Goal: Task Accomplishment & Management: Use online tool/utility

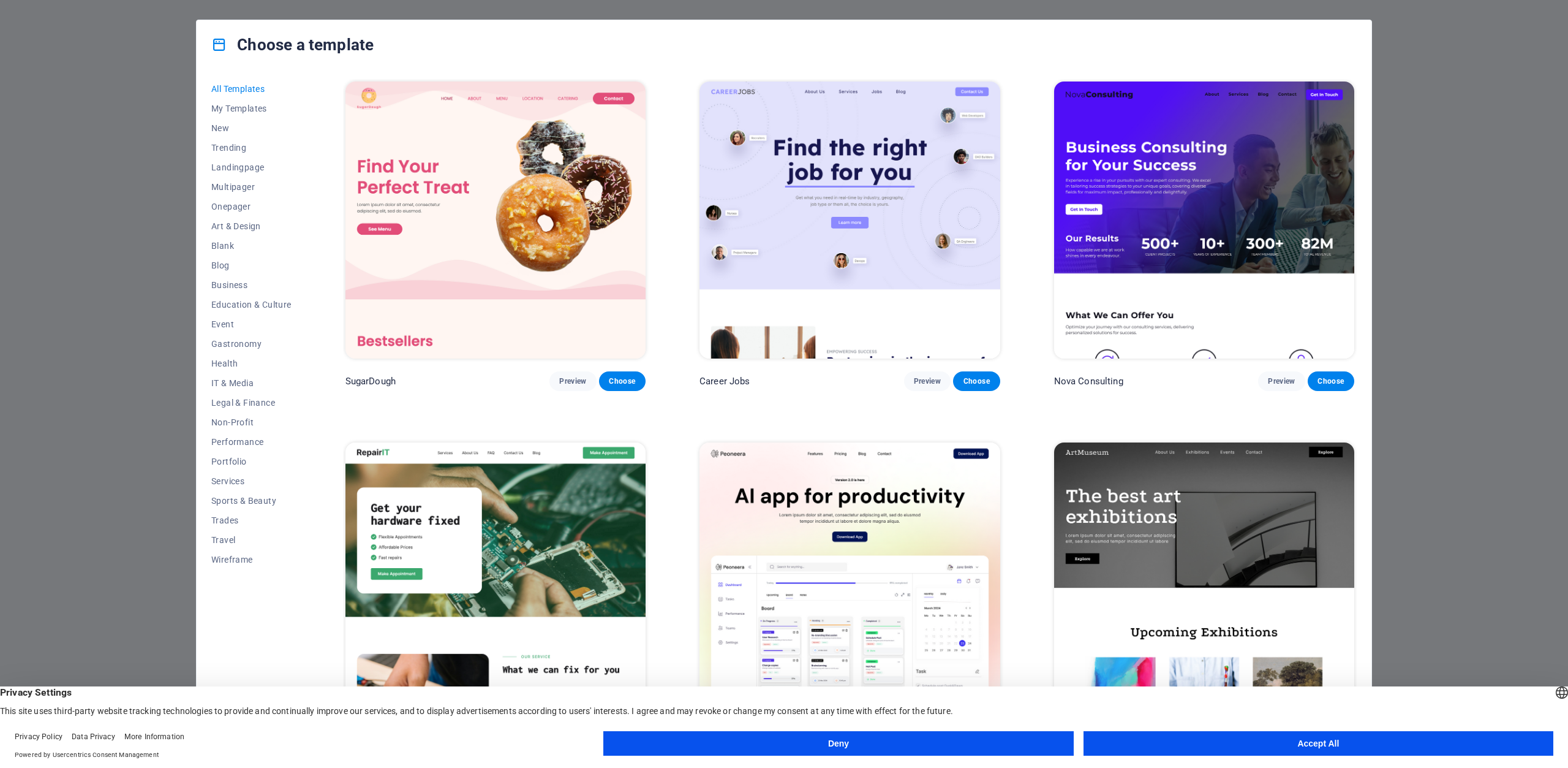
click at [1231, 751] on button "Accept All" at bounding box center [1319, 744] width 470 height 25
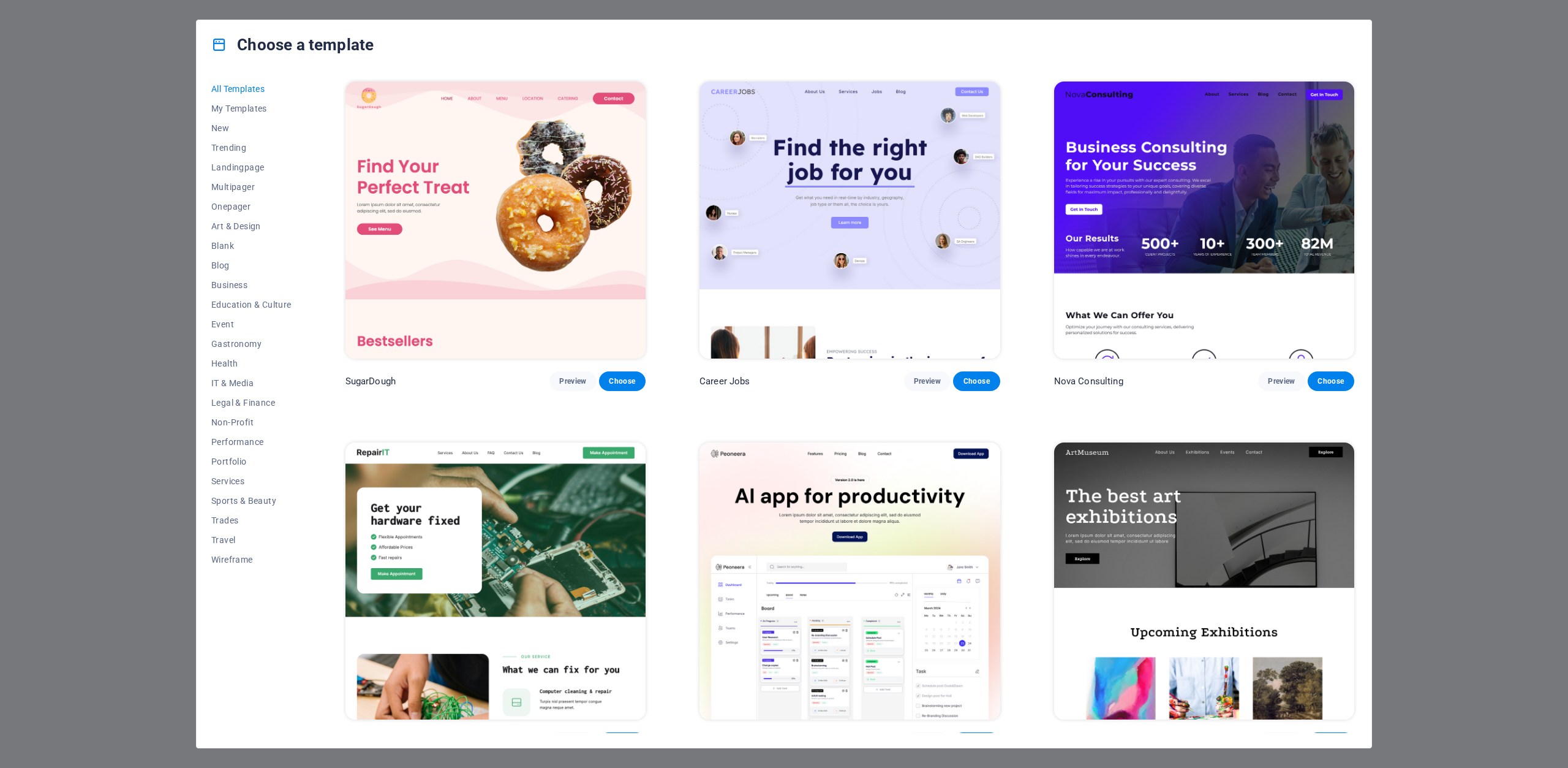
drag, startPoint x: 416, startPoint y: 621, endPoint x: 298, endPoint y: 123, distance: 511.8
click at [263, 115] on button "My Templates" at bounding box center [251, 108] width 80 height 20
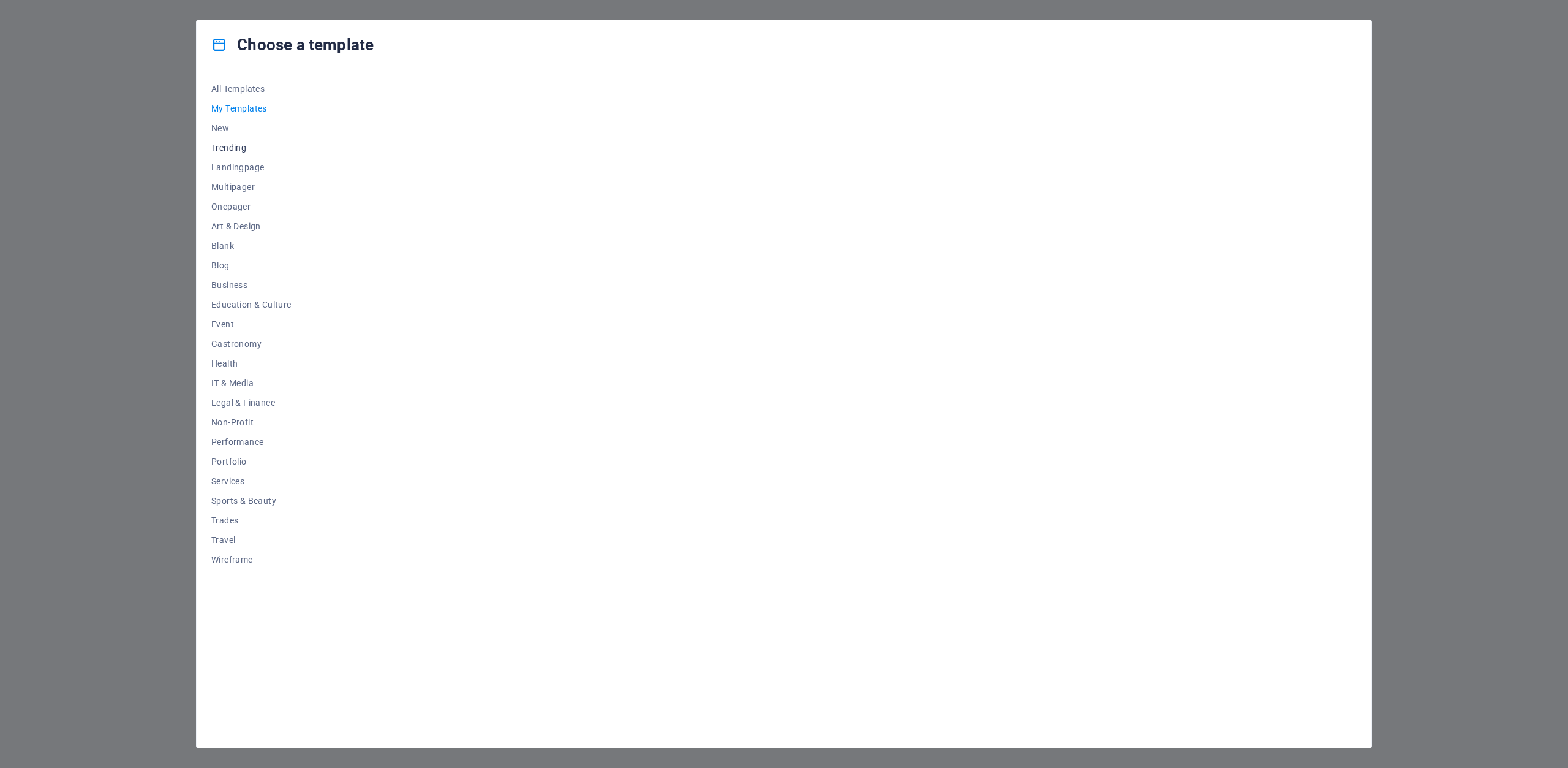
click at [241, 138] on button "Trending" at bounding box center [251, 147] width 80 height 20
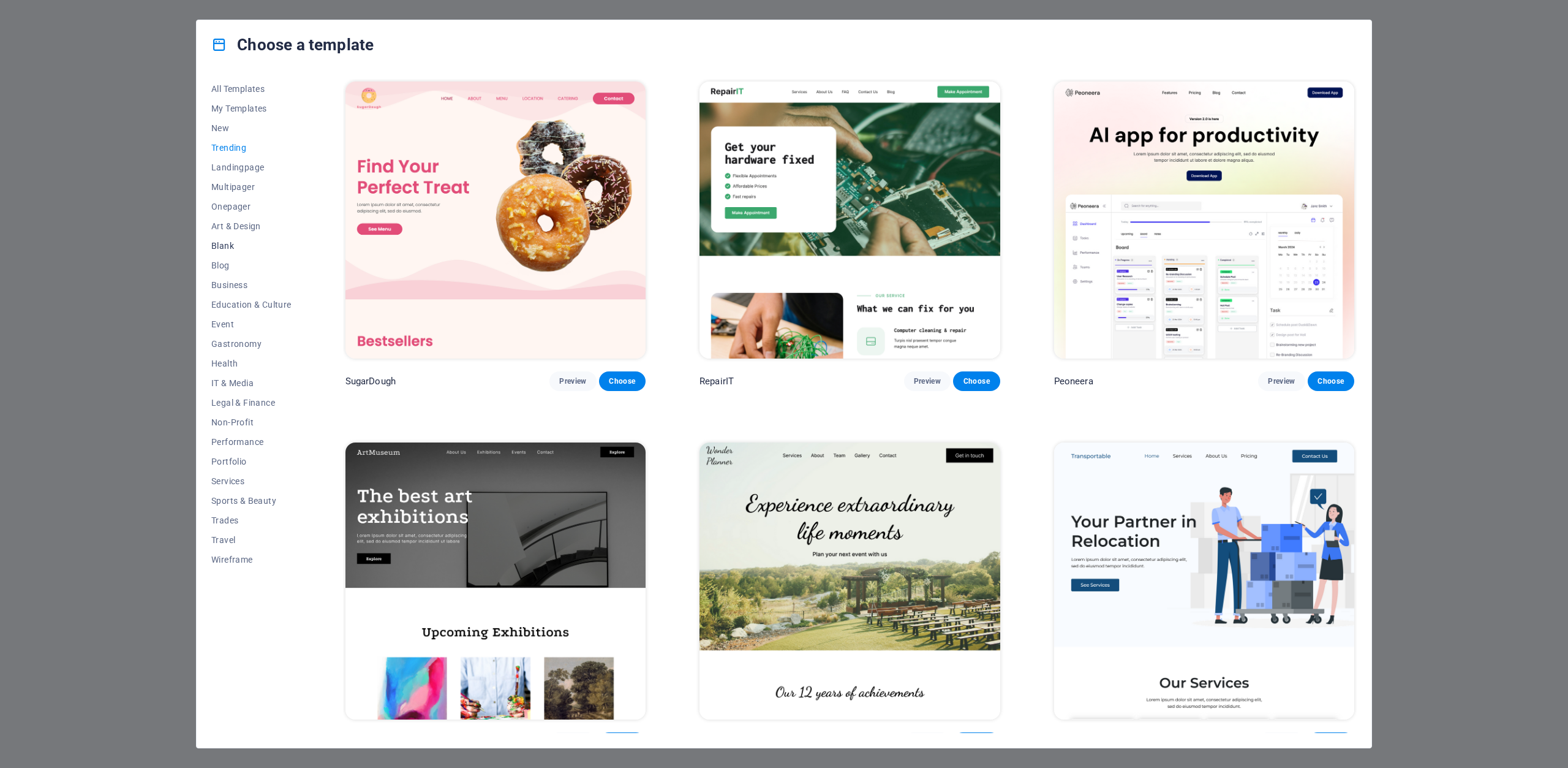
click at [250, 249] on span "Blank" at bounding box center [251, 245] width 80 height 10
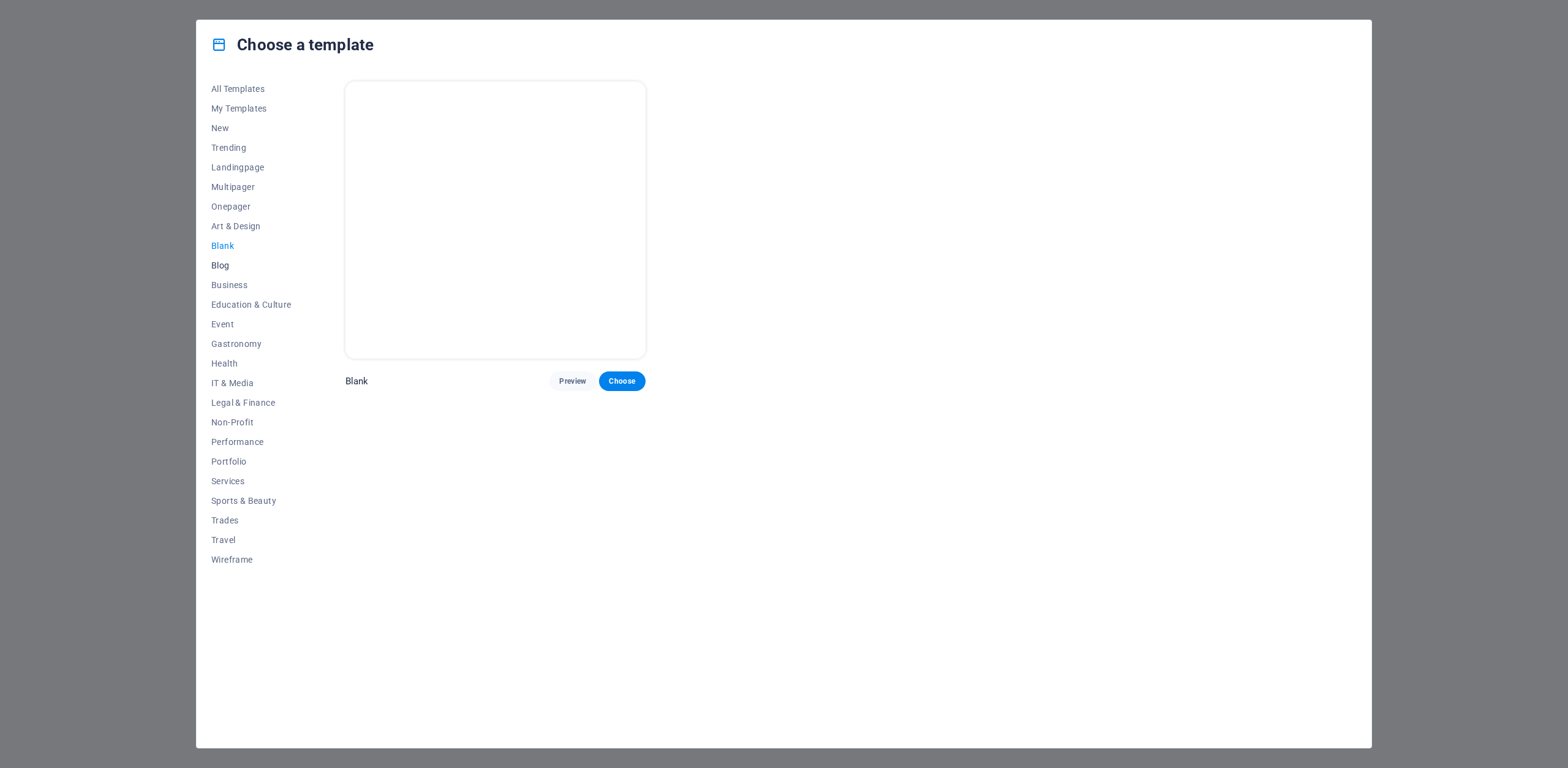
click at [248, 260] on span "Blog" at bounding box center [251, 265] width 80 height 10
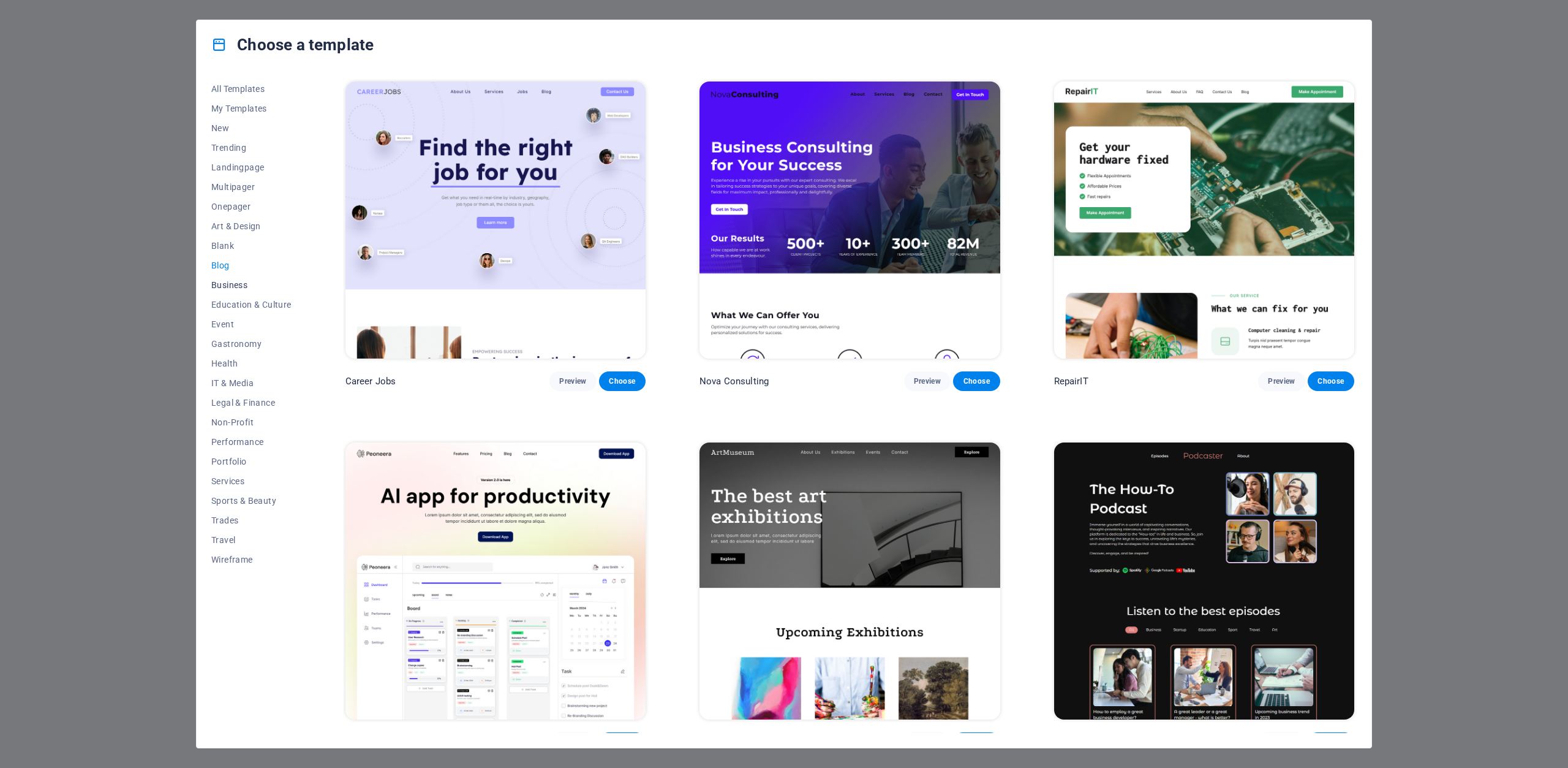
click at [232, 278] on button "Business" at bounding box center [251, 285] width 80 height 20
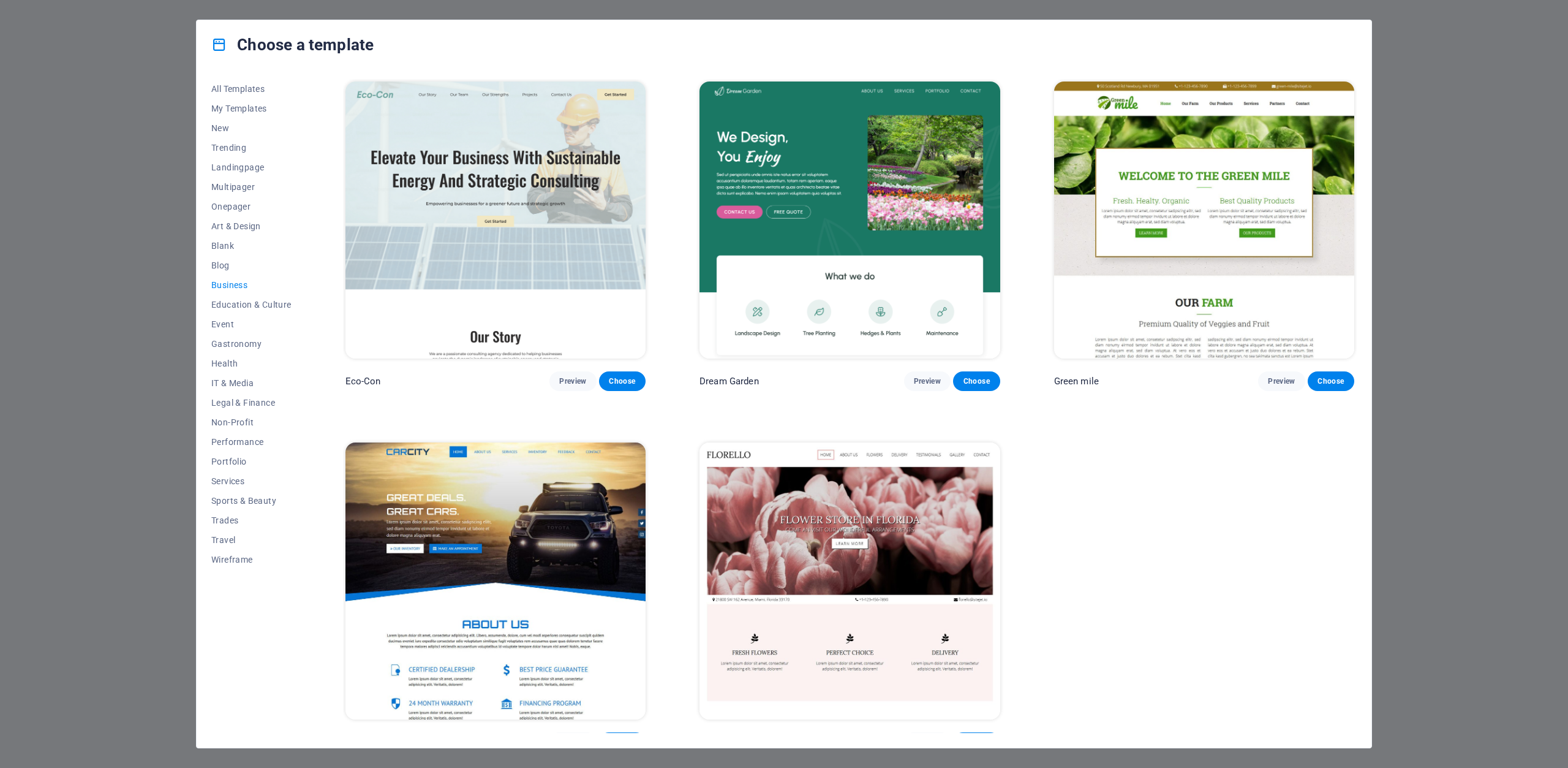
scroll to position [15, 0]
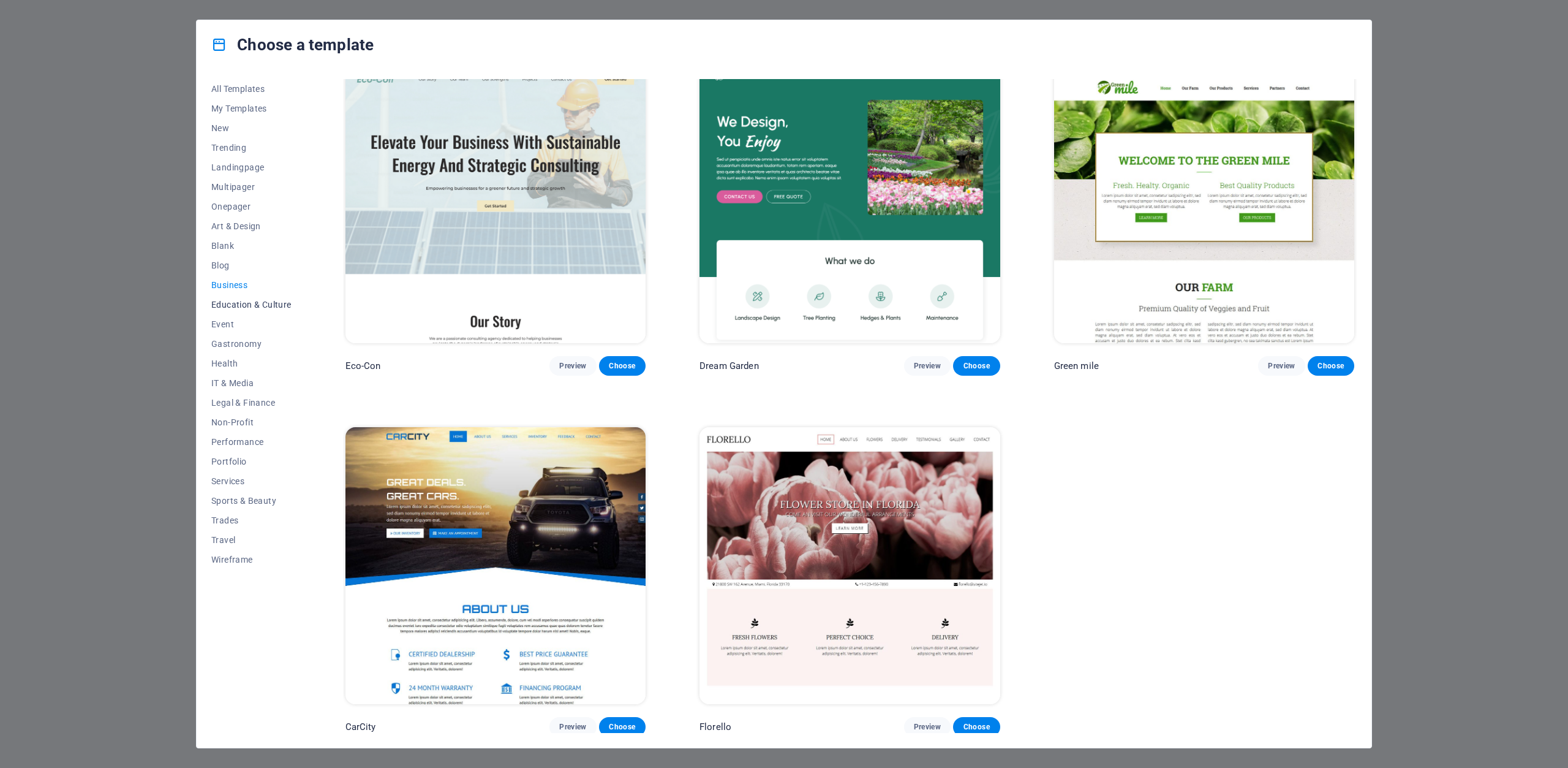
click at [268, 300] on span "Education & Culture" at bounding box center [251, 305] width 80 height 10
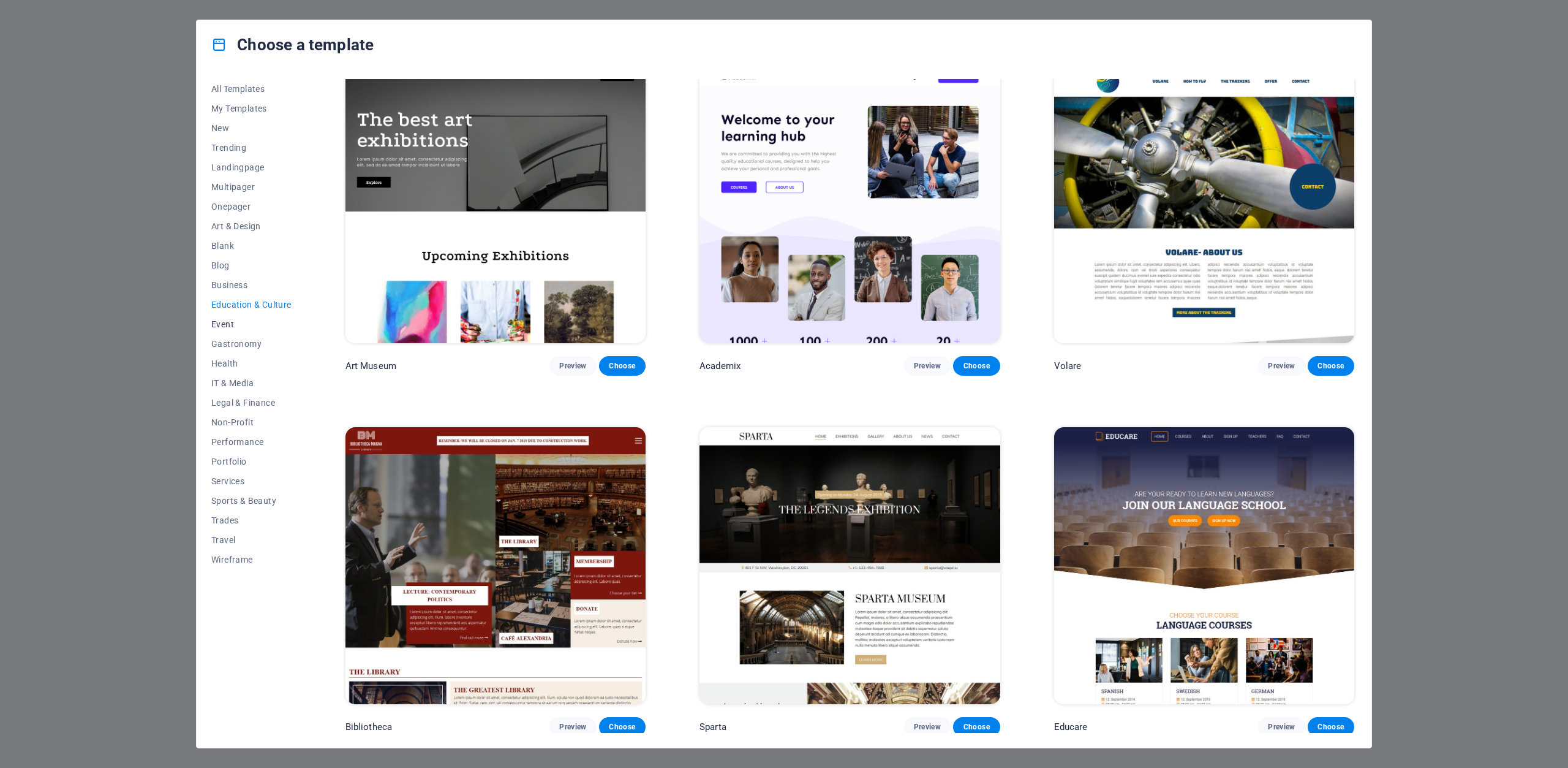
click at [223, 328] on span "Event" at bounding box center [251, 324] width 80 height 10
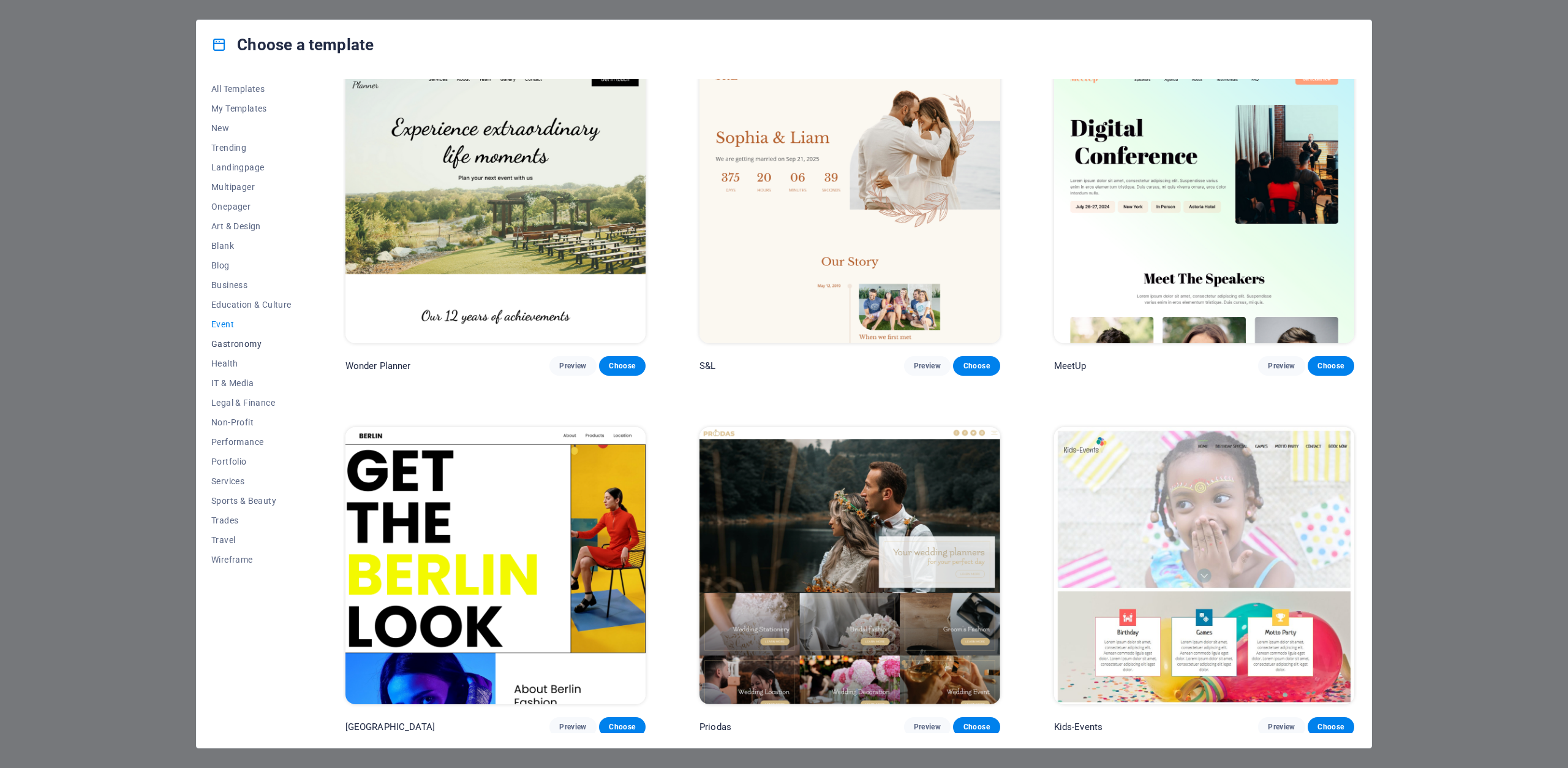
click at [238, 344] on span "Gastronomy" at bounding box center [251, 344] width 80 height 10
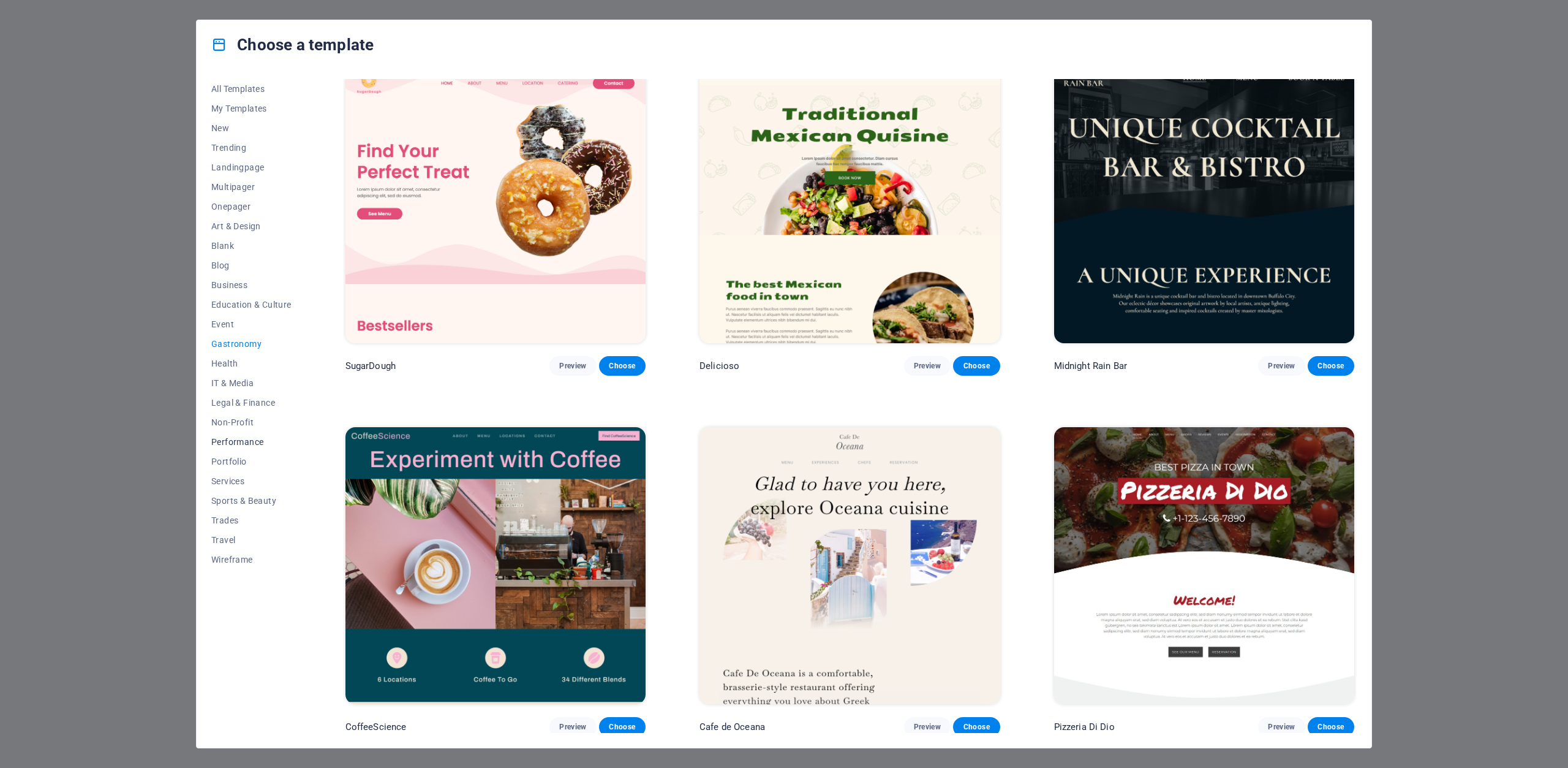
click at [249, 446] on span "Performance" at bounding box center [251, 441] width 80 height 10
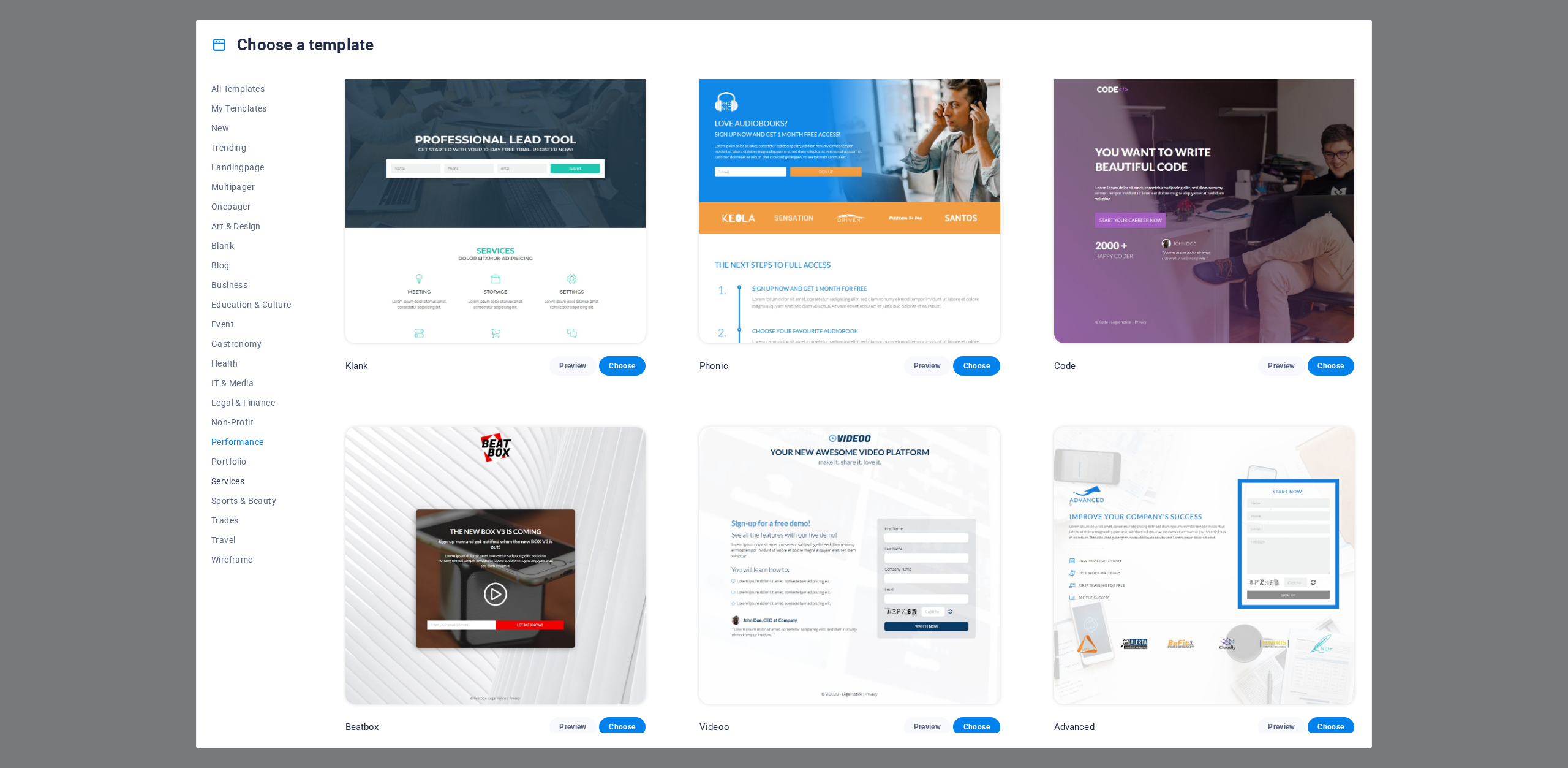
click at [240, 479] on span "Services" at bounding box center [251, 480] width 80 height 10
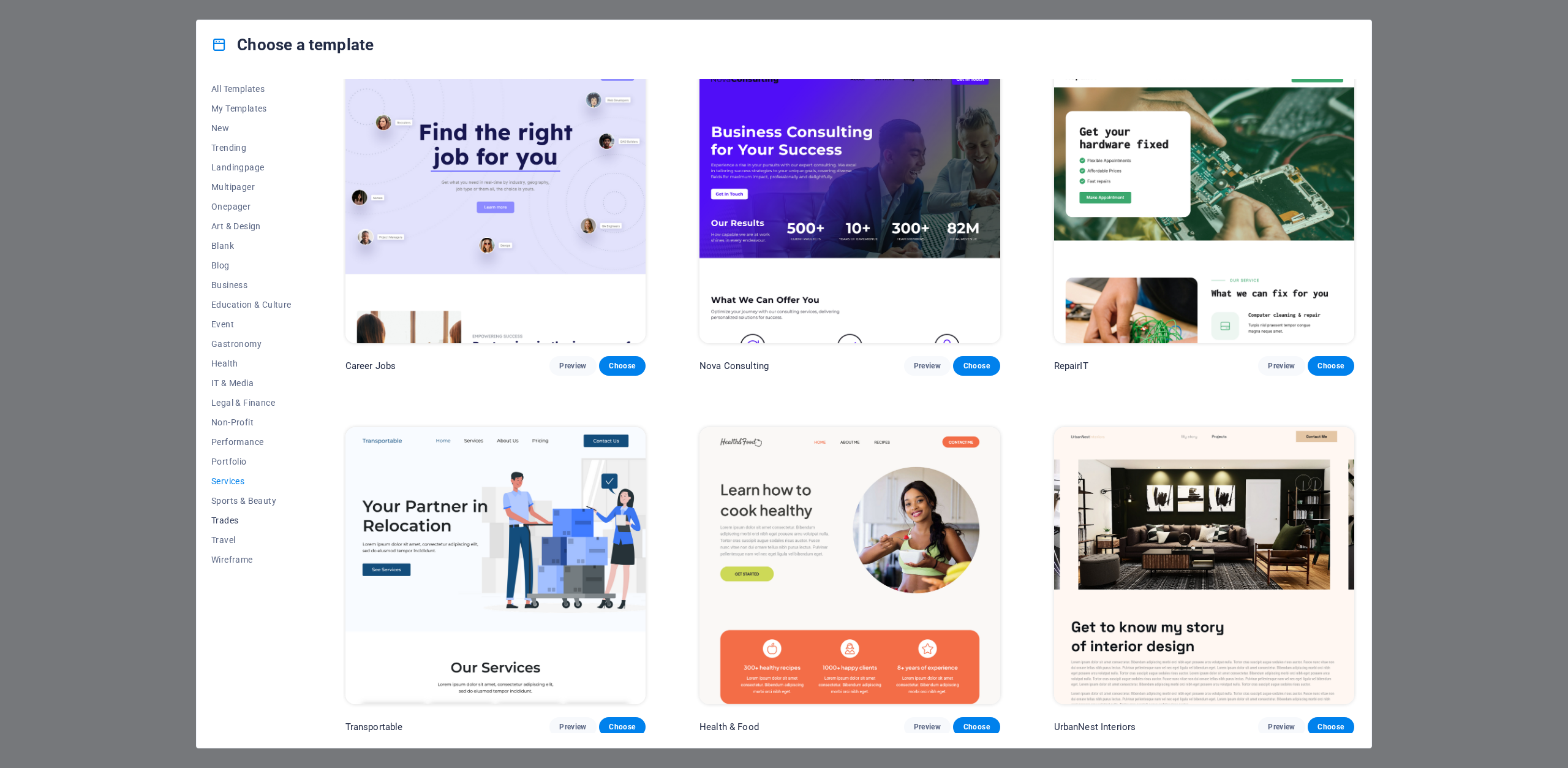
click at [225, 522] on span "Trades" at bounding box center [251, 520] width 80 height 10
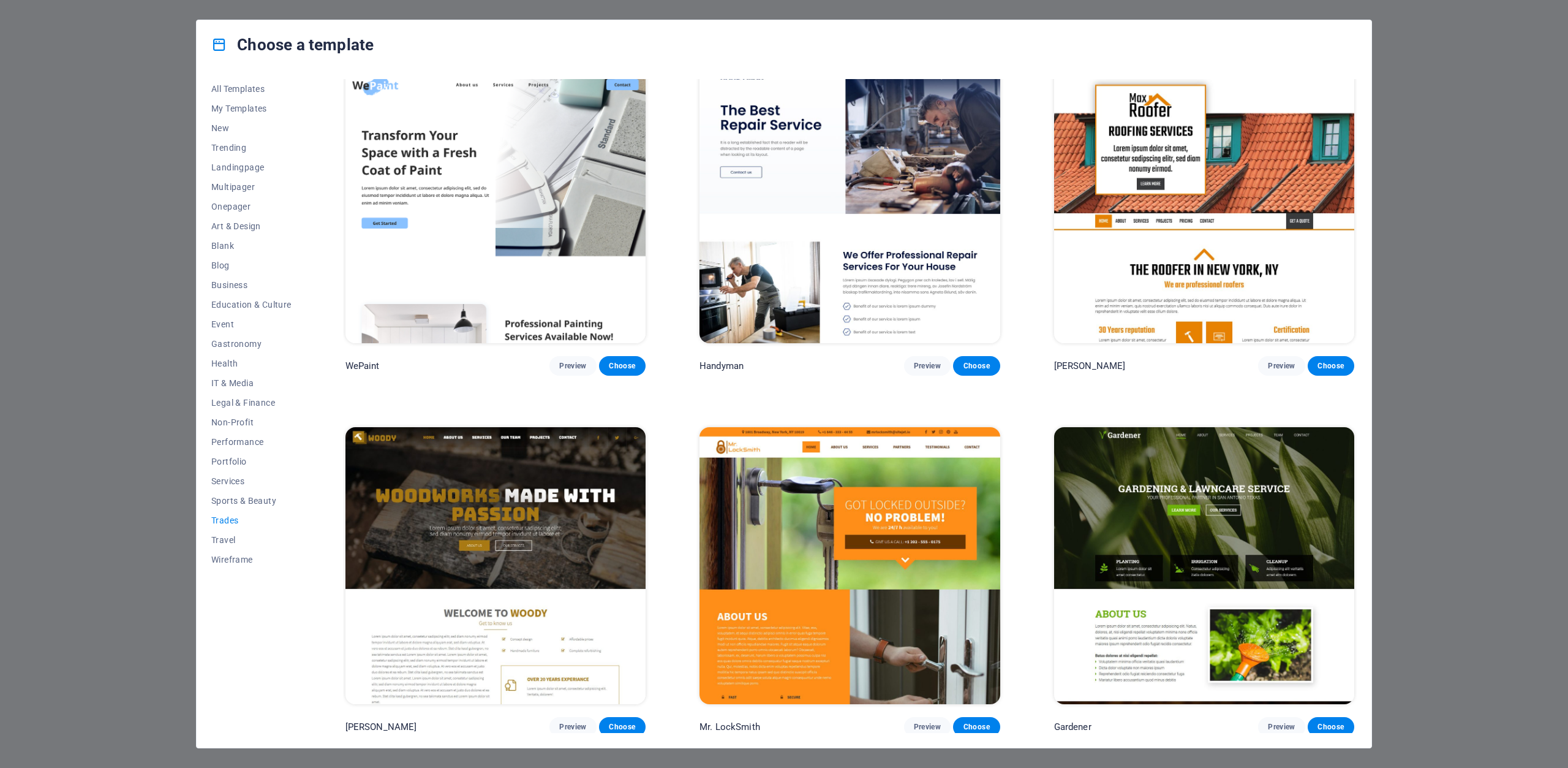
scroll to position [0, 0]
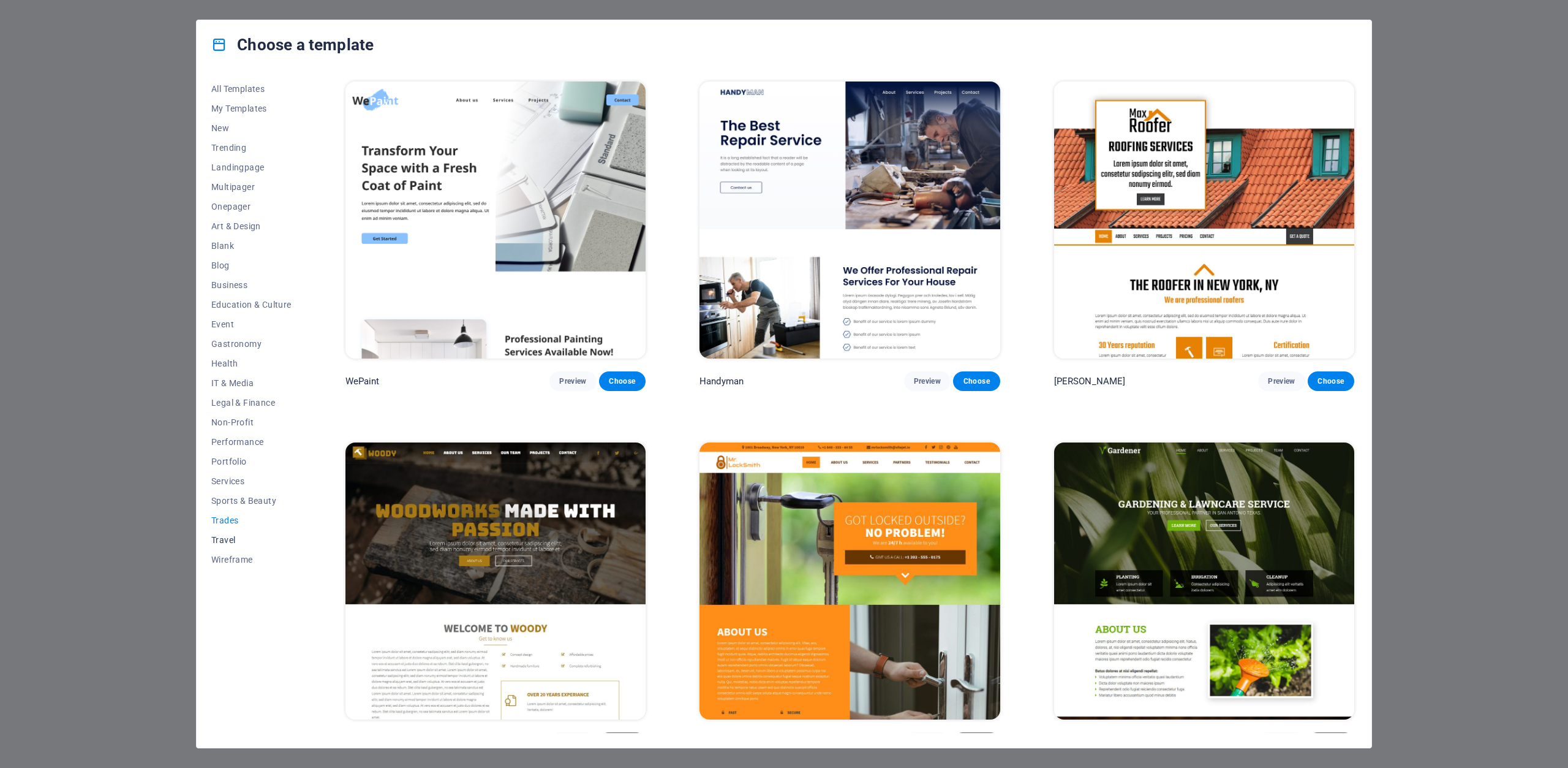
click at [233, 543] on span "Travel" at bounding box center [251, 540] width 80 height 10
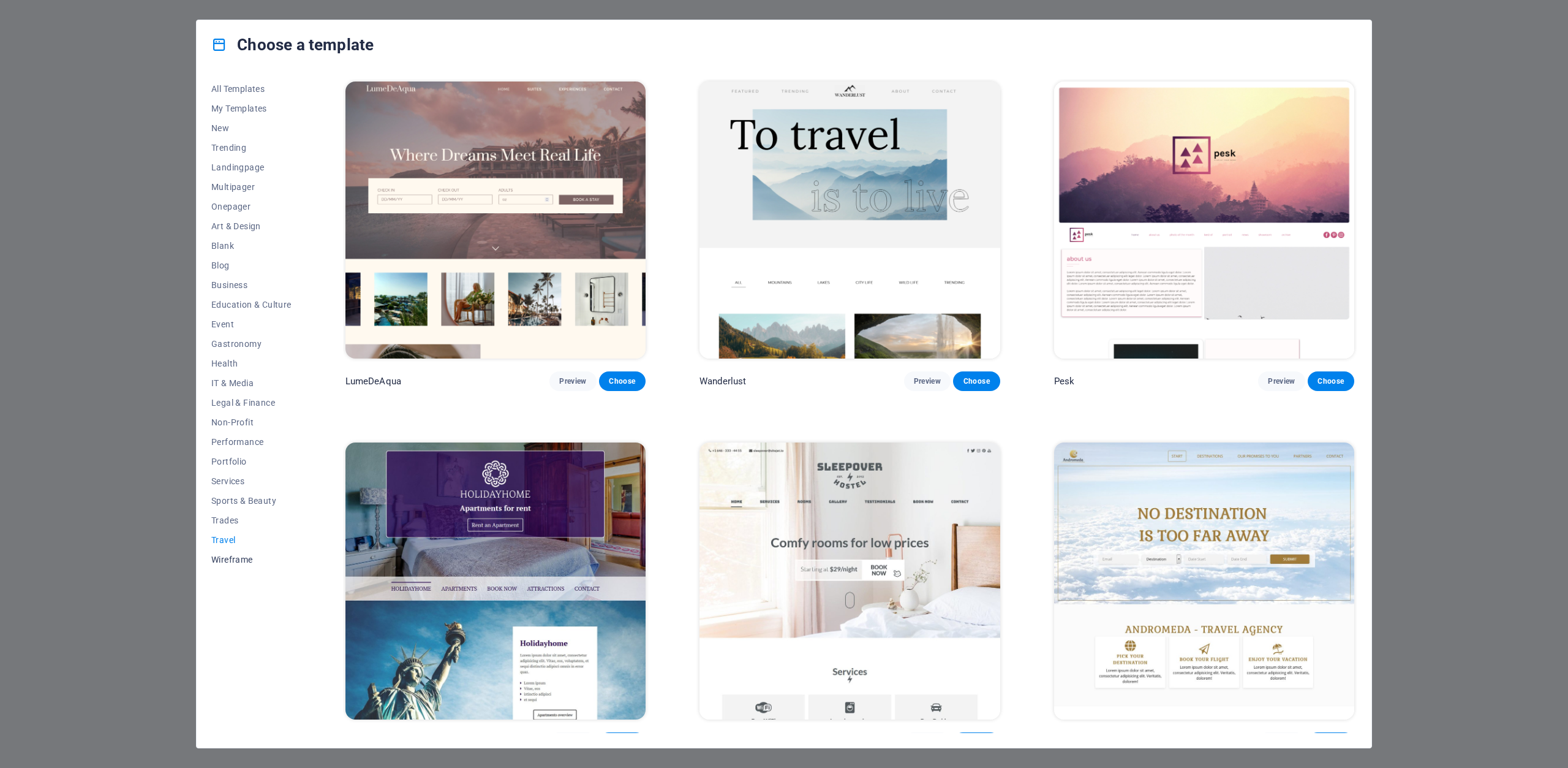
click at [239, 561] on span "Wireframe" at bounding box center [251, 559] width 80 height 10
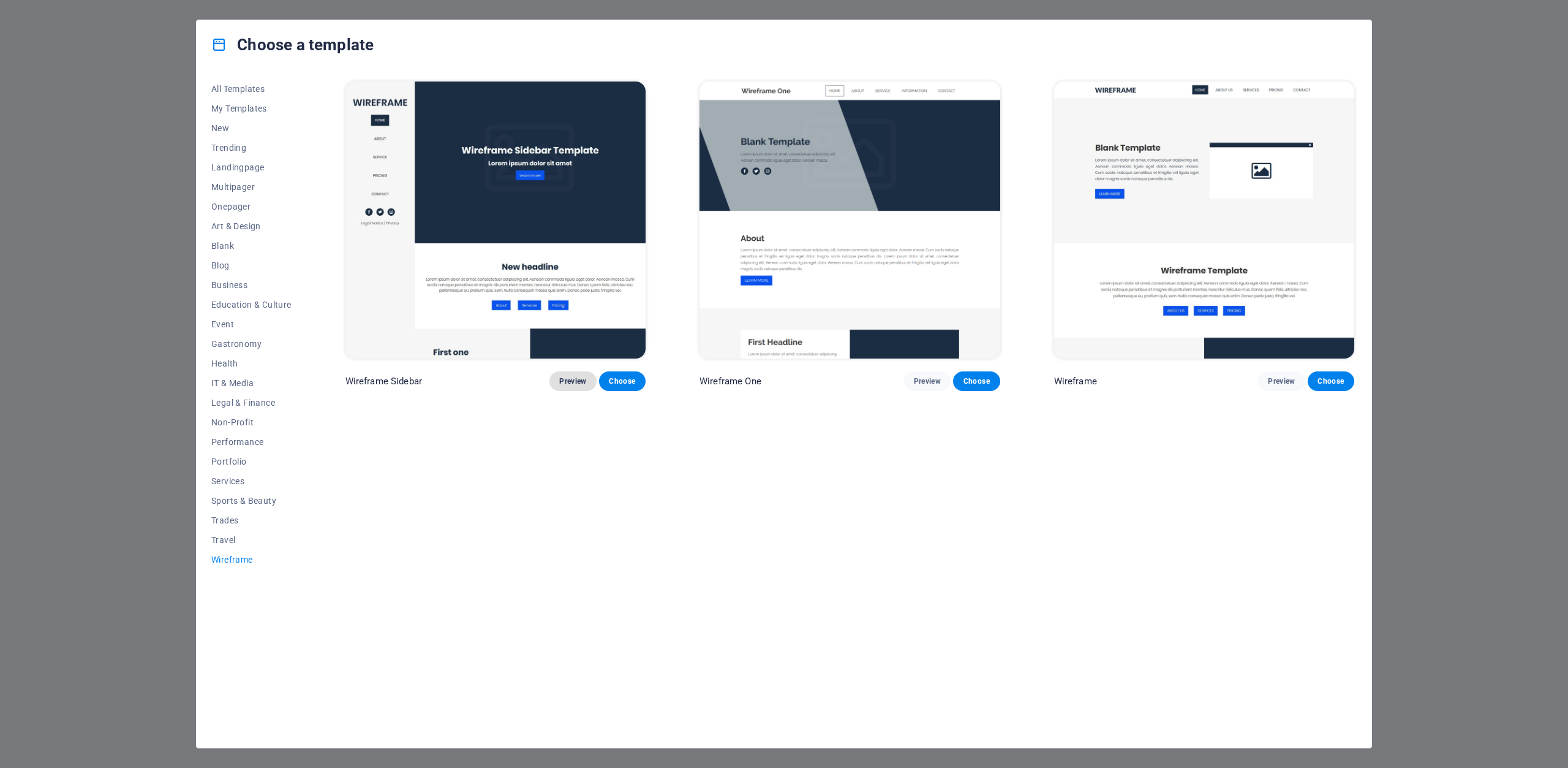
click at [573, 377] on span "Preview" at bounding box center [572, 381] width 27 height 10
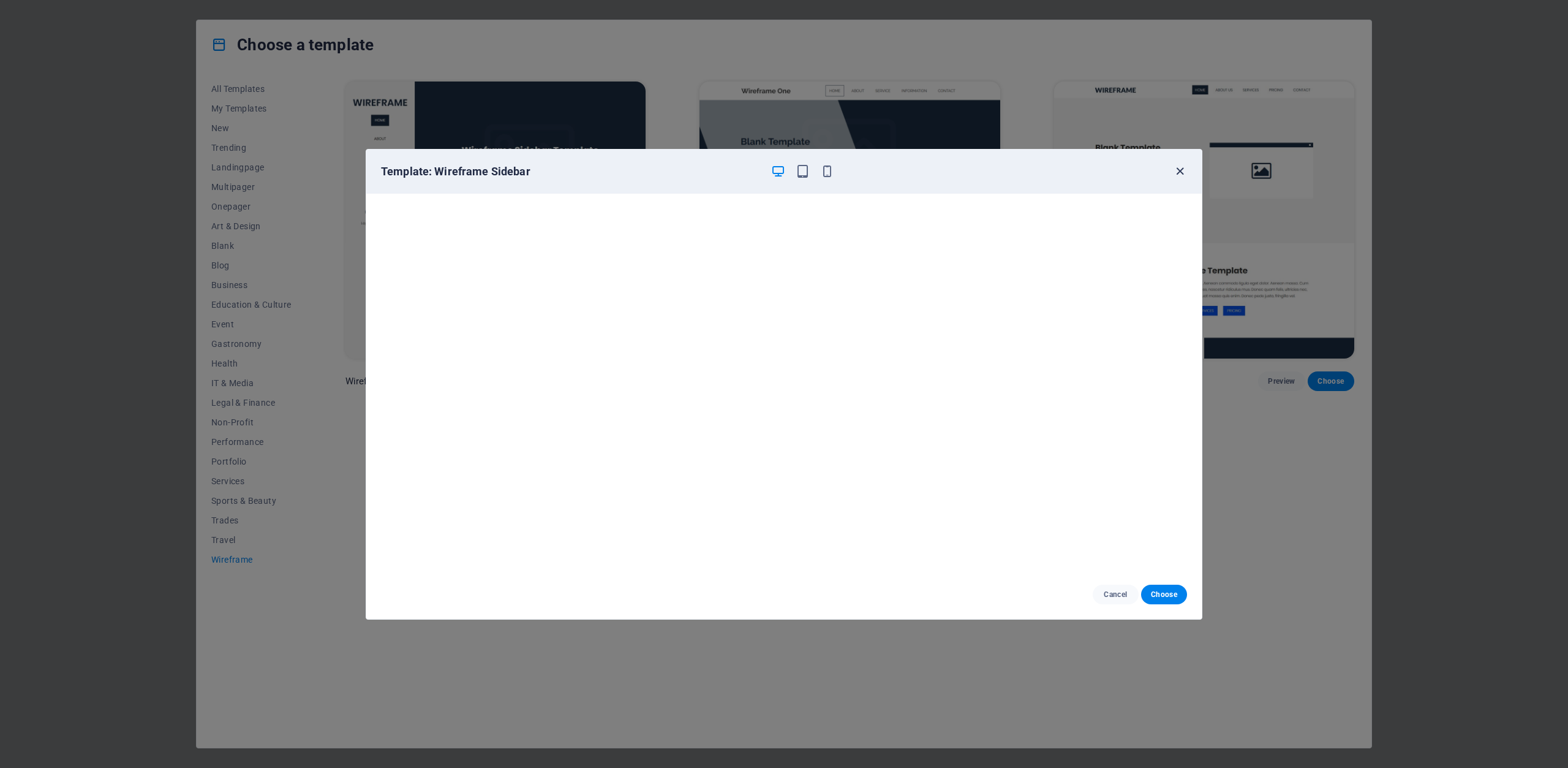
click at [1183, 176] on icon "button" at bounding box center [1180, 171] width 14 height 14
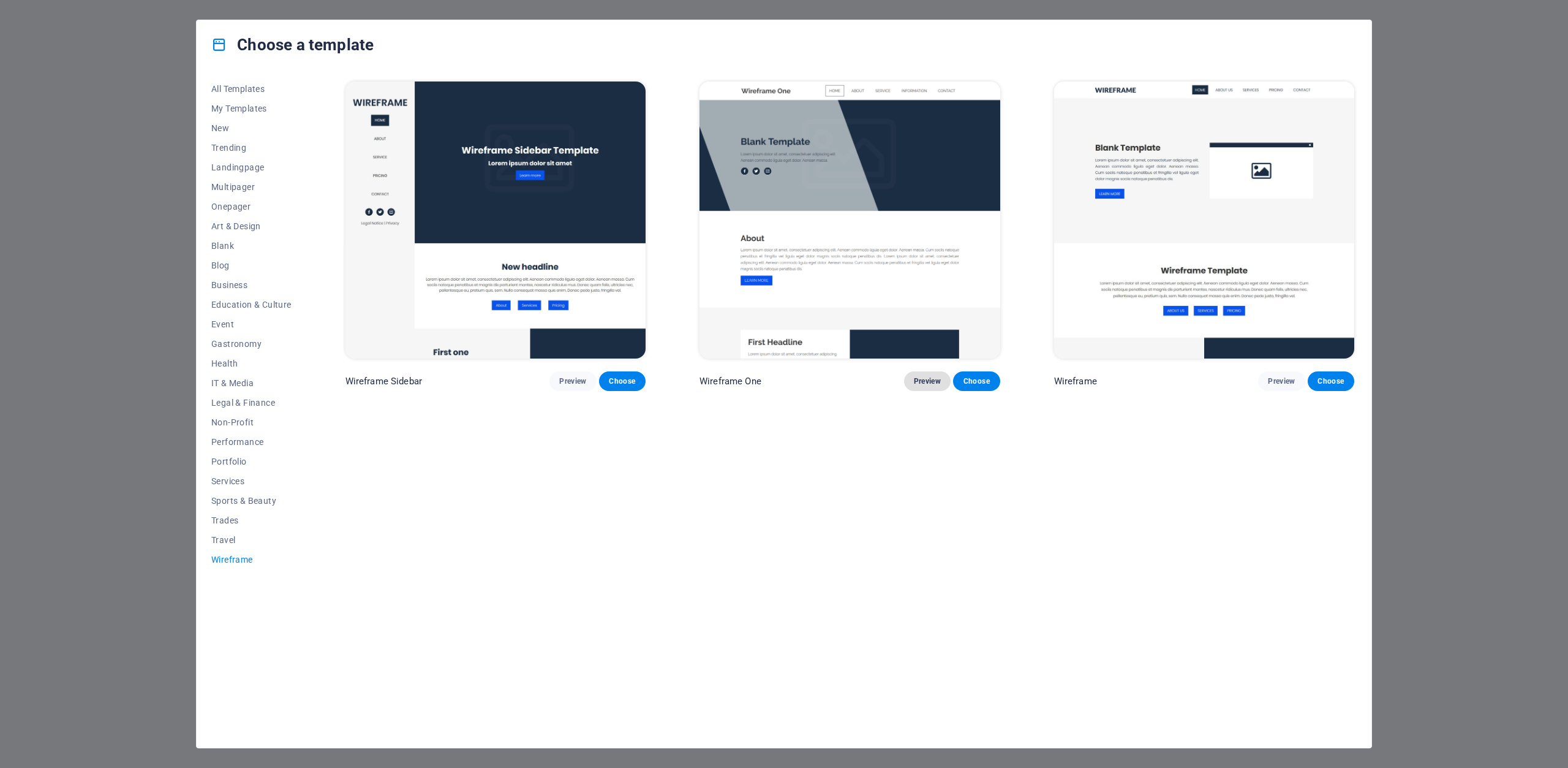
click at [927, 371] on button "Preview" at bounding box center [927, 381] width 46 height 20
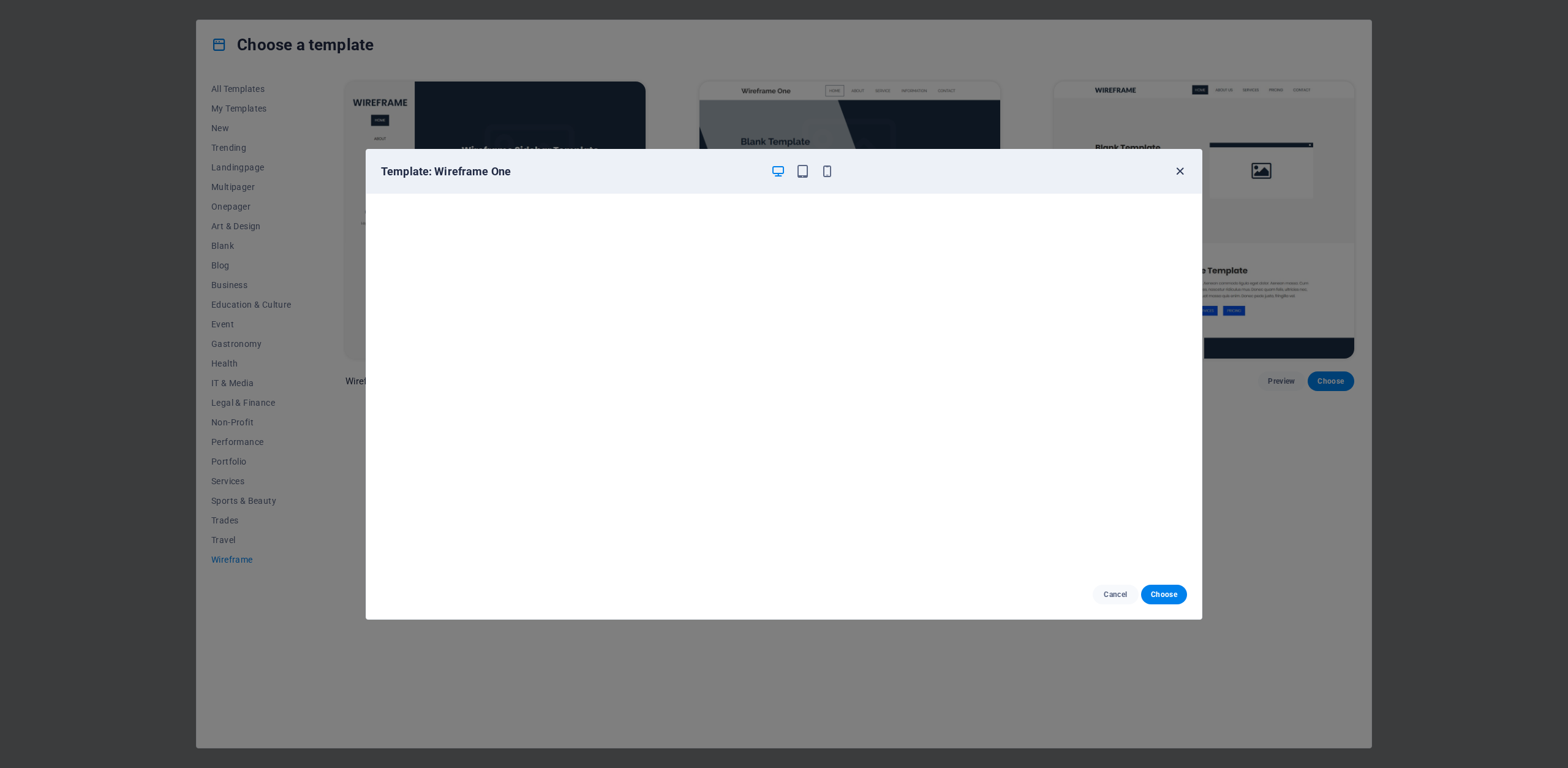
click at [1183, 175] on icon "button" at bounding box center [1180, 171] width 14 height 14
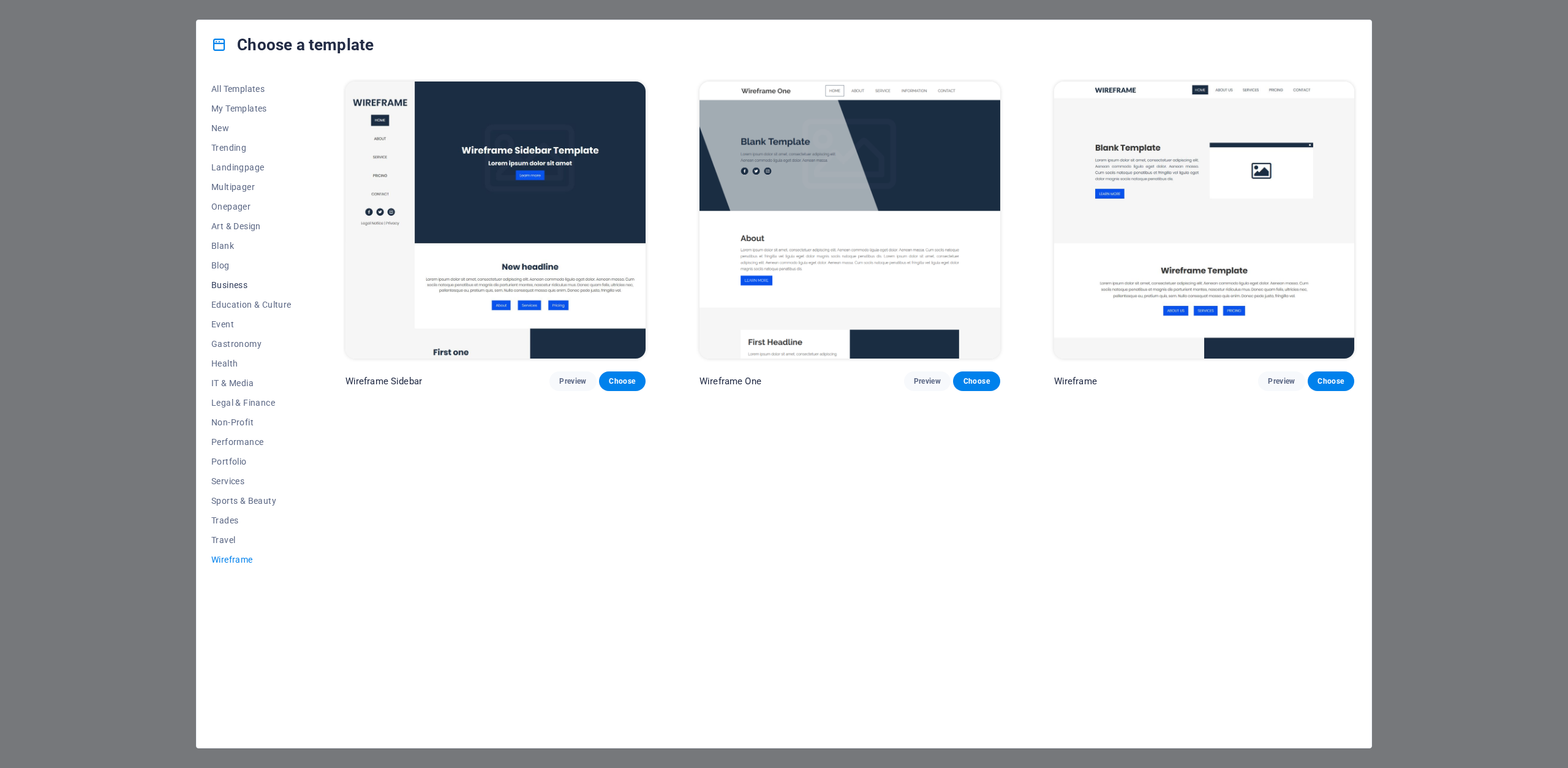
click at [226, 278] on button "Business" at bounding box center [251, 285] width 80 height 20
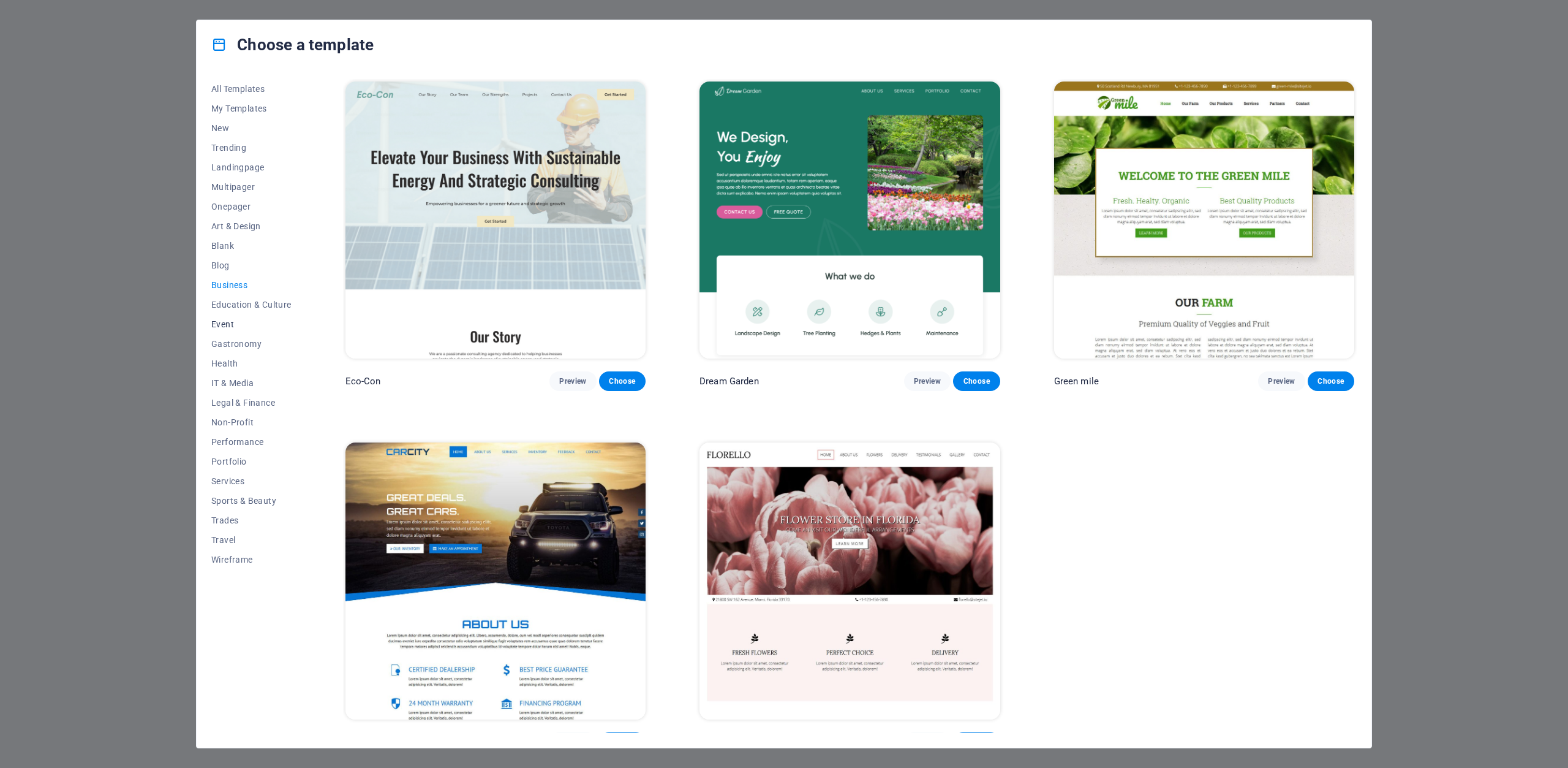
click at [221, 320] on span "Event" at bounding box center [251, 324] width 80 height 10
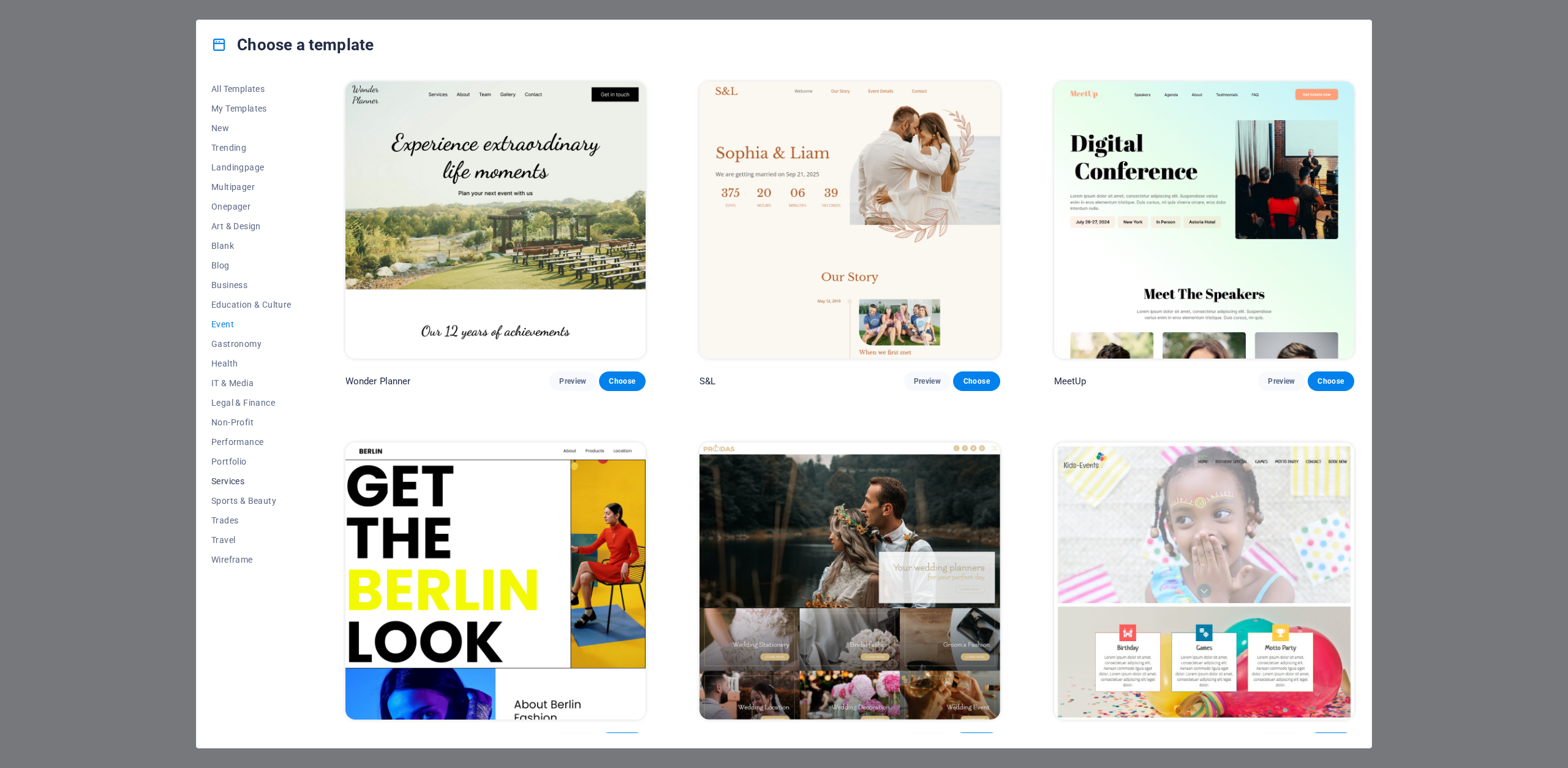
click at [242, 487] on button "Services" at bounding box center [251, 481] width 80 height 20
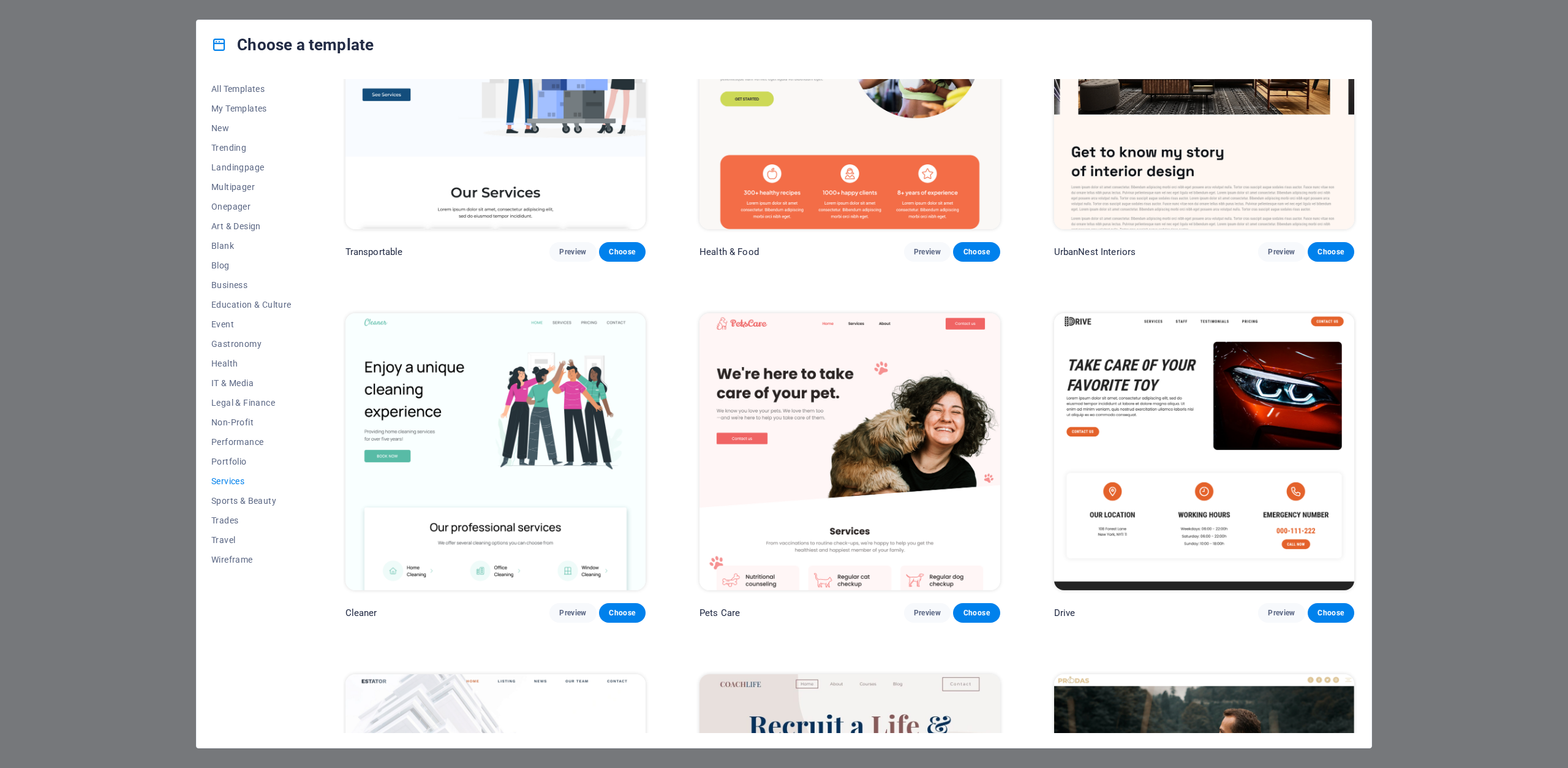
scroll to position [551, 0]
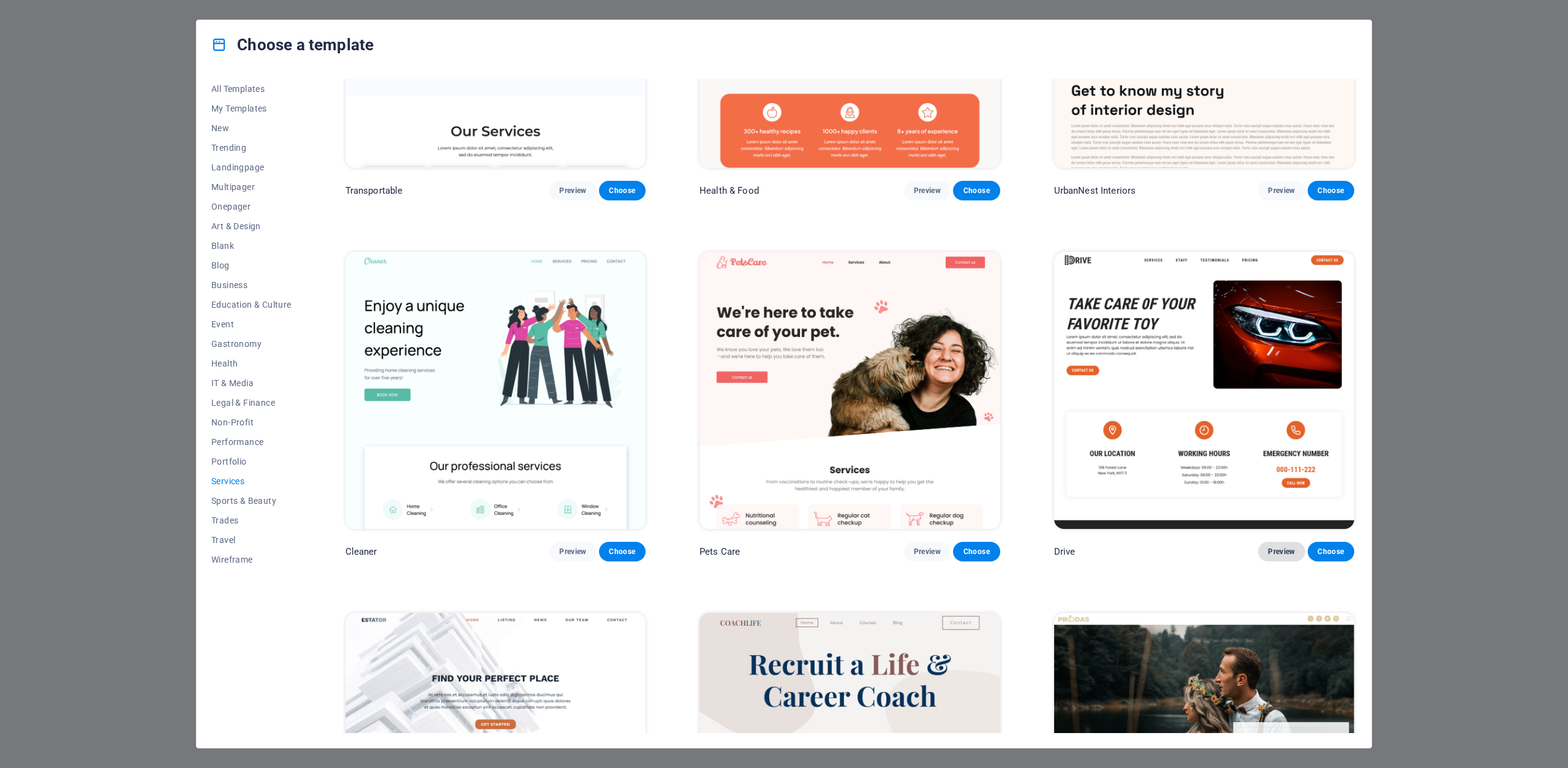
click at [1262, 544] on button "Preview" at bounding box center [1281, 551] width 46 height 20
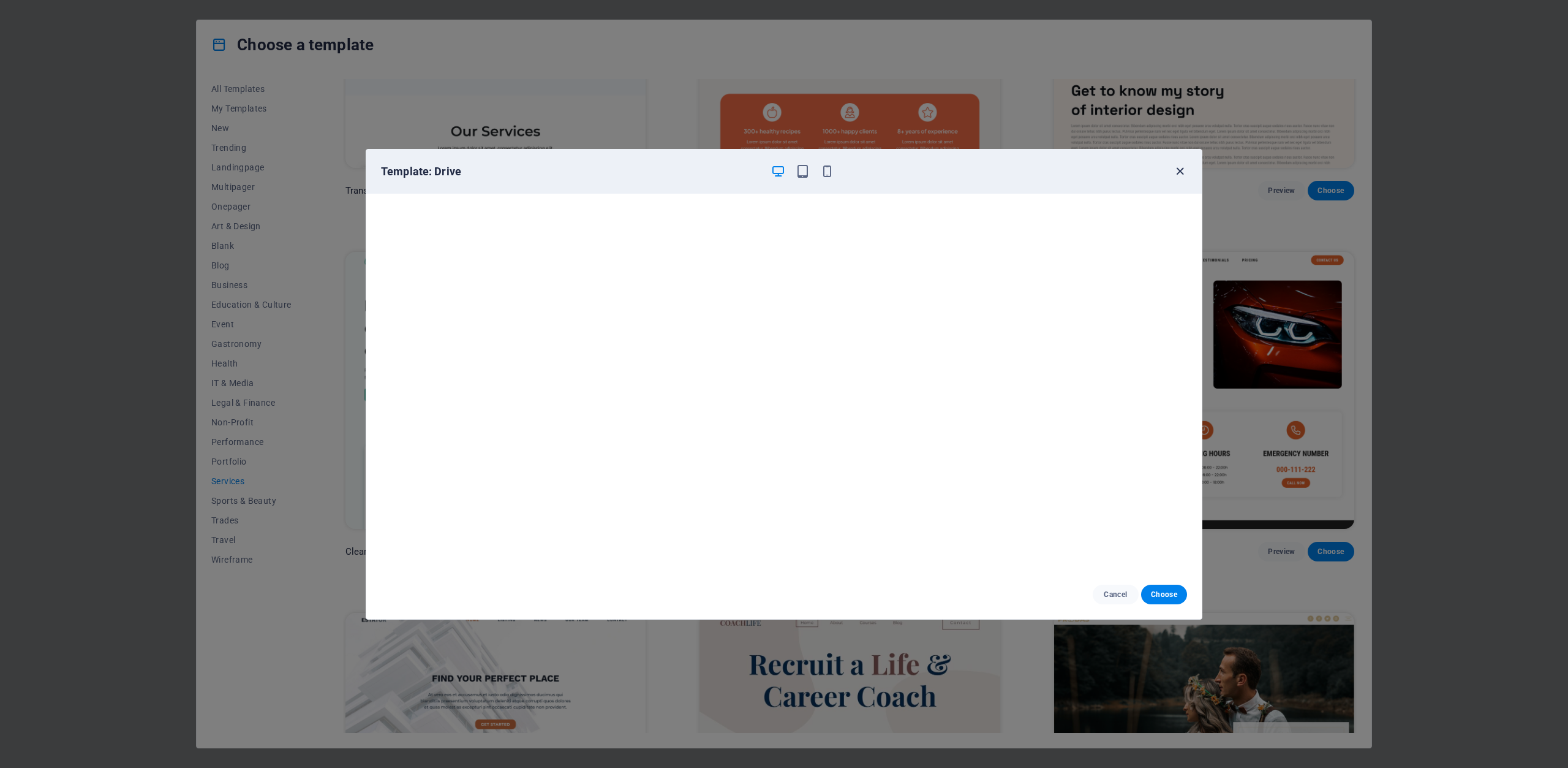
click at [1173, 173] on icon "button" at bounding box center [1180, 171] width 14 height 14
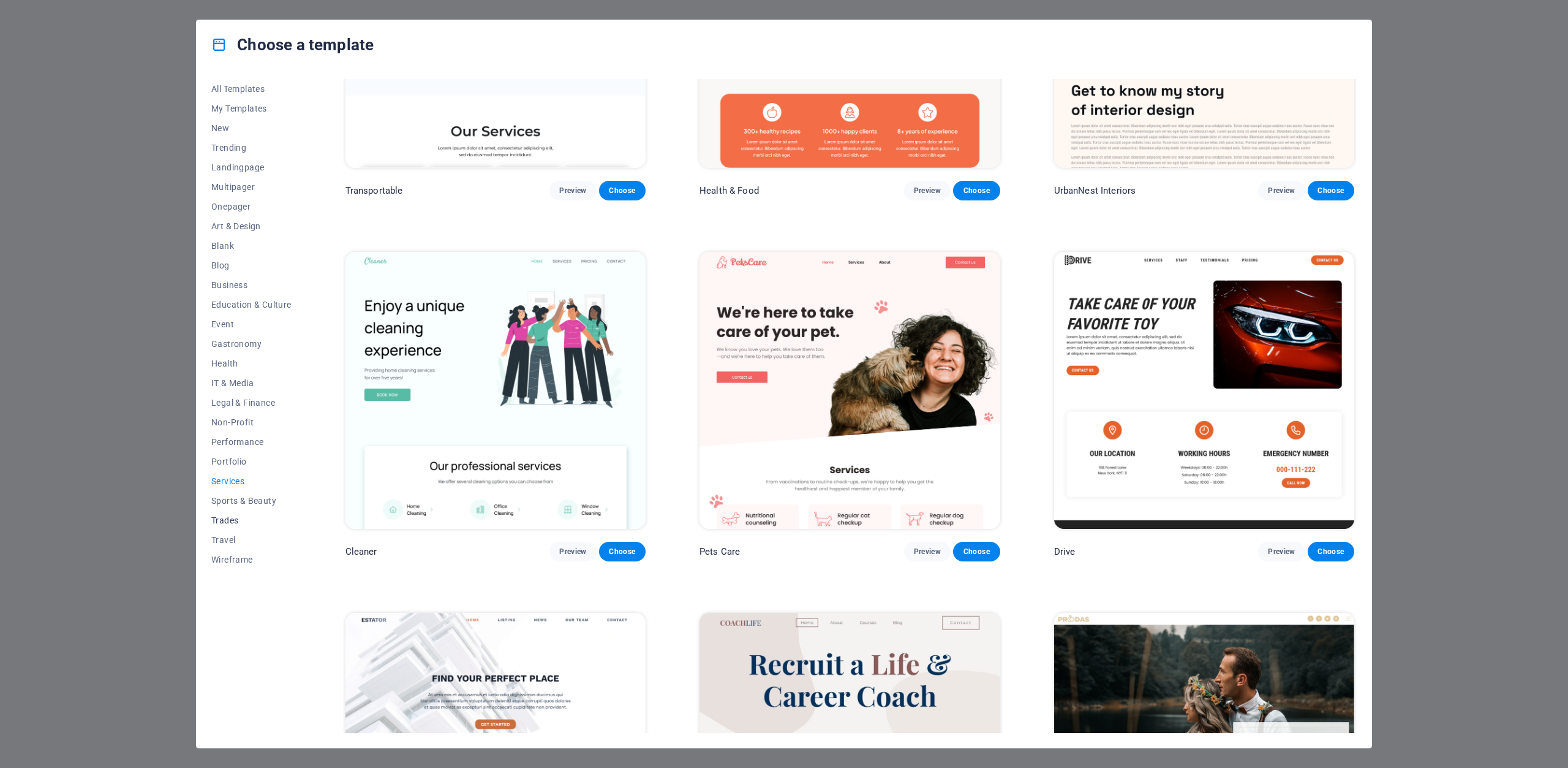
click at [221, 516] on span "Trades" at bounding box center [251, 520] width 80 height 10
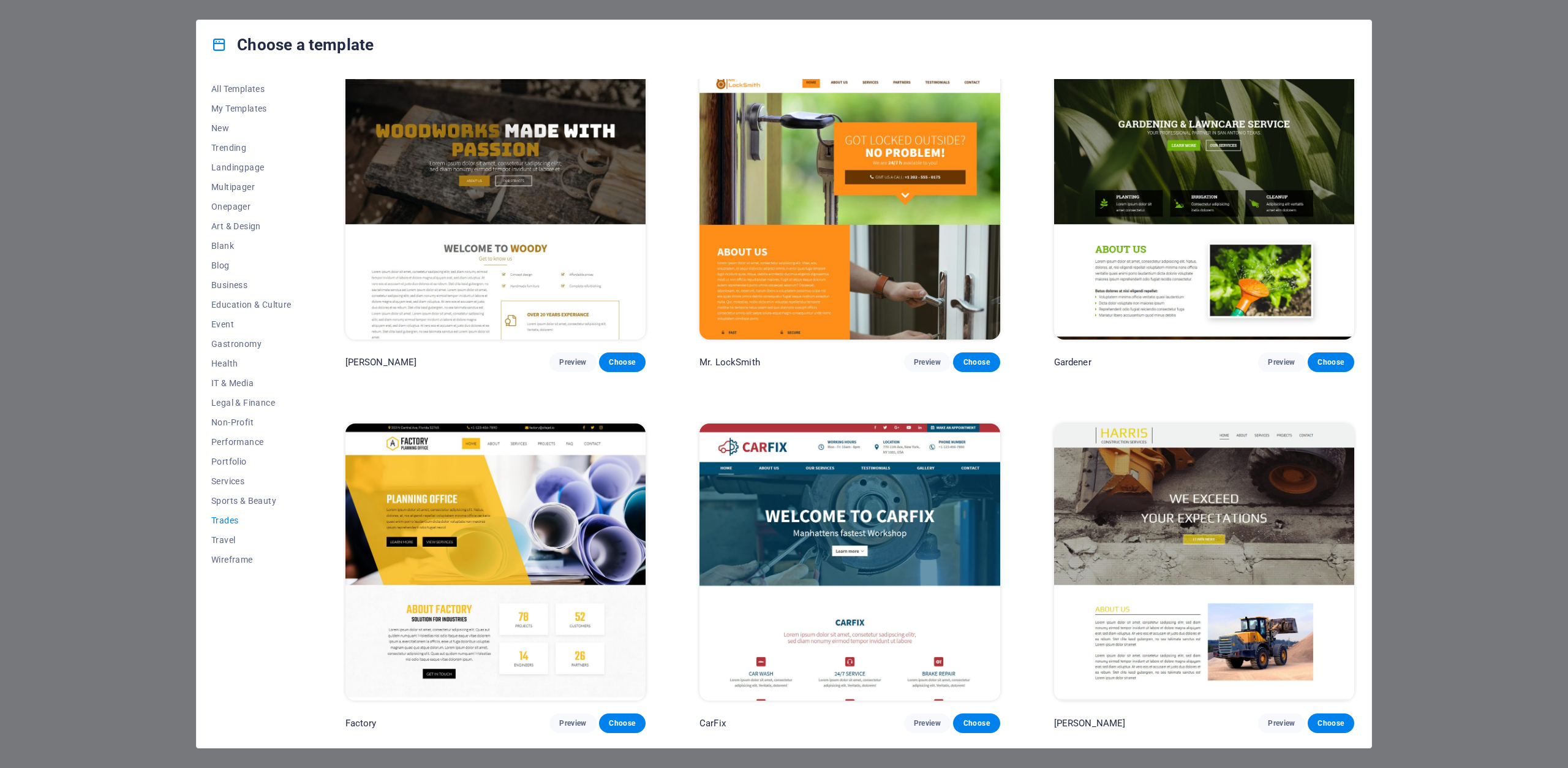
scroll to position [0, 0]
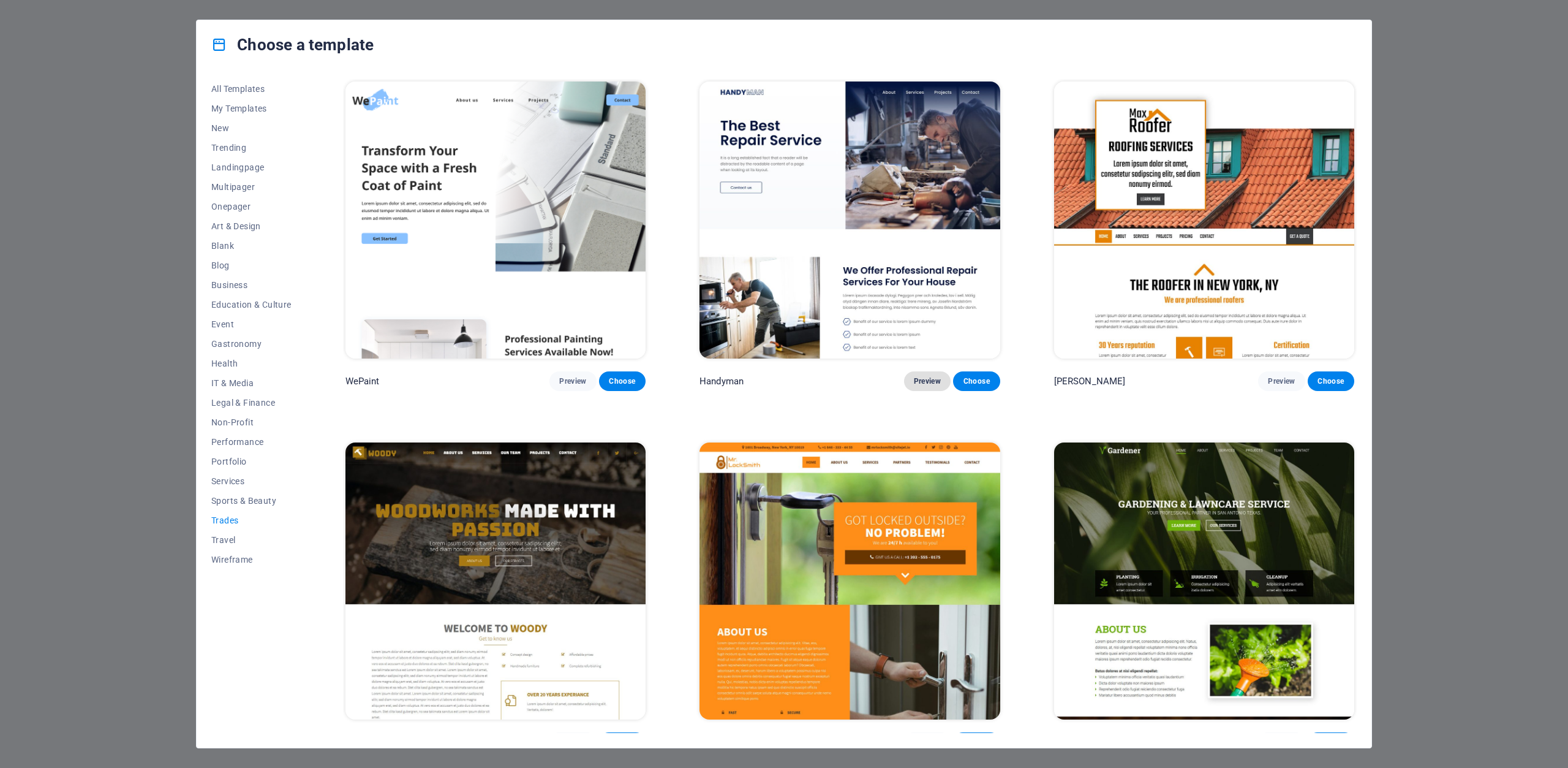
click at [921, 377] on span "Preview" at bounding box center [927, 381] width 27 height 10
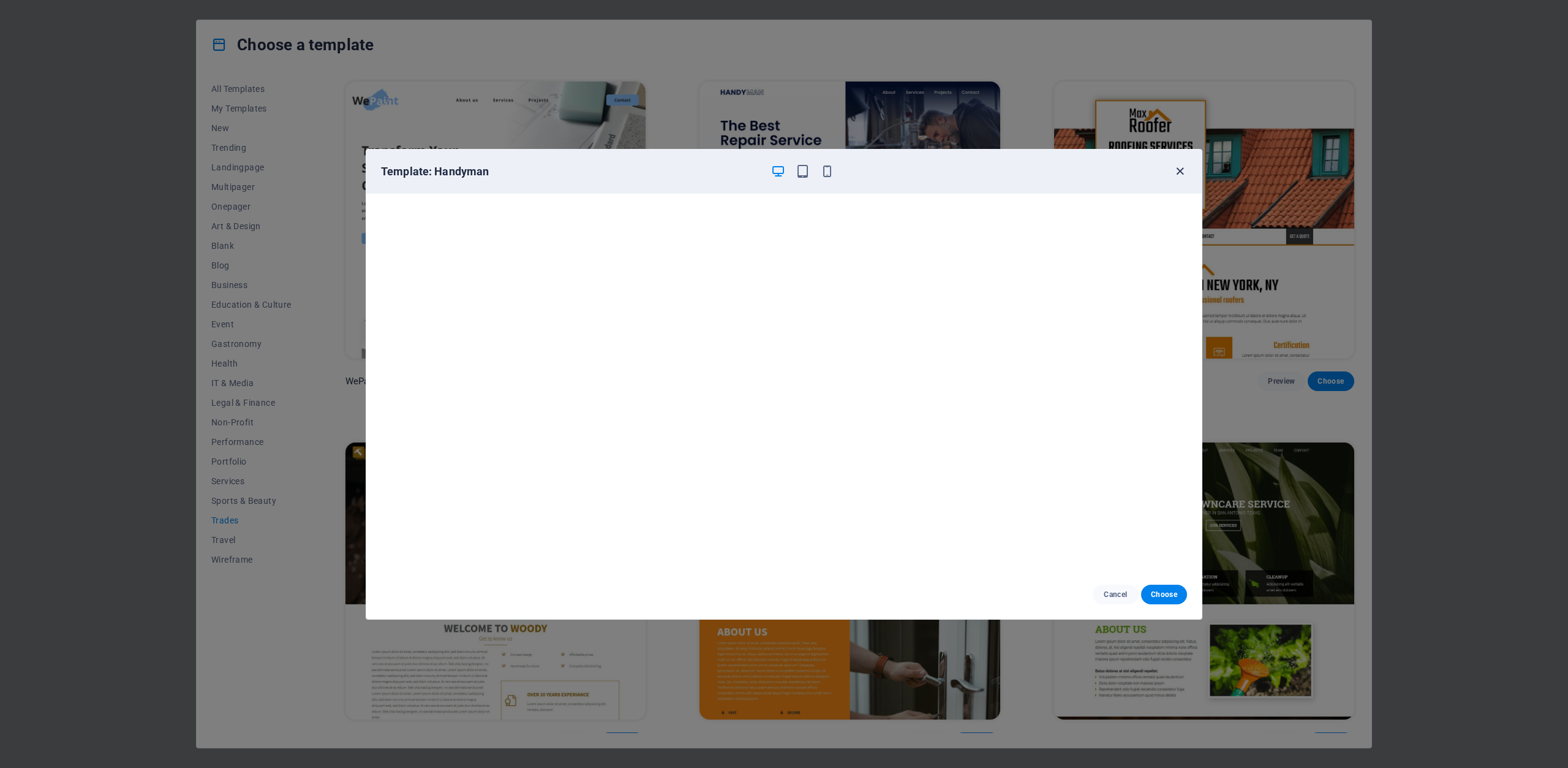
click at [1182, 167] on icon "button" at bounding box center [1180, 171] width 14 height 14
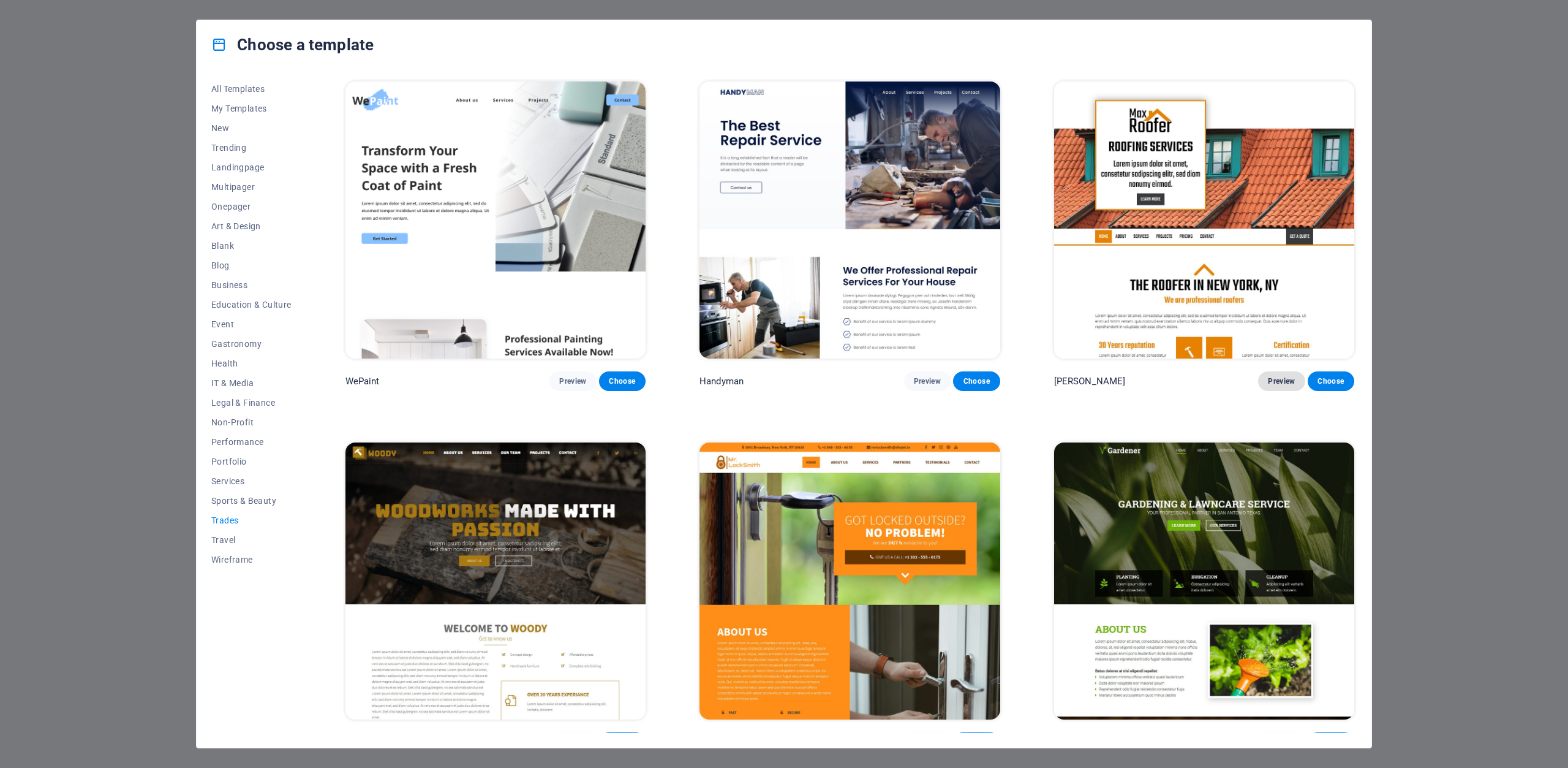
click at [1274, 377] on span "Preview" at bounding box center [1281, 381] width 27 height 10
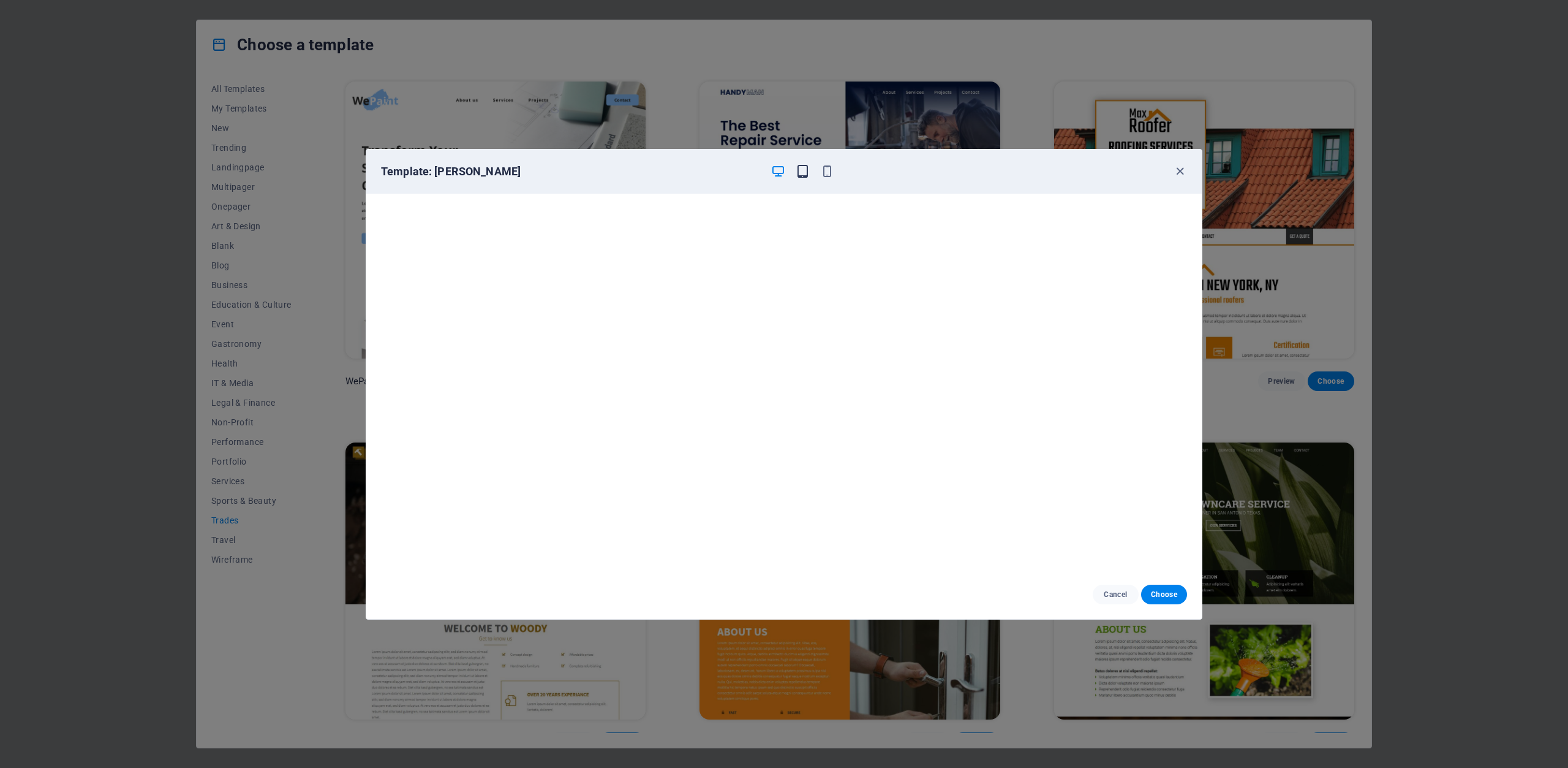
click at [800, 171] on icon "button" at bounding box center [803, 171] width 14 height 14
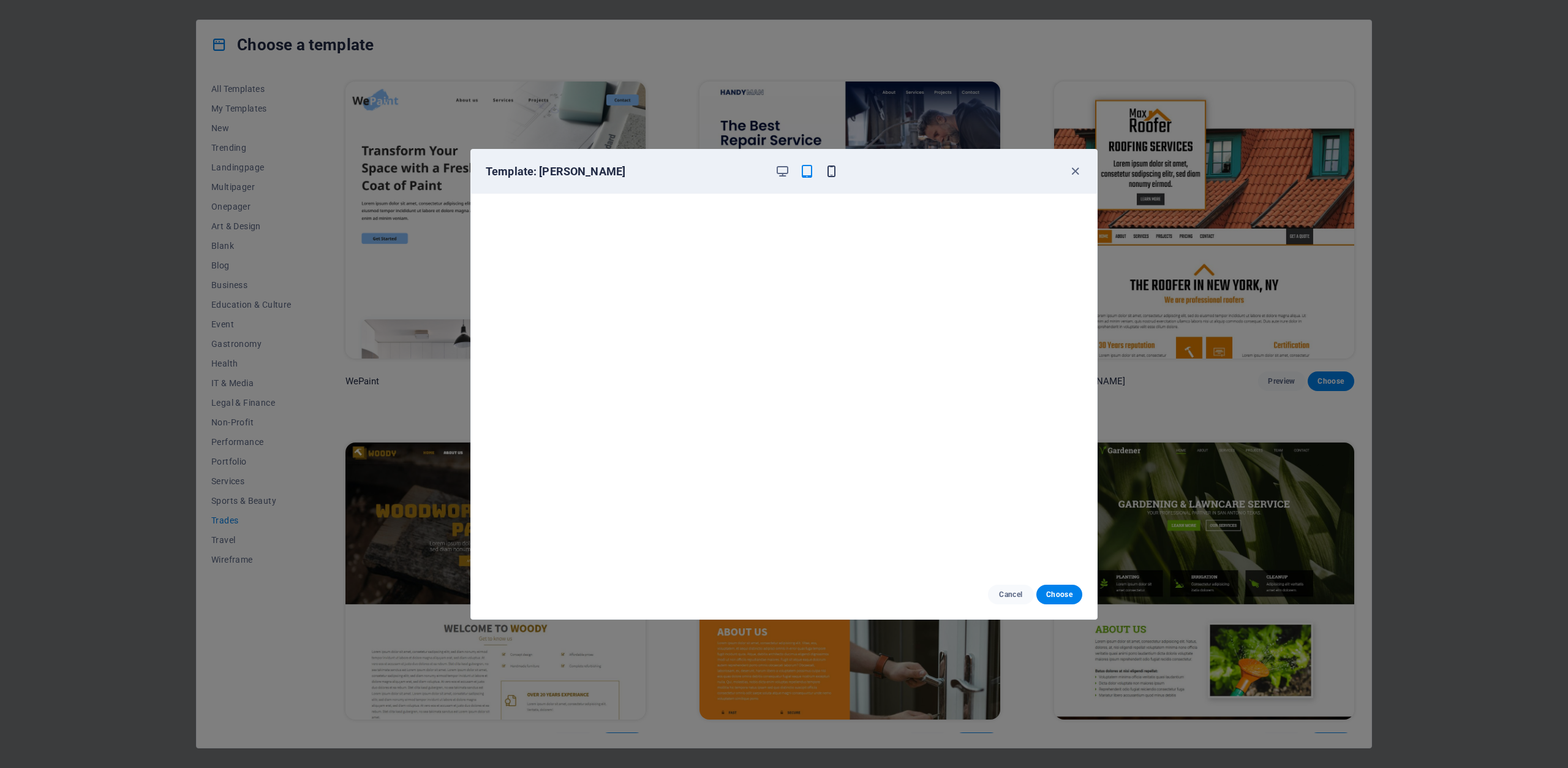
click at [831, 173] on icon "button" at bounding box center [831, 171] width 14 height 14
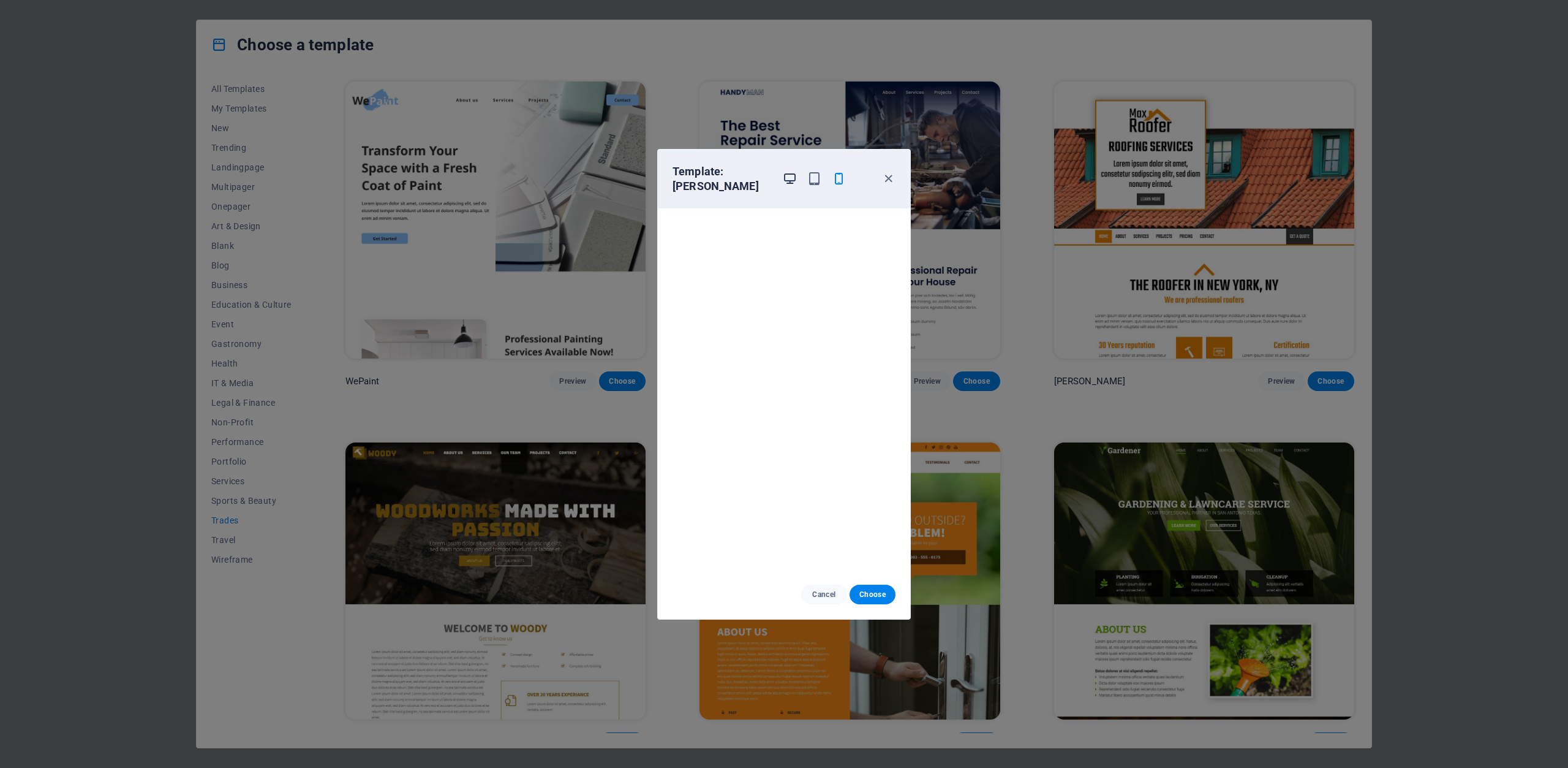
click at [788, 179] on icon "button" at bounding box center [790, 178] width 14 height 14
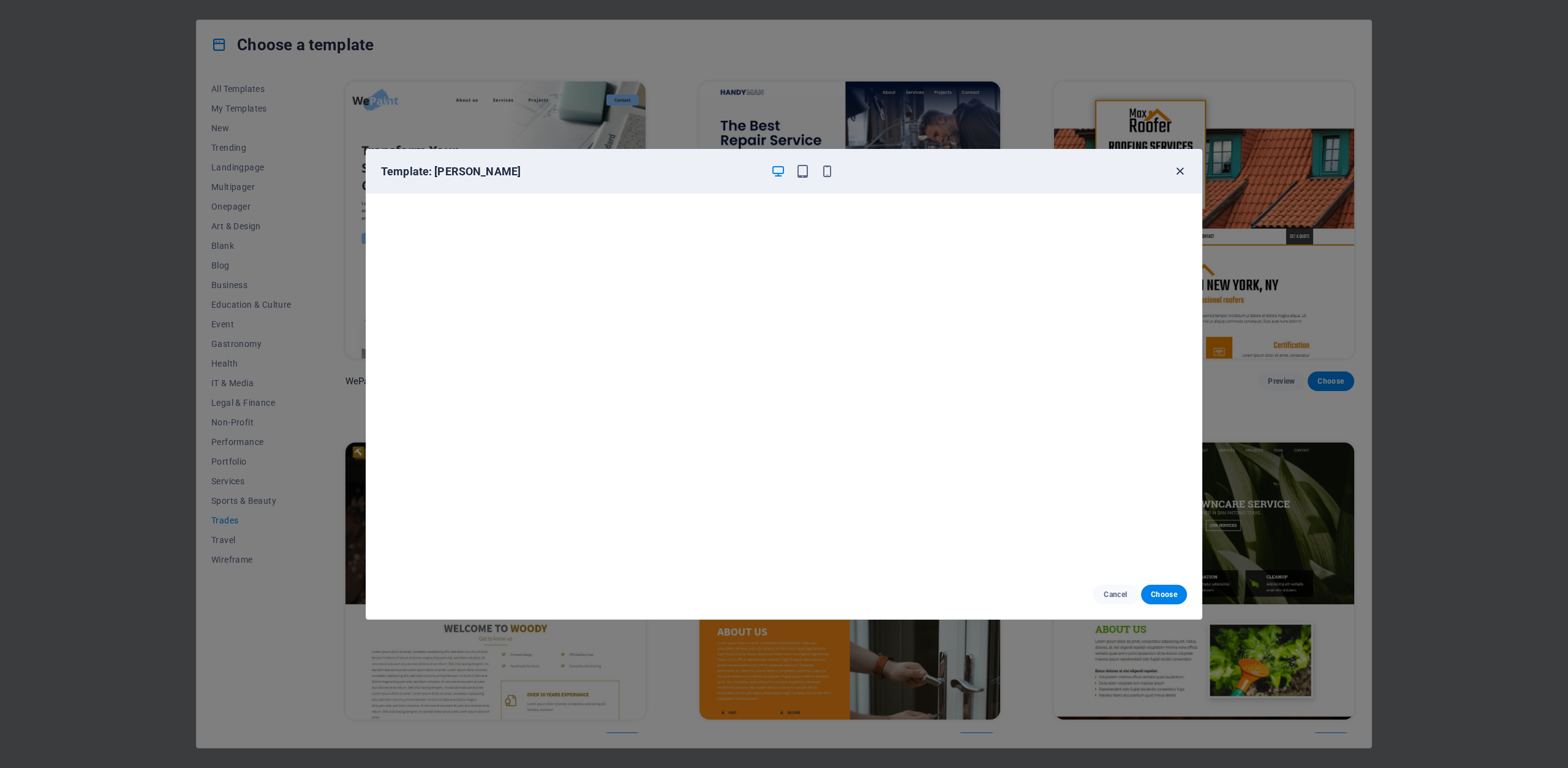
click at [1178, 172] on icon "button" at bounding box center [1180, 171] width 14 height 14
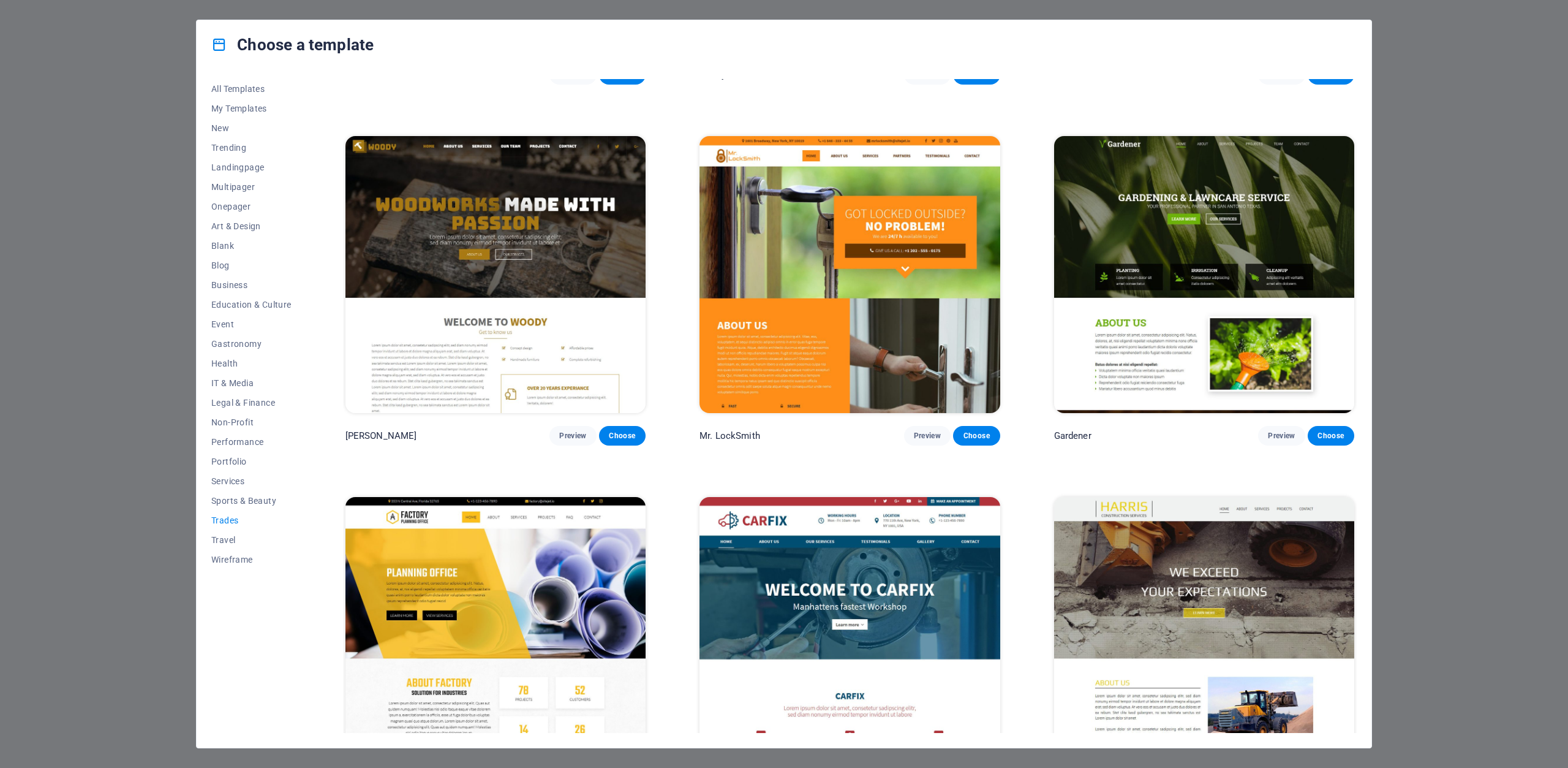
scroll to position [375, 0]
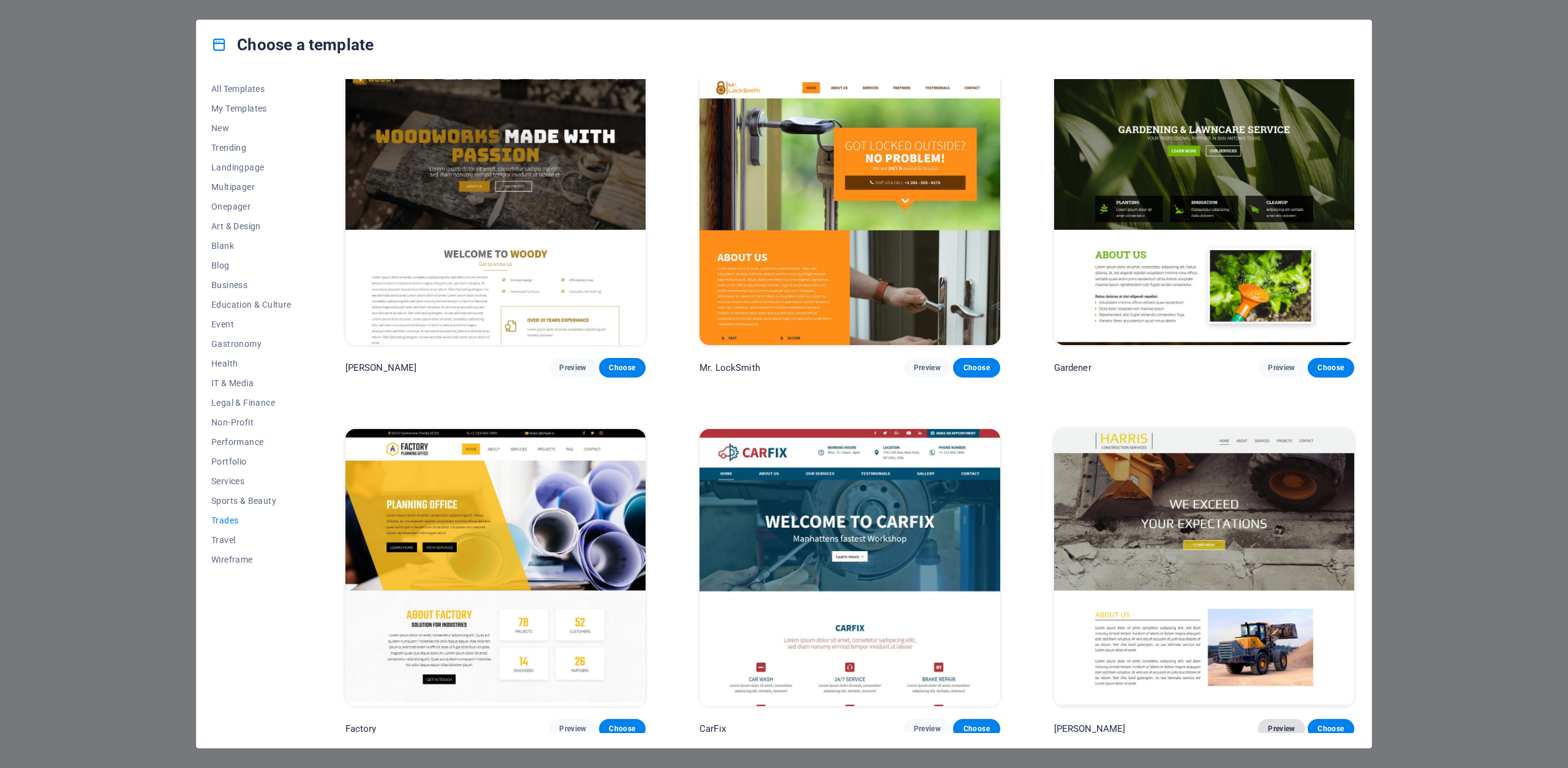
click at [1277, 730] on button "Preview" at bounding box center [1281, 729] width 46 height 20
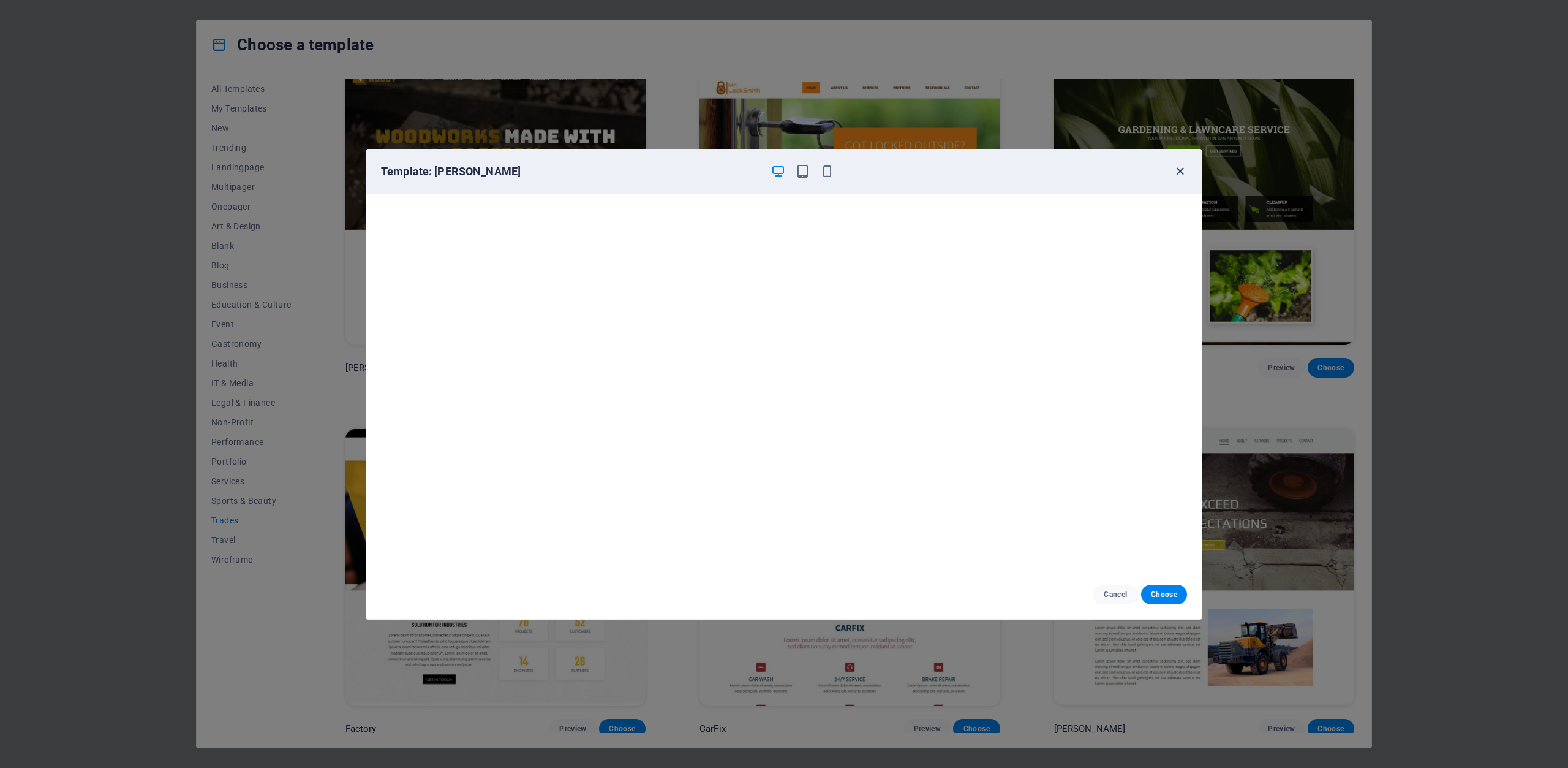
click at [1183, 173] on icon "button" at bounding box center [1180, 171] width 14 height 14
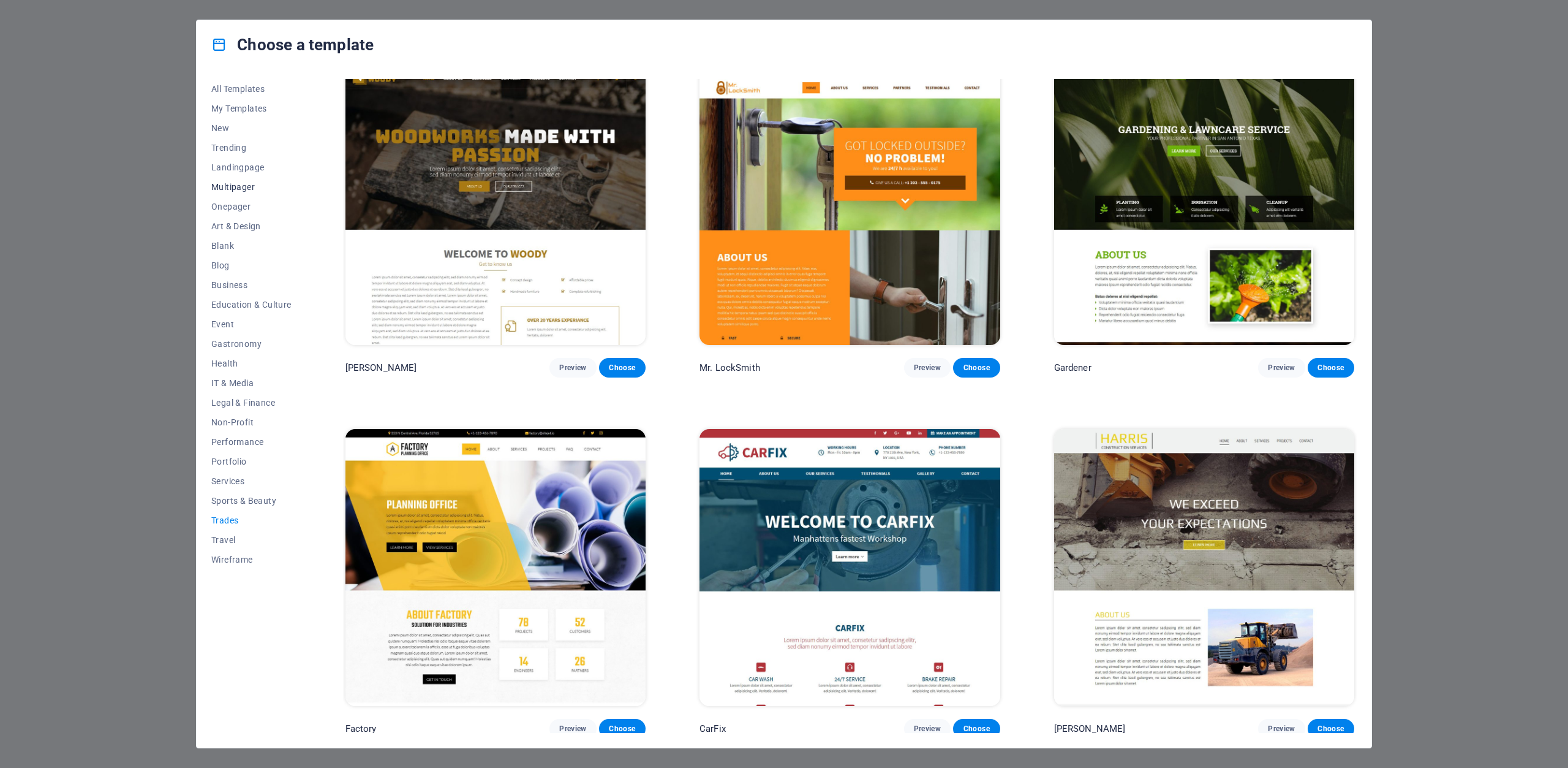
click at [244, 186] on span "Multipager" at bounding box center [251, 186] width 80 height 10
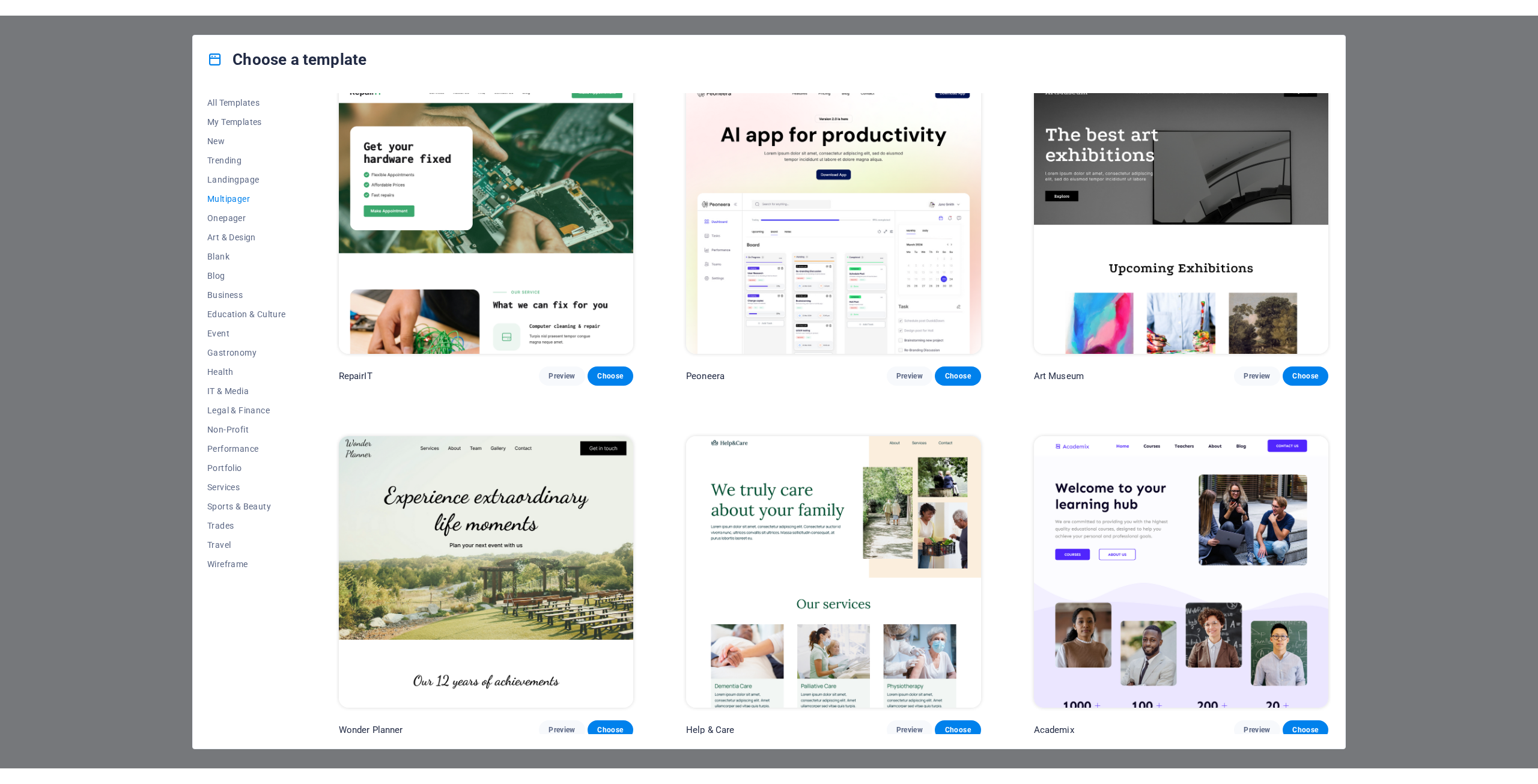
scroll to position [487, 0]
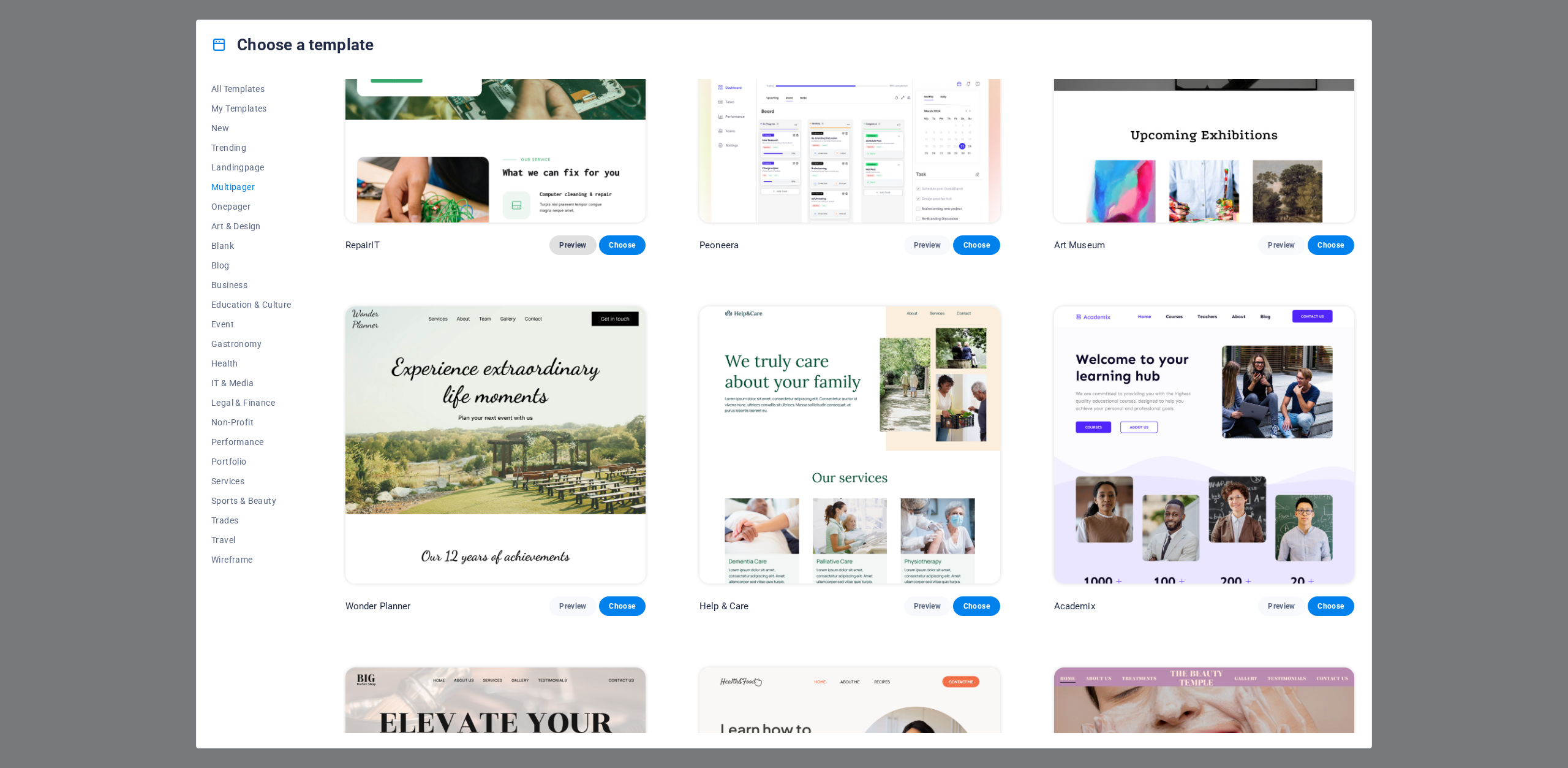
click at [575, 241] on span "Preview" at bounding box center [572, 245] width 27 height 10
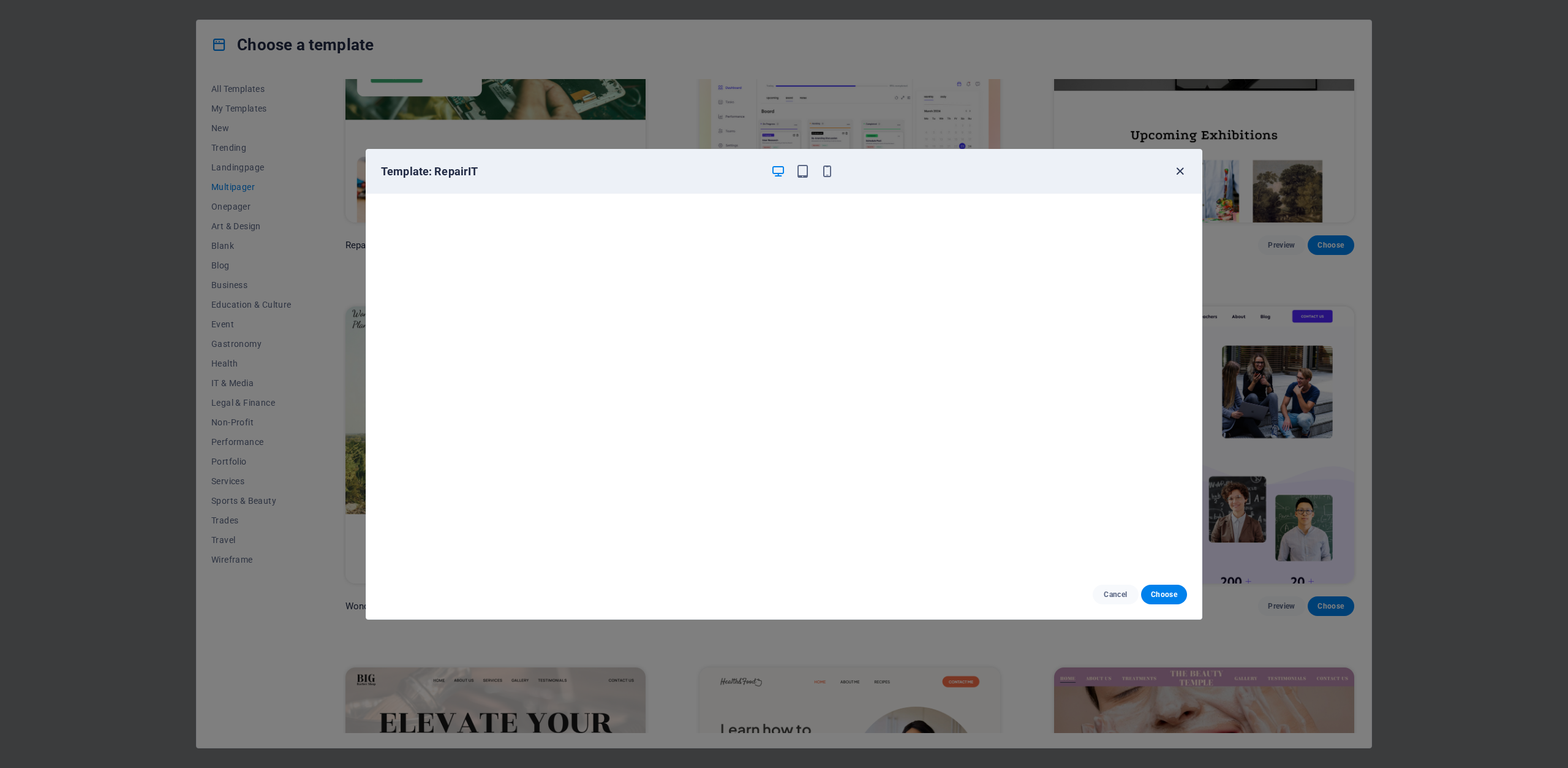
click at [1178, 172] on icon "button" at bounding box center [1180, 171] width 14 height 14
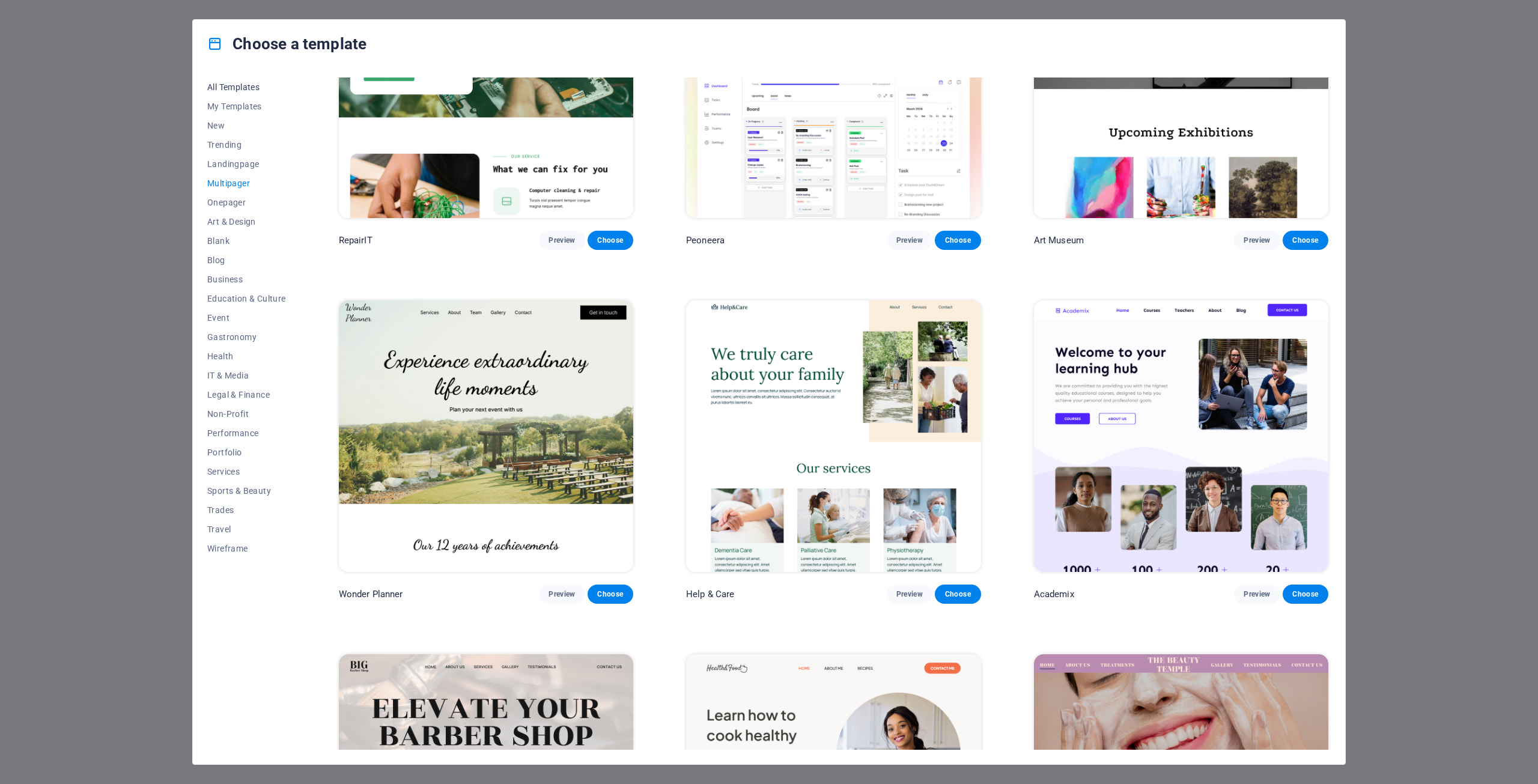
click at [237, 88] on span "All Templates" at bounding box center [246, 87] width 78 height 10
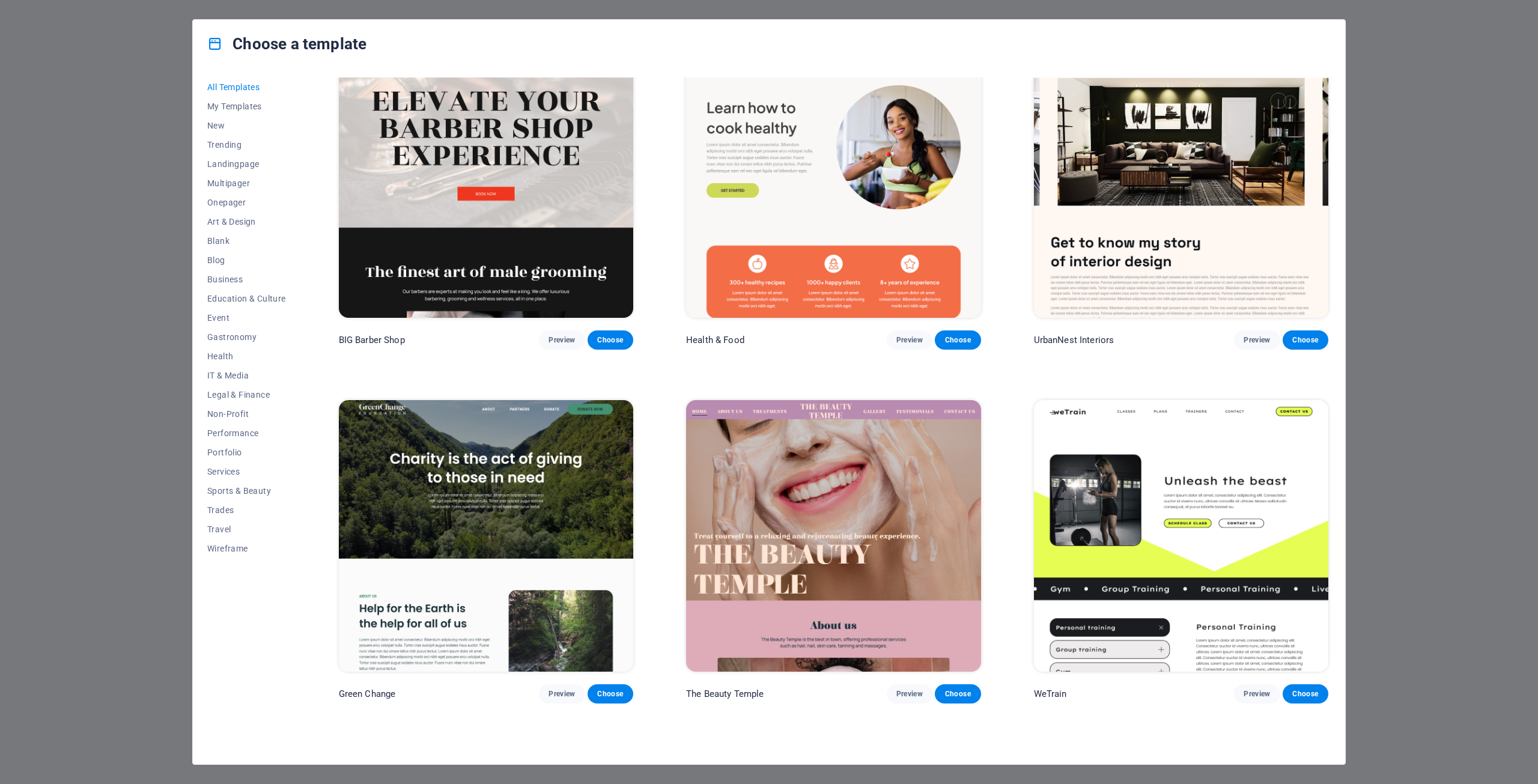
scroll to position [1862, 0]
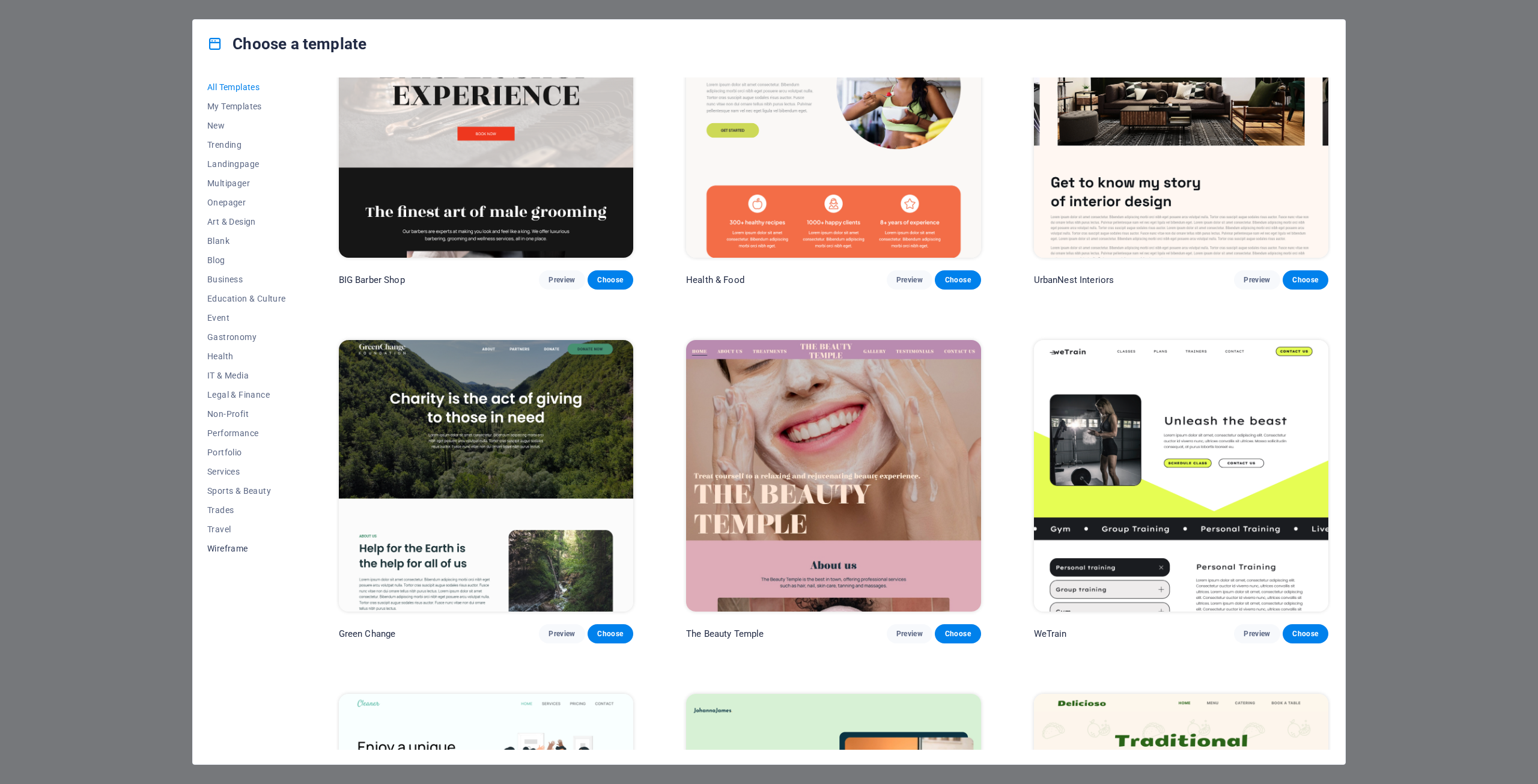
click at [212, 554] on button "Wireframe" at bounding box center [246, 548] width 78 height 19
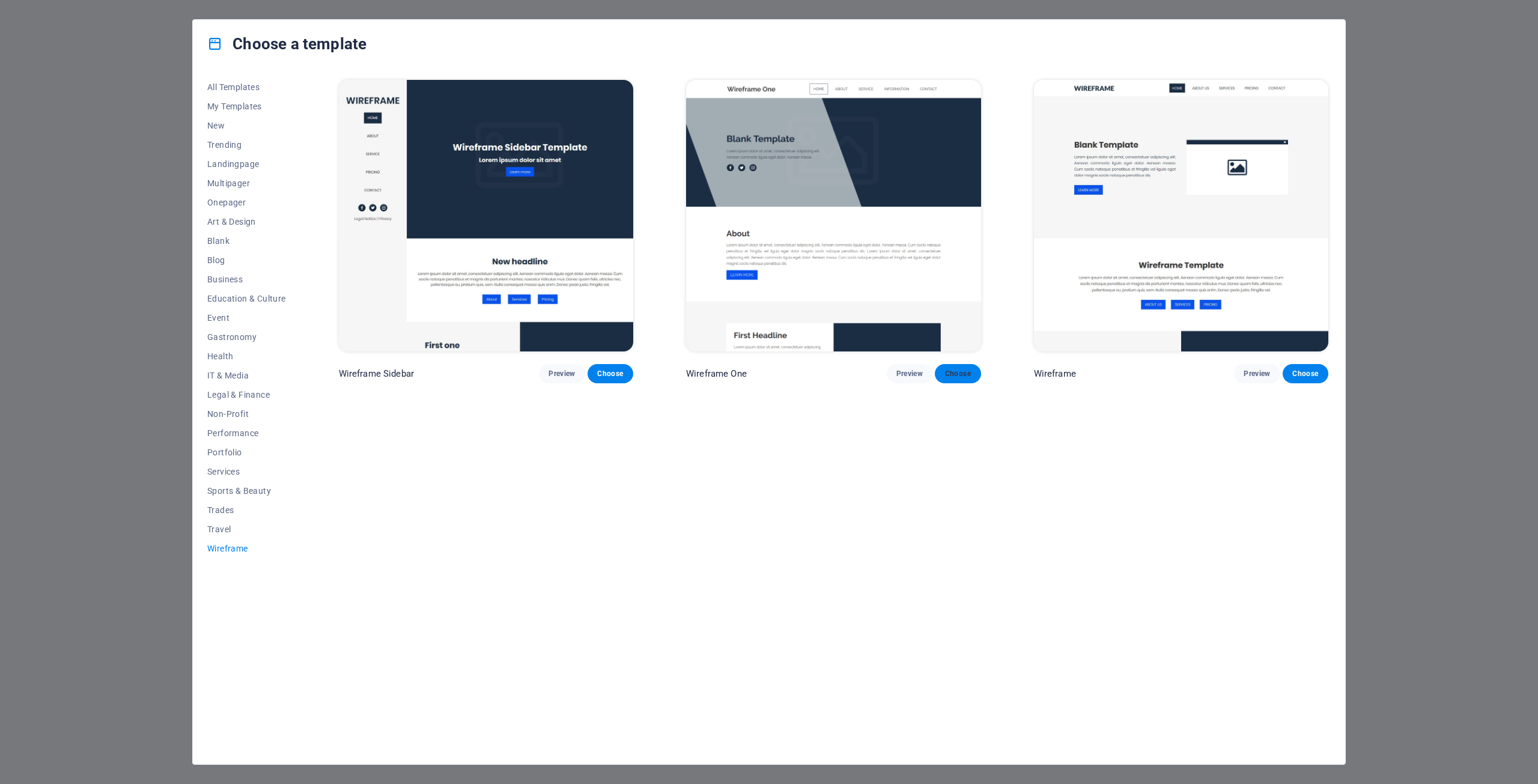
click at [952, 374] on span "Choose" at bounding box center [957, 373] width 26 height 10
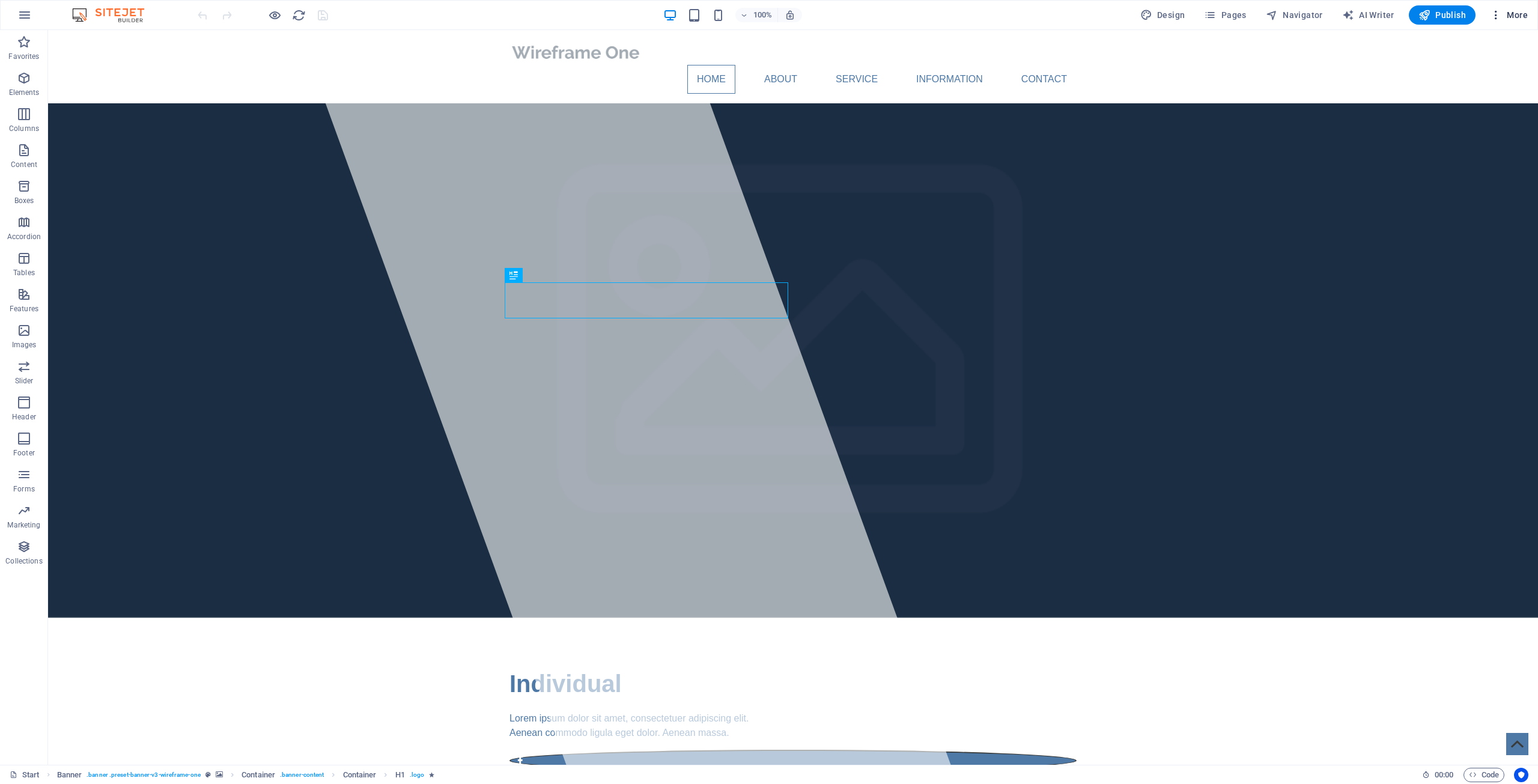
click at [1511, 17] on span "More" at bounding box center [1508, 15] width 37 height 12
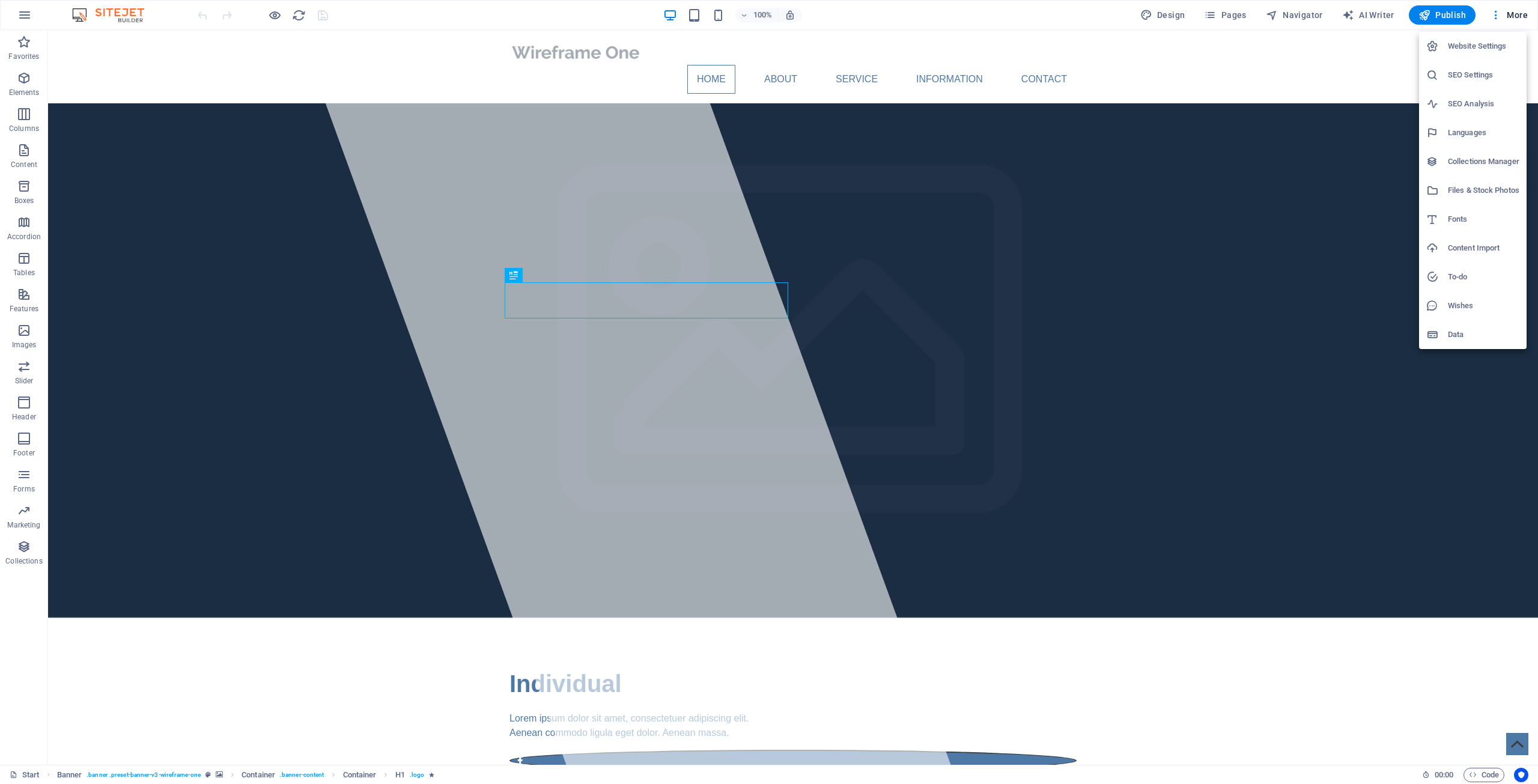
click at [1300, 65] on div at bounding box center [769, 392] width 1538 height 784
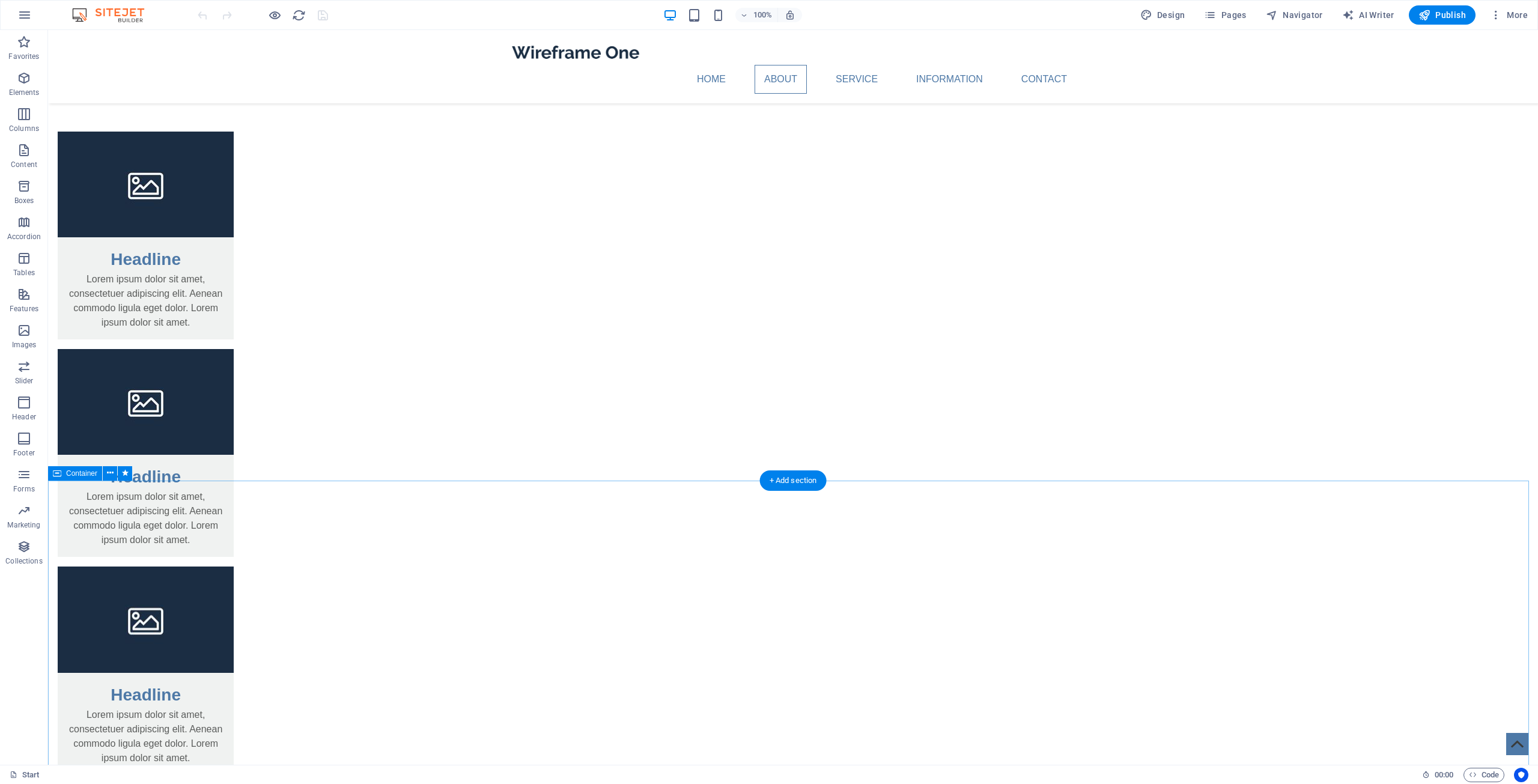
scroll to position [1382, 0]
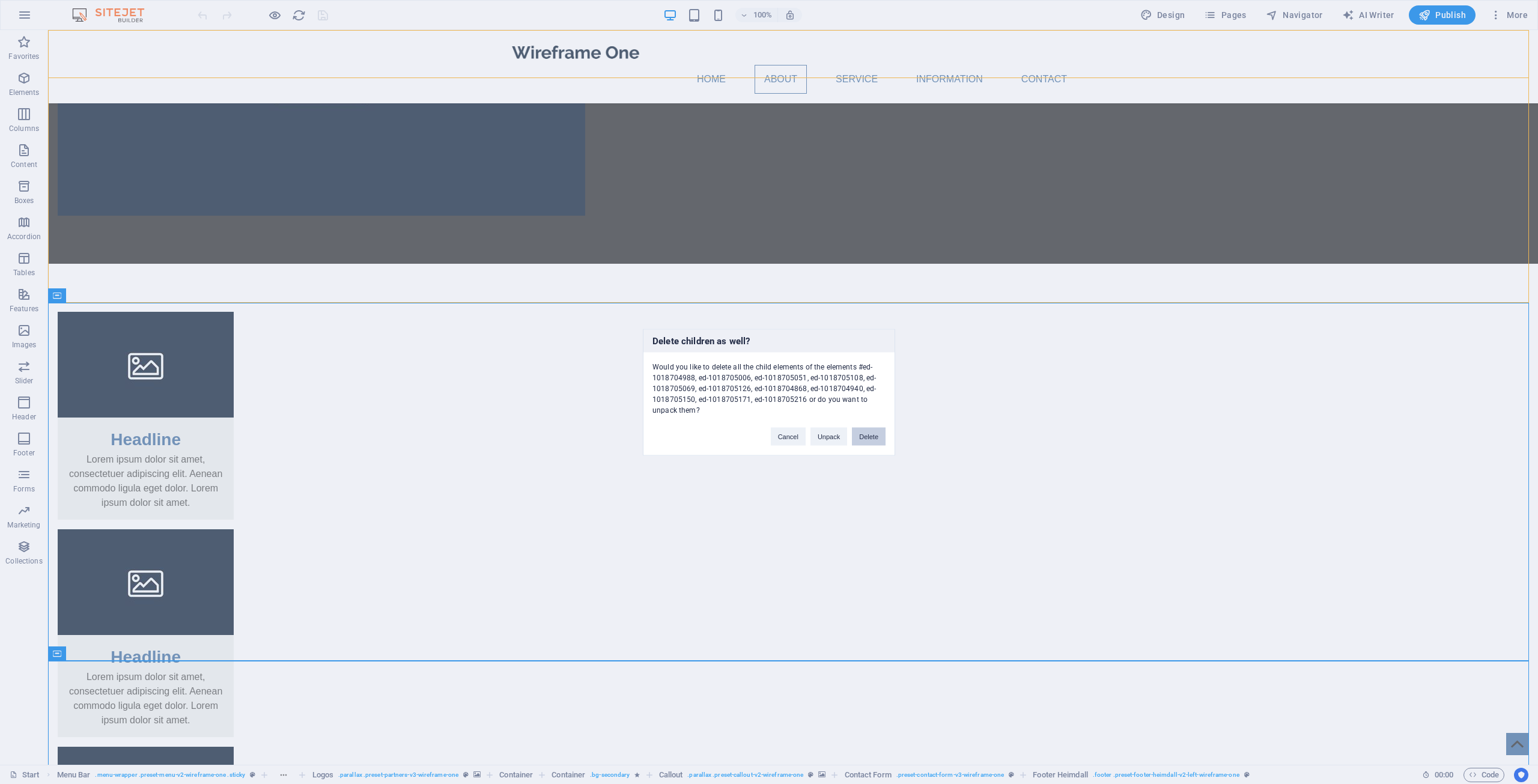
click at [872, 438] on button "Delete" at bounding box center [869, 436] width 34 height 18
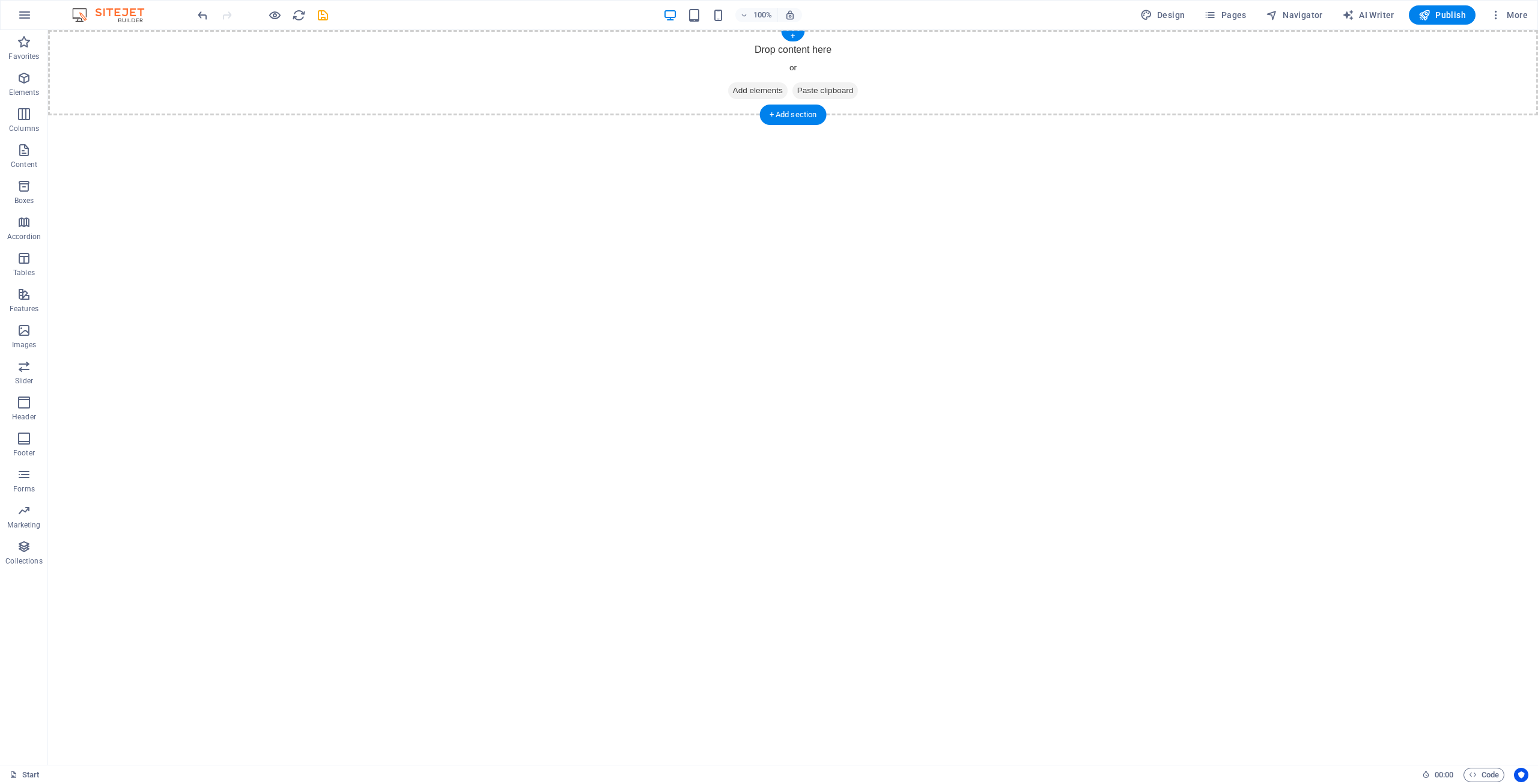
click at [751, 91] on span "Add elements" at bounding box center [758, 90] width 59 height 17
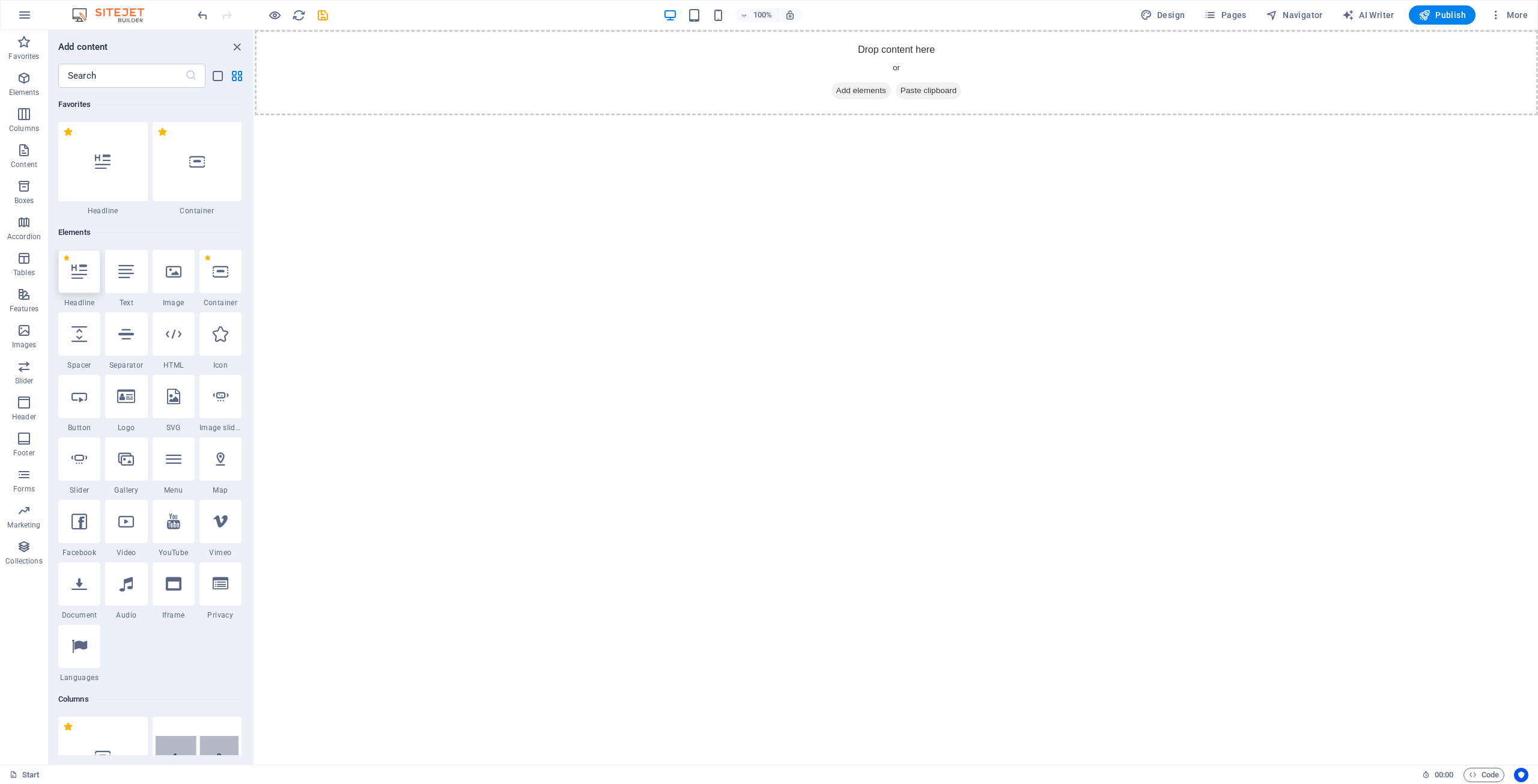
click at [82, 278] on icon at bounding box center [79, 271] width 16 height 16
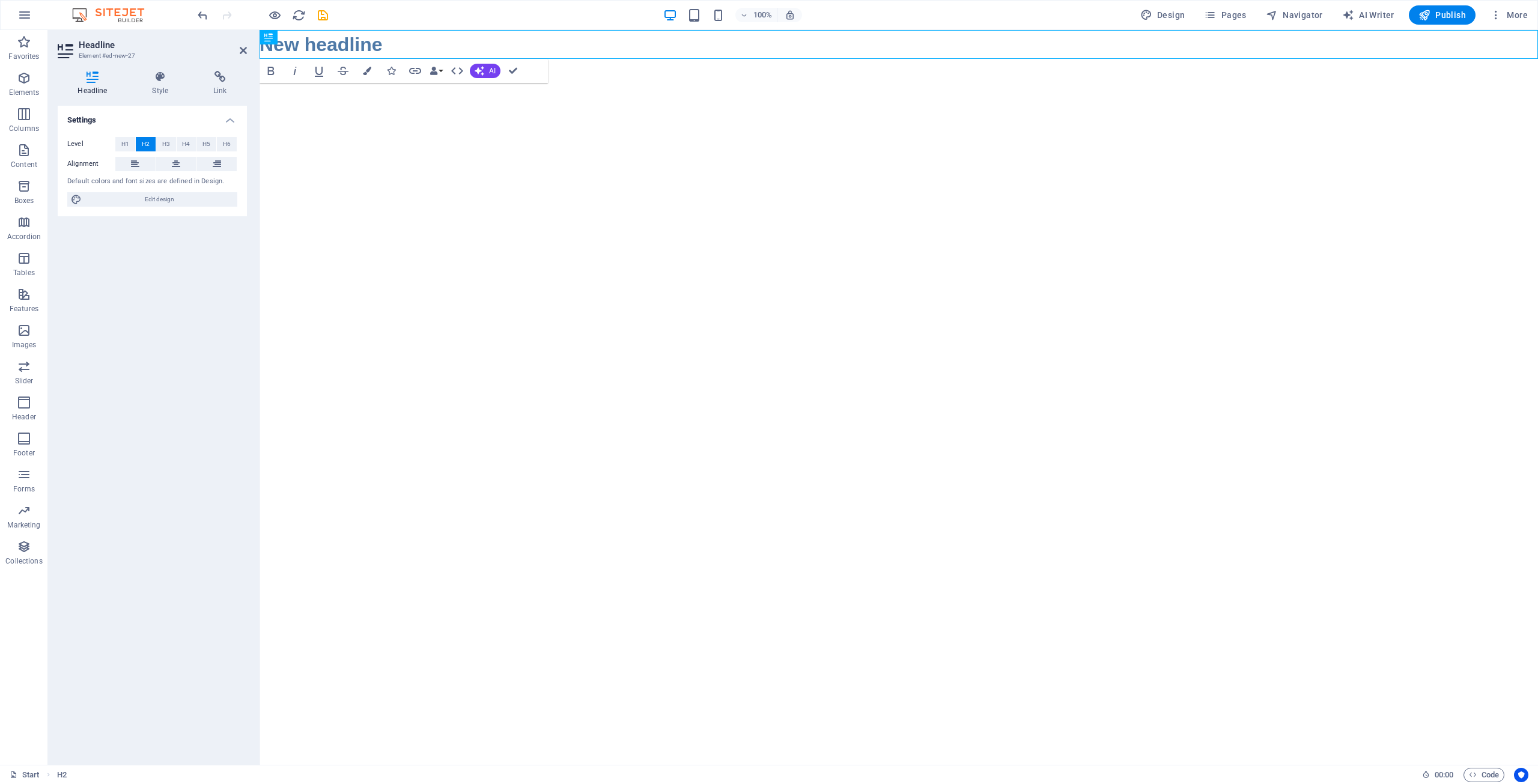
click at [325, 59] on html "Skip to main content New headline" at bounding box center [898, 44] width 1279 height 29
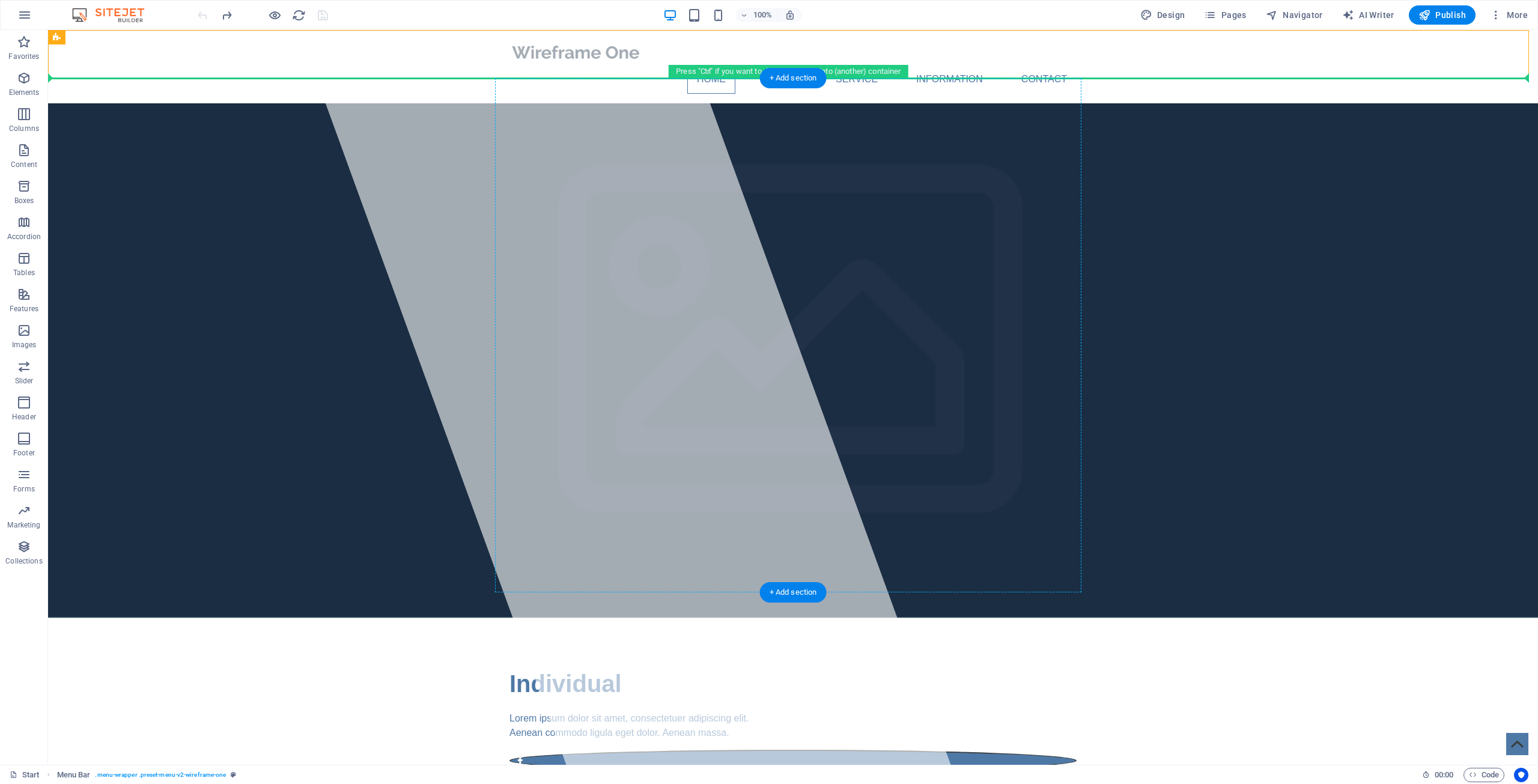
drag, startPoint x: 456, startPoint y: 52, endPoint x: 453, endPoint y: 116, distance: 64.1
drag, startPoint x: 432, startPoint y: 63, endPoint x: 433, endPoint y: 84, distance: 21.0
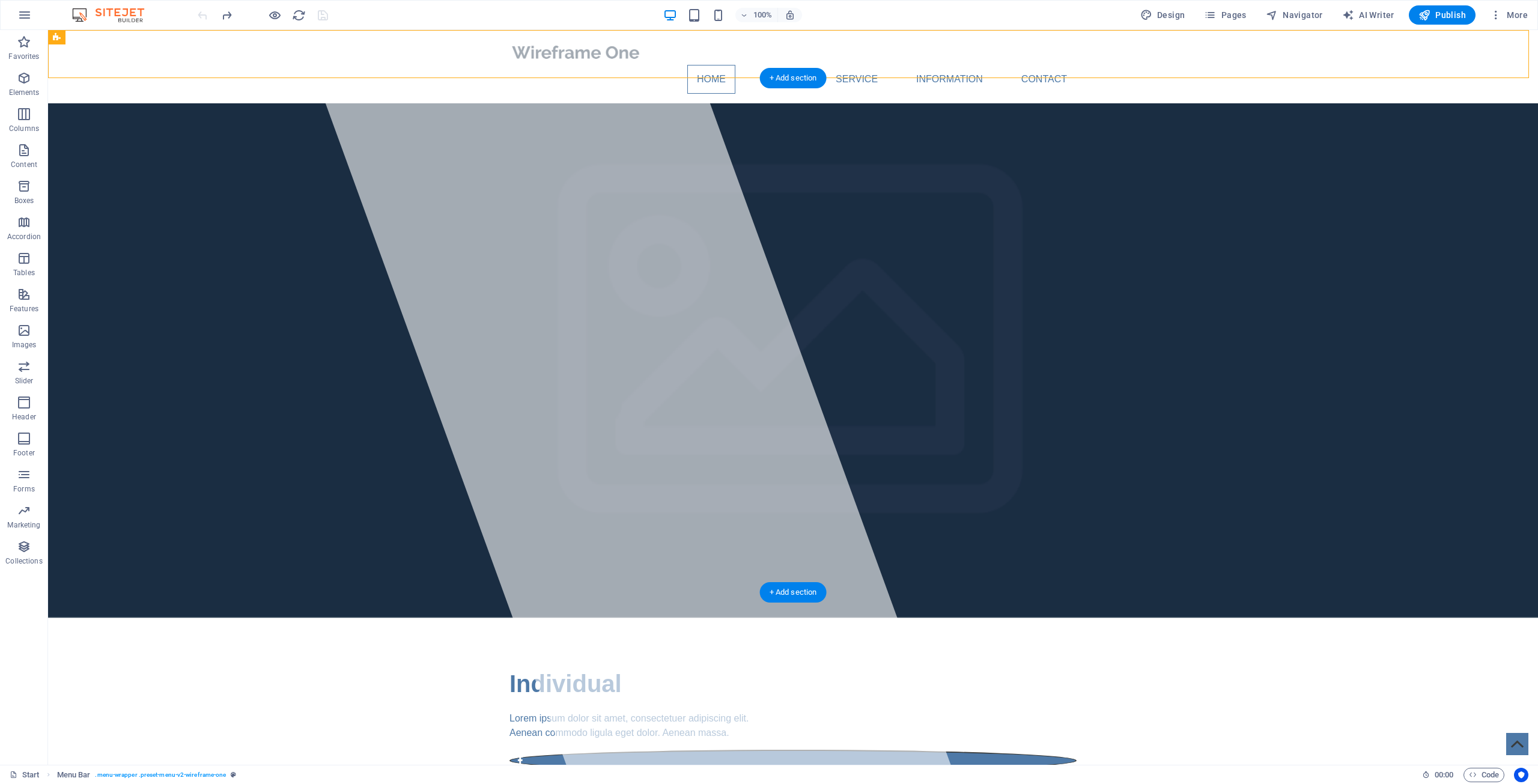
click at [473, 160] on div at bounding box center [624, 398] width 652 height 734
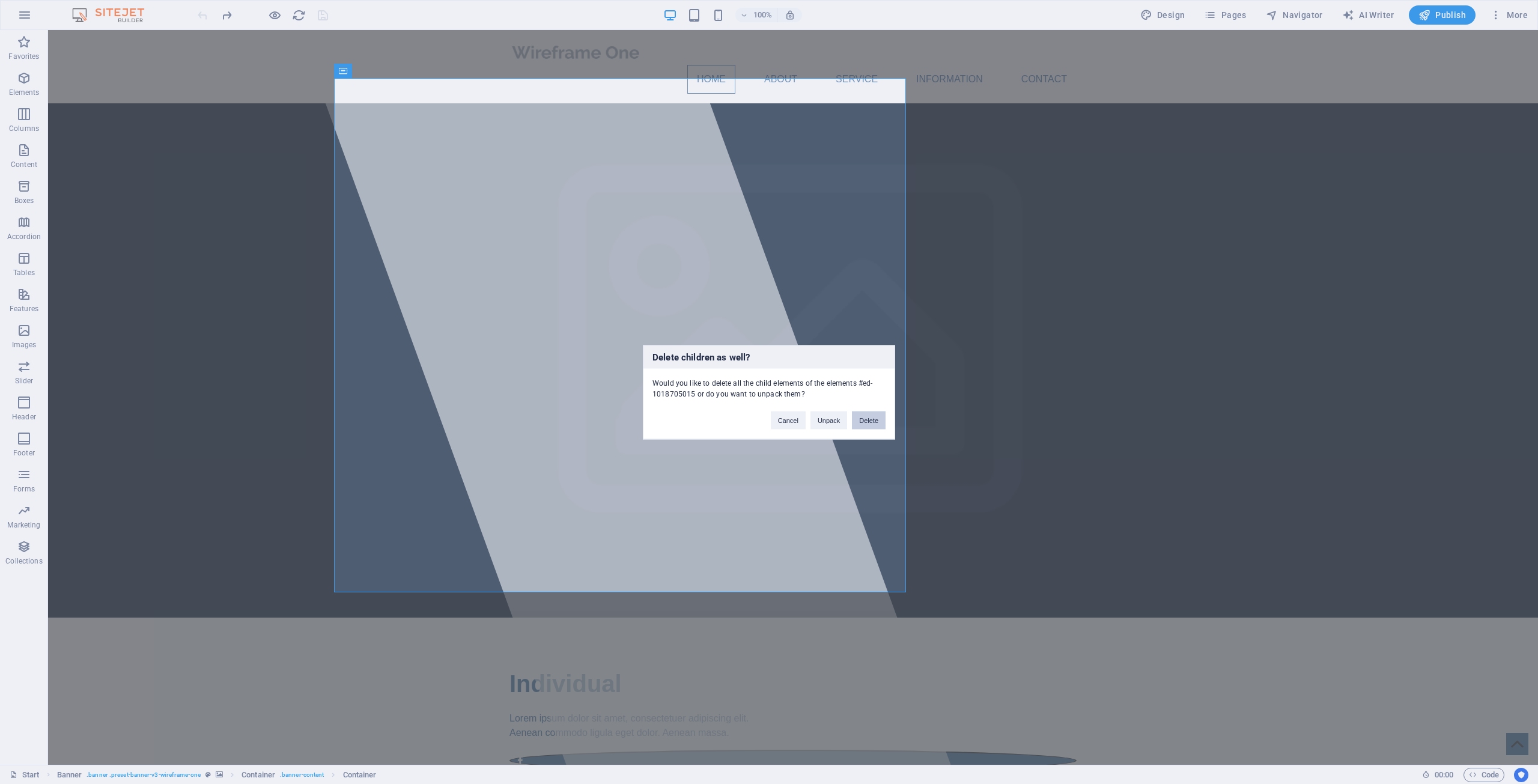
click at [872, 417] on button "Delete" at bounding box center [869, 419] width 34 height 18
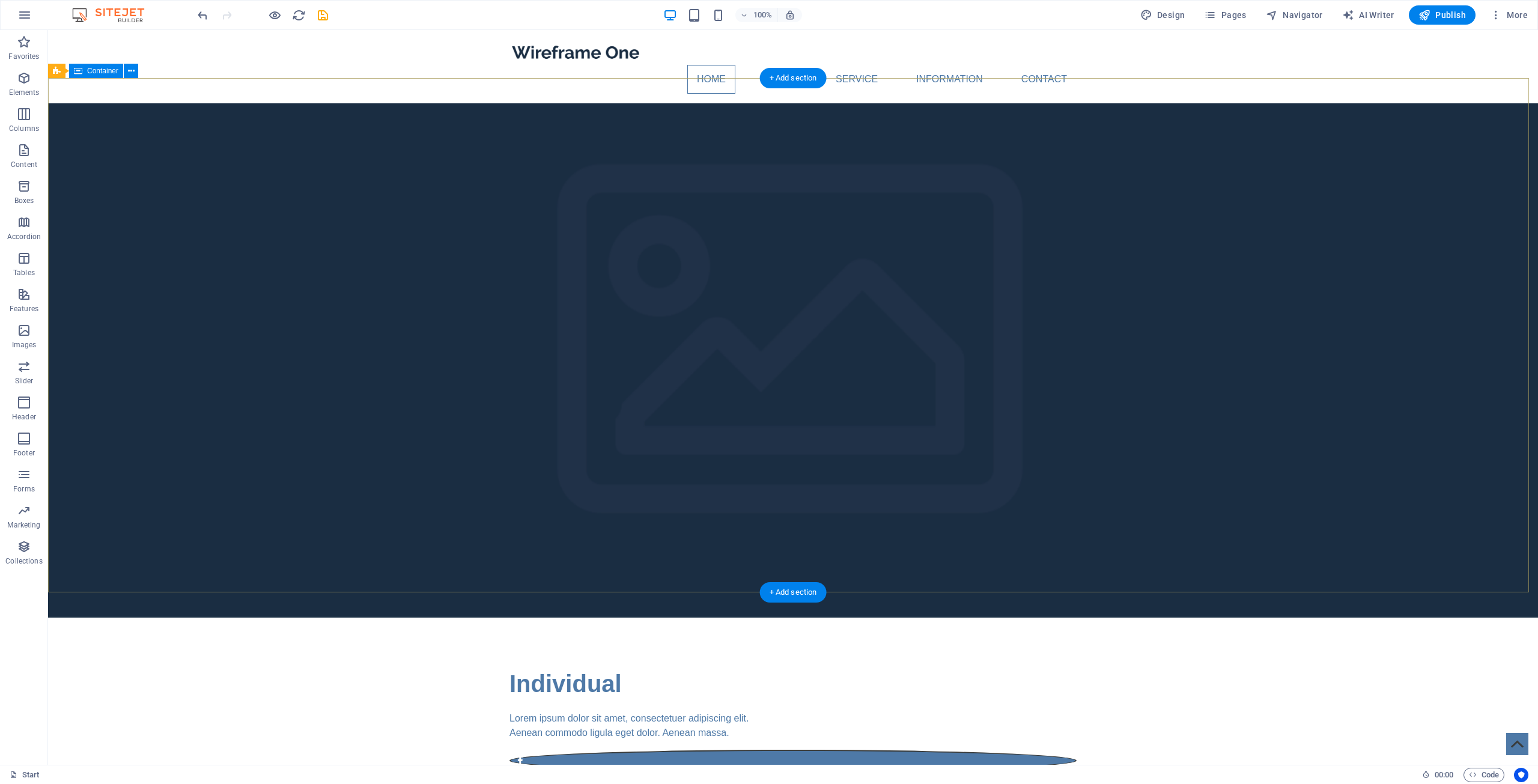
click at [858, 618] on div "Individual Lorem ipsum dolor sit amet, consectetuer adipiscing elit. Aenean com…" at bounding box center [793, 745] width 1490 height 255
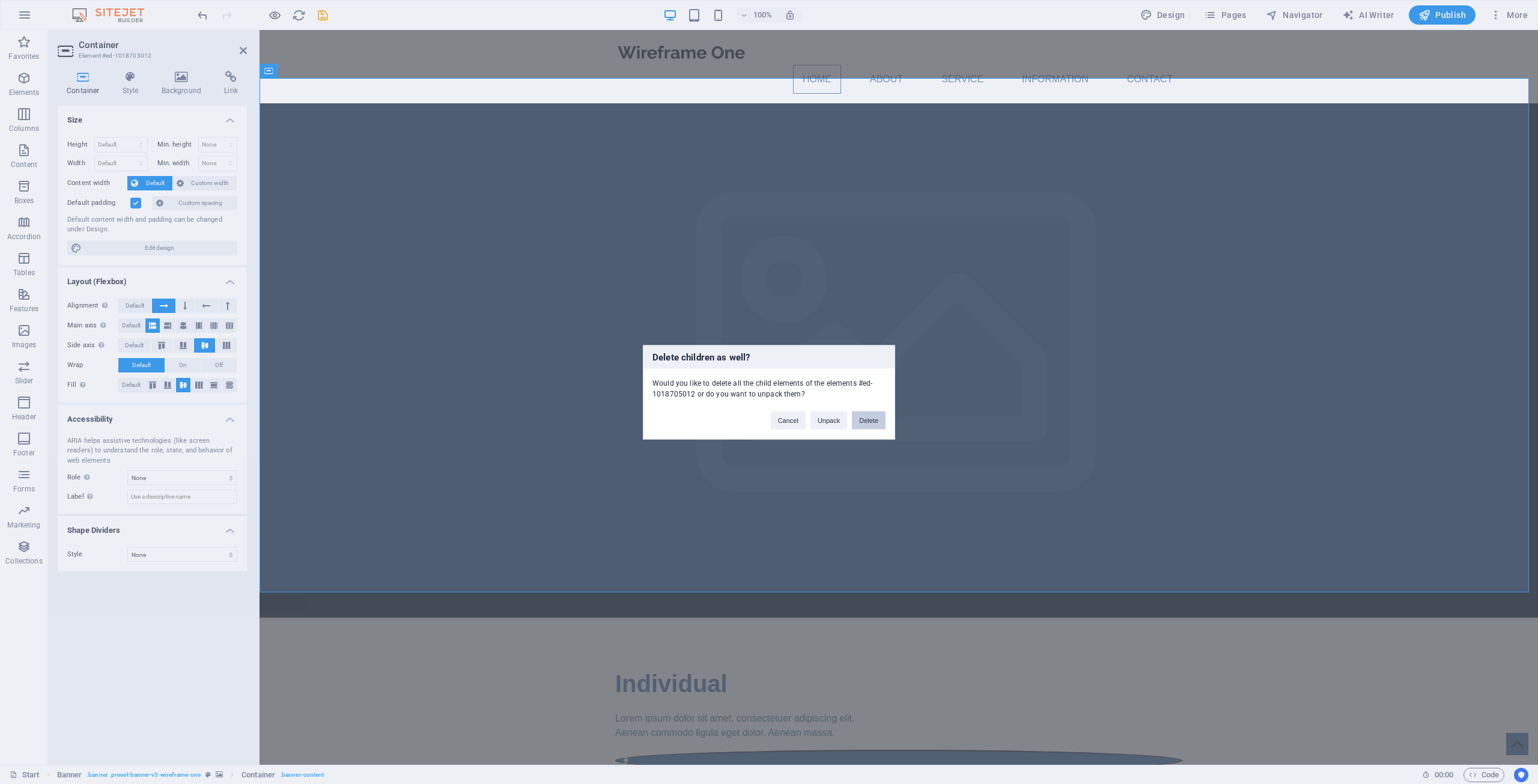
click at [860, 422] on button "Delete" at bounding box center [869, 419] width 34 height 18
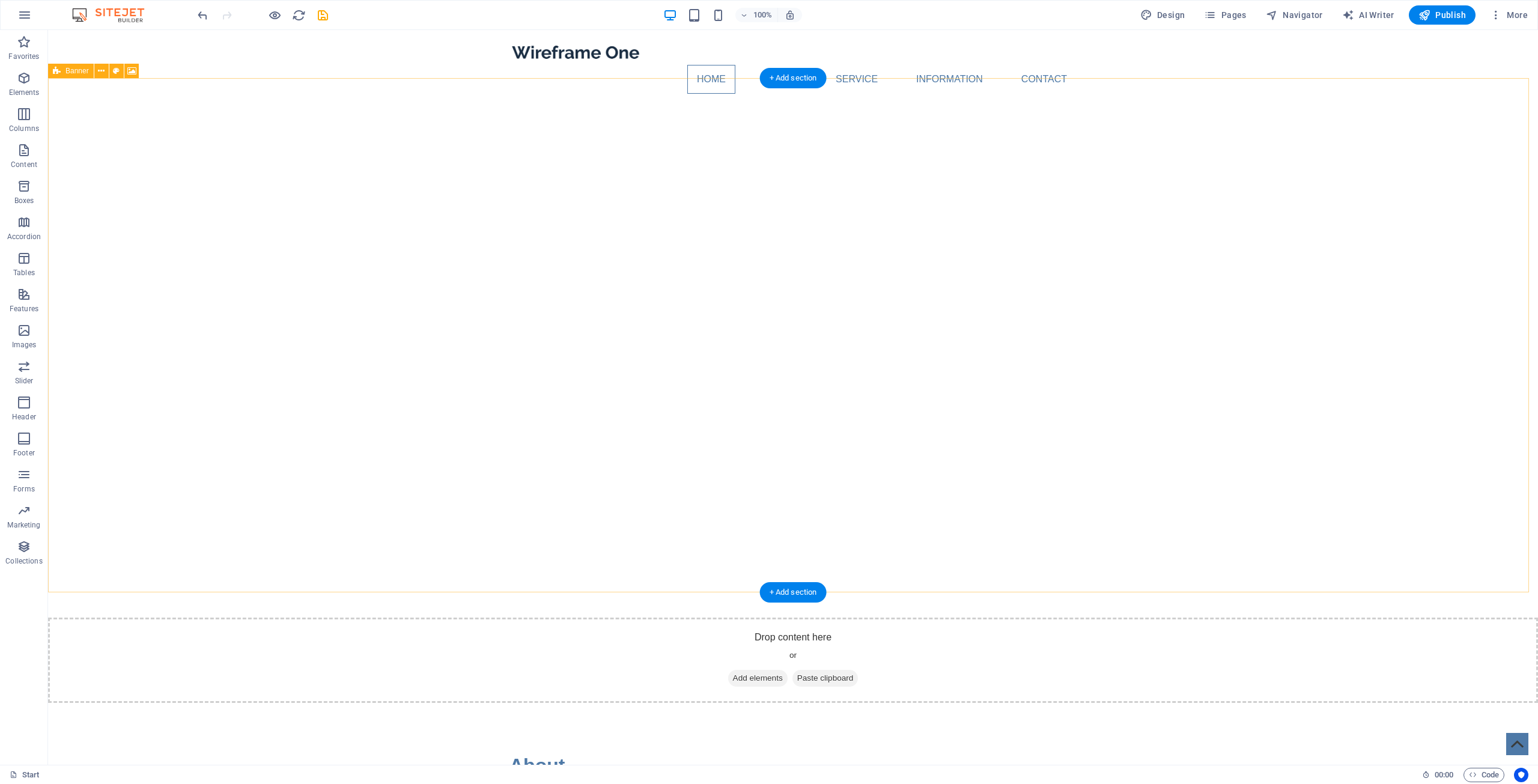
click at [437, 618] on div "Drop content here or Add elements Paste clipboard" at bounding box center [793, 660] width 1490 height 85
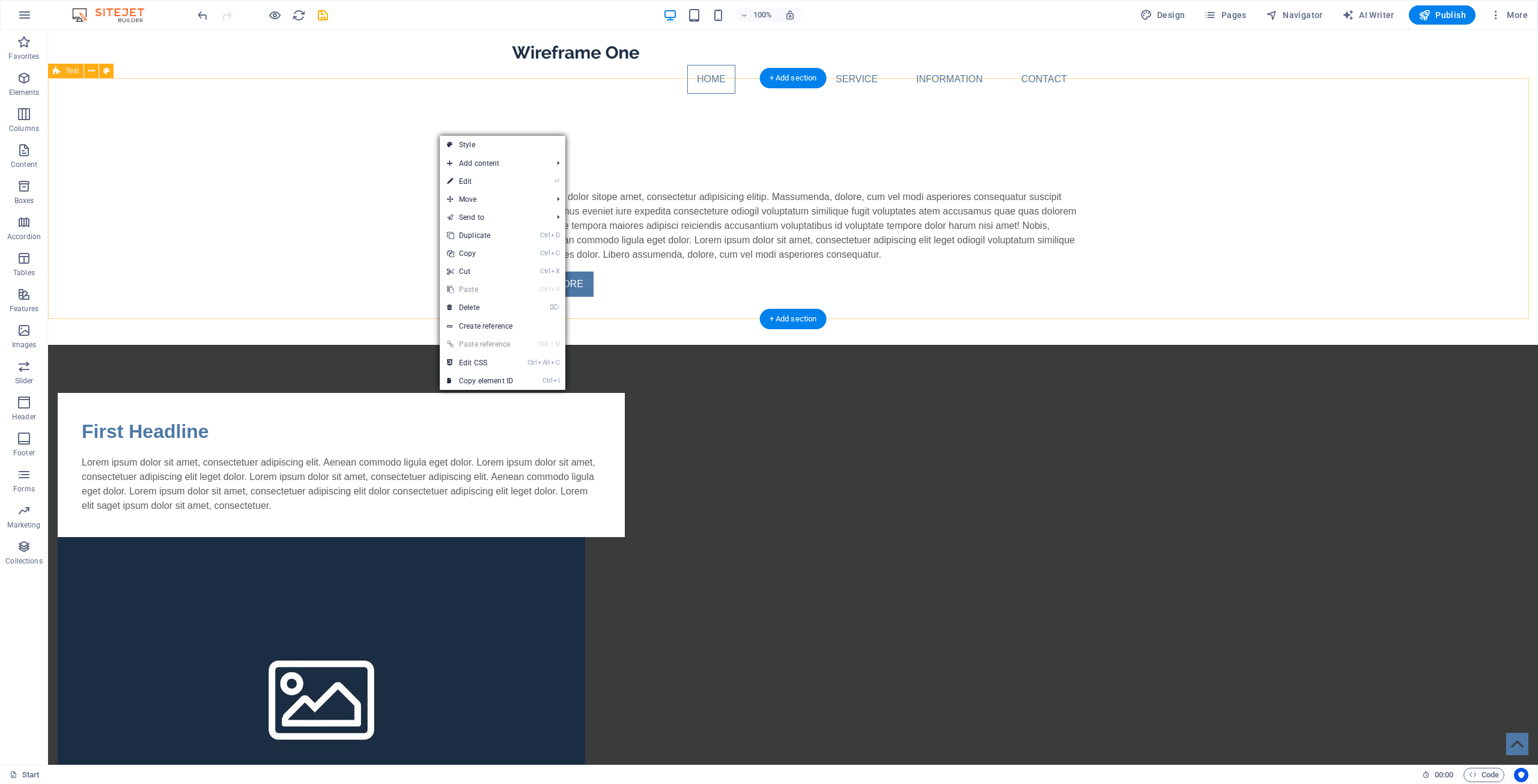
click at [325, 199] on div "About Lorem ipsum dolor sitope amet, consectetur adipisicing elitip. Massumenda…" at bounding box center [793, 224] width 1490 height 242
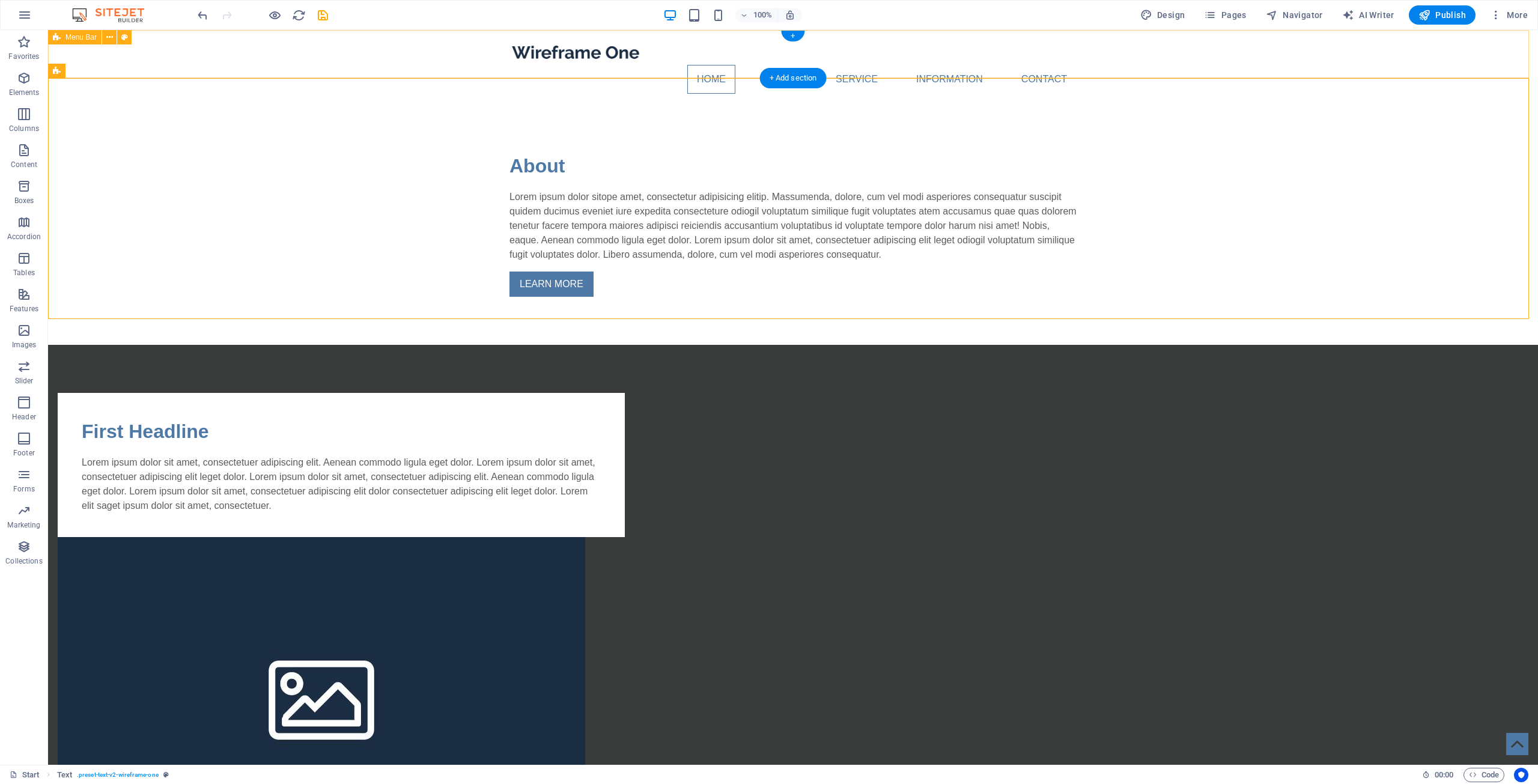
click at [429, 72] on div "Home About Service Information Contact Menu" at bounding box center [793, 67] width 1490 height 73
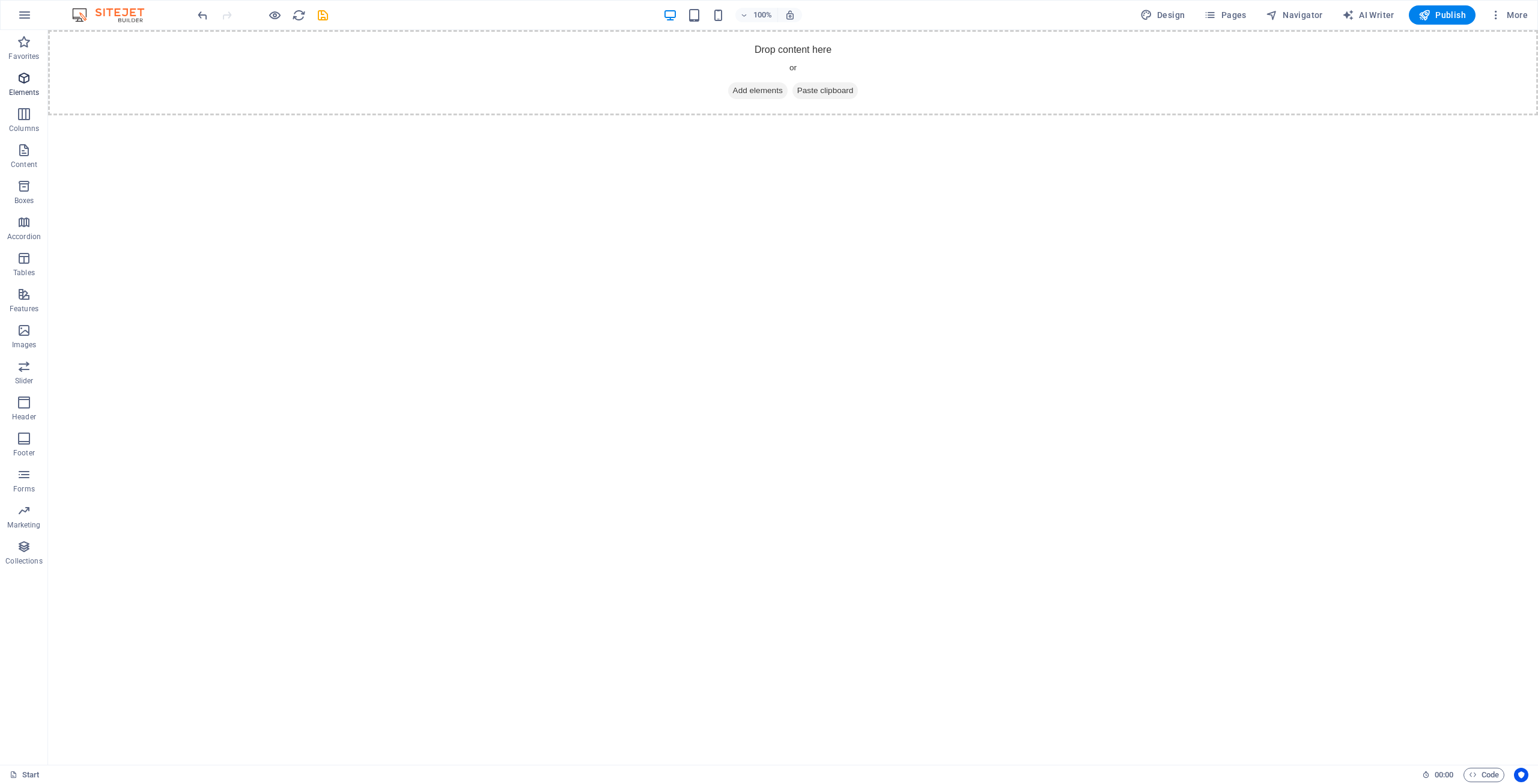
click at [24, 86] on span "Elements" at bounding box center [24, 84] width 48 height 29
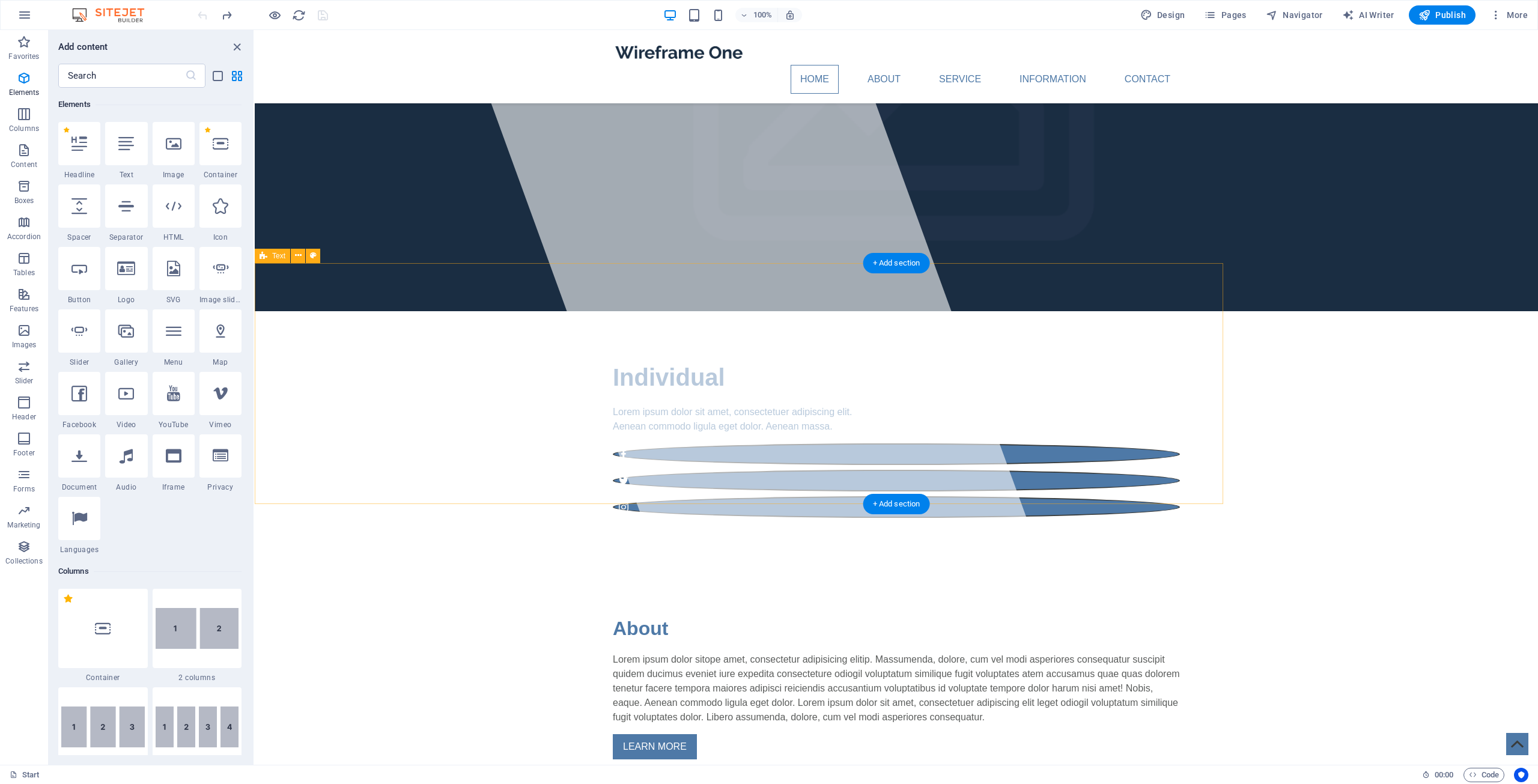
scroll to position [171, 0]
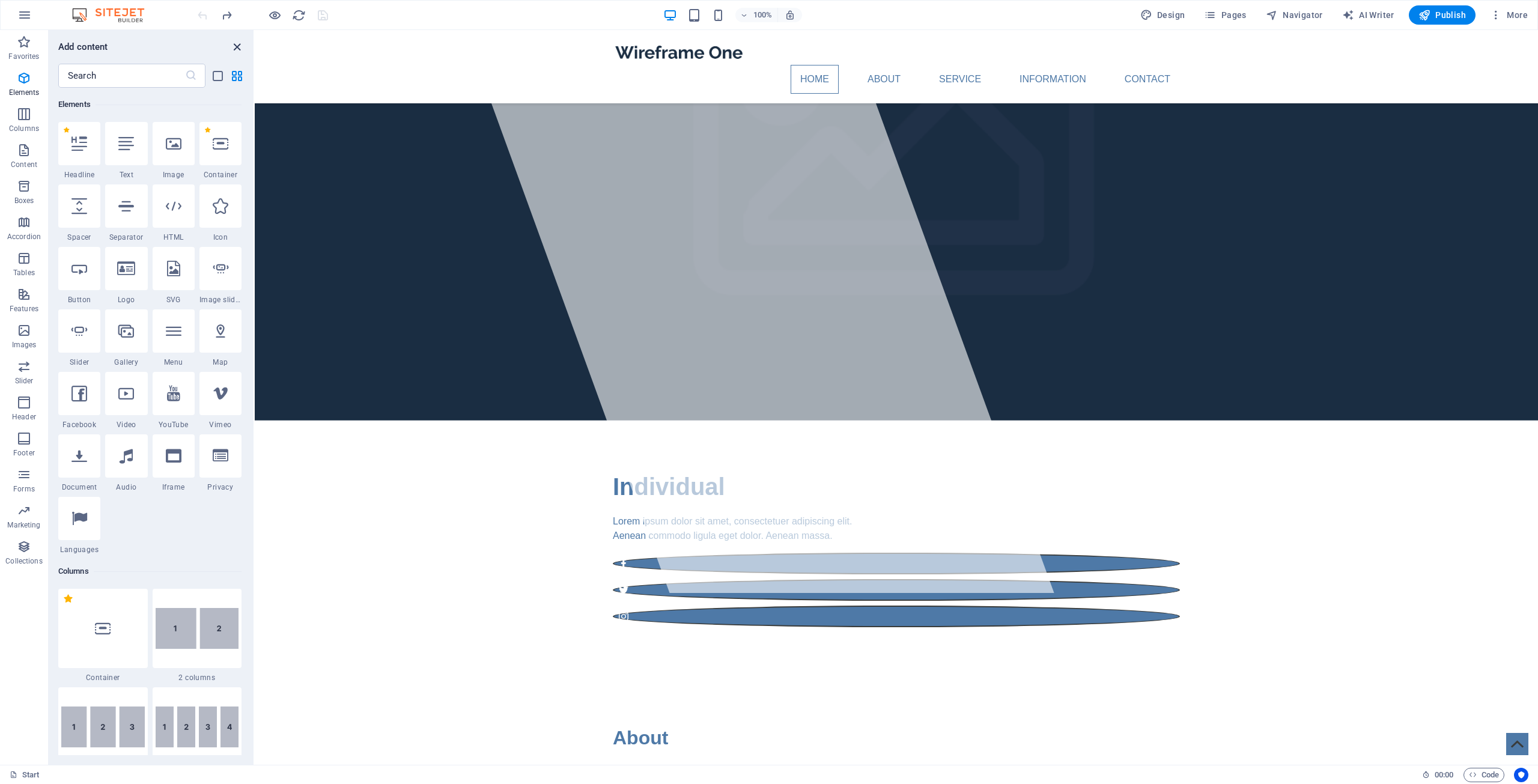
click at [240, 49] on icon "close panel" at bounding box center [237, 47] width 14 height 14
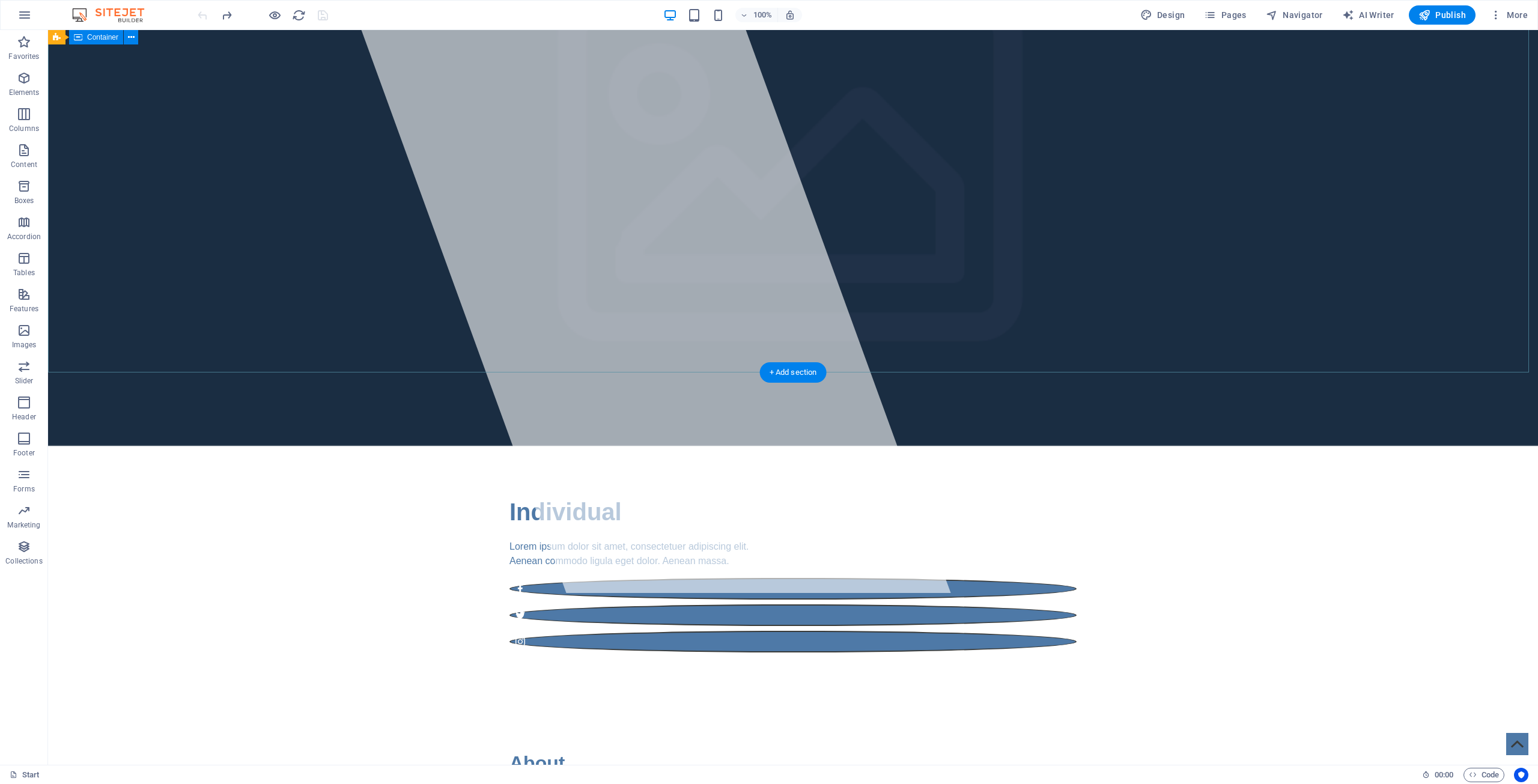
scroll to position [0, 0]
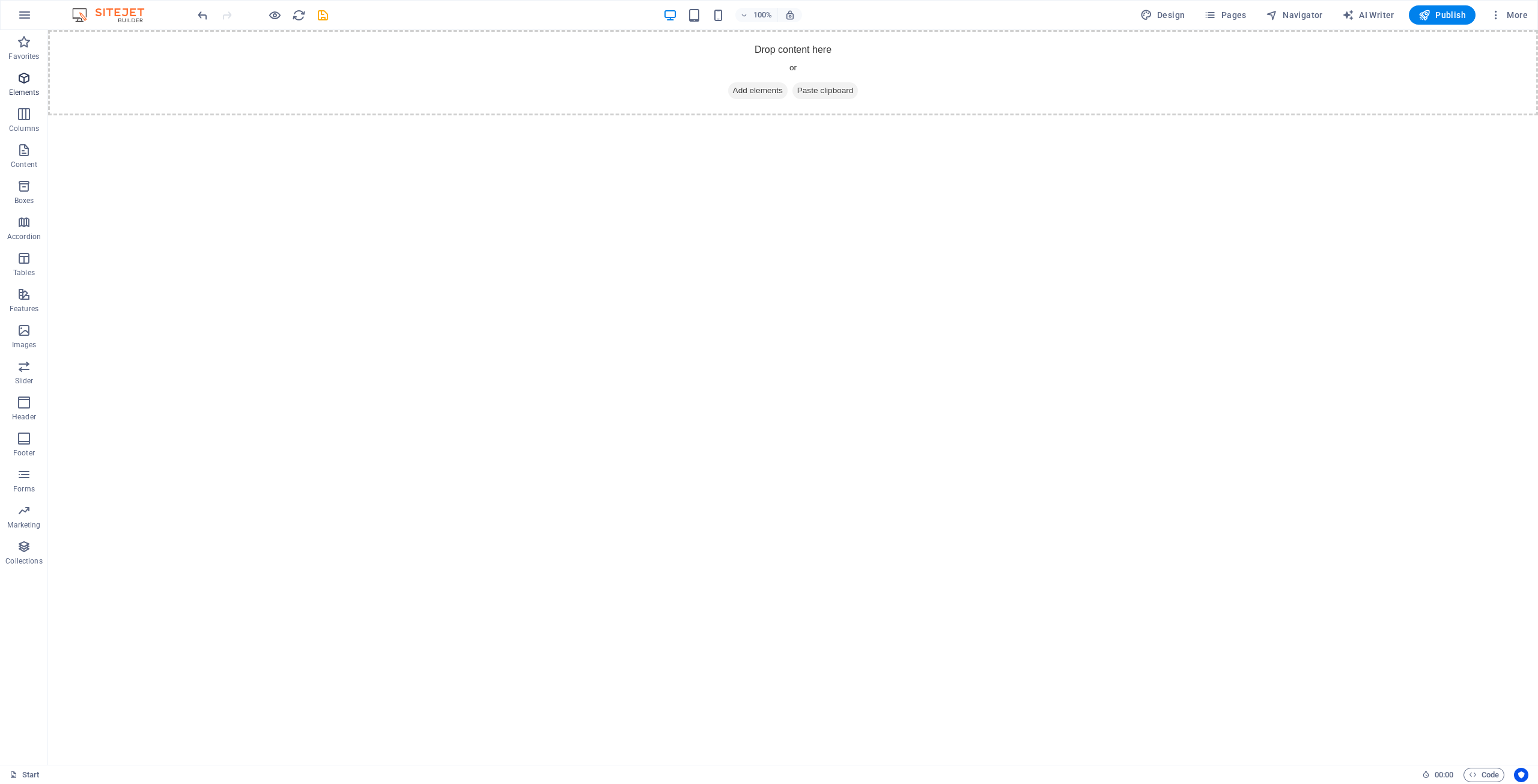
click at [24, 83] on icon "button" at bounding box center [24, 77] width 15 height 15
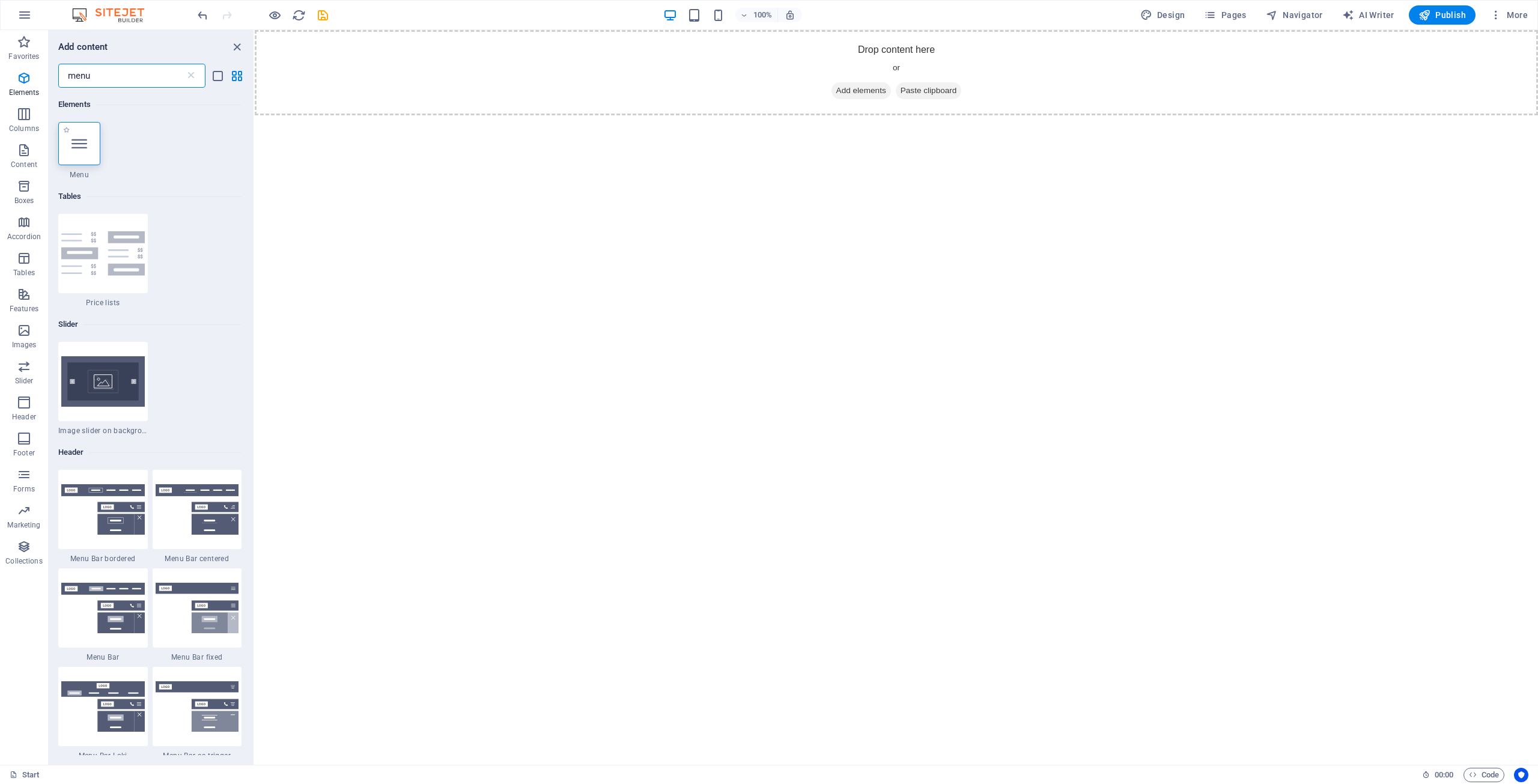
type input "menu"
click at [87, 146] on div at bounding box center [79, 144] width 42 height 44
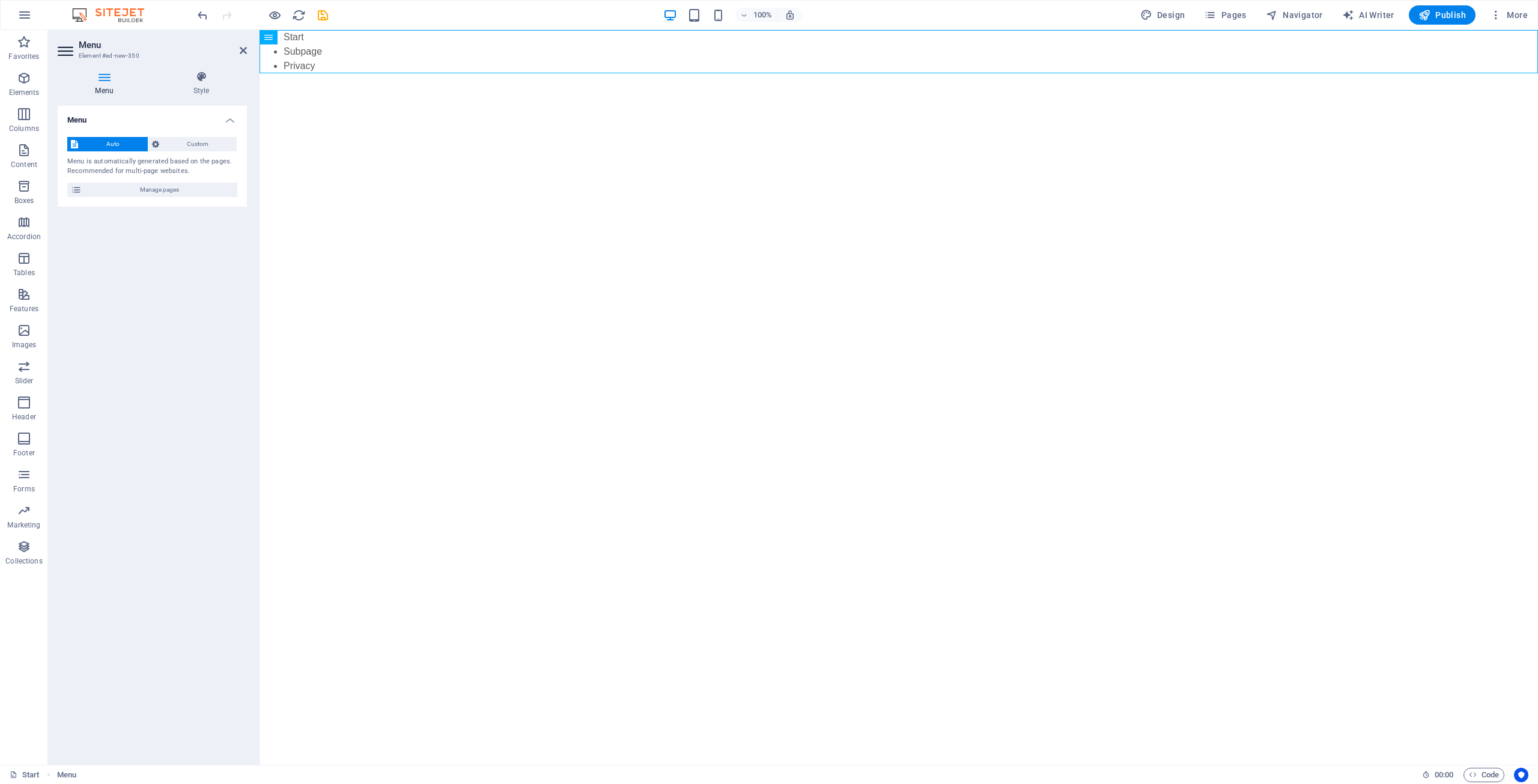
drag, startPoint x: 381, startPoint y: 52, endPoint x: 368, endPoint y: 108, distance: 57.5
click at [368, 73] on html "Skip to main content Start Subpage Privacy" at bounding box center [898, 52] width 1279 height 44
click at [285, 53] on nav "Start Subpage Privacy" at bounding box center [898, 52] width 1279 height 44
click at [286, 53] on nav "Start Subpage Privacy" at bounding box center [898, 52] width 1279 height 44
click at [135, 151] on span "Auto" at bounding box center [113, 144] width 63 height 15
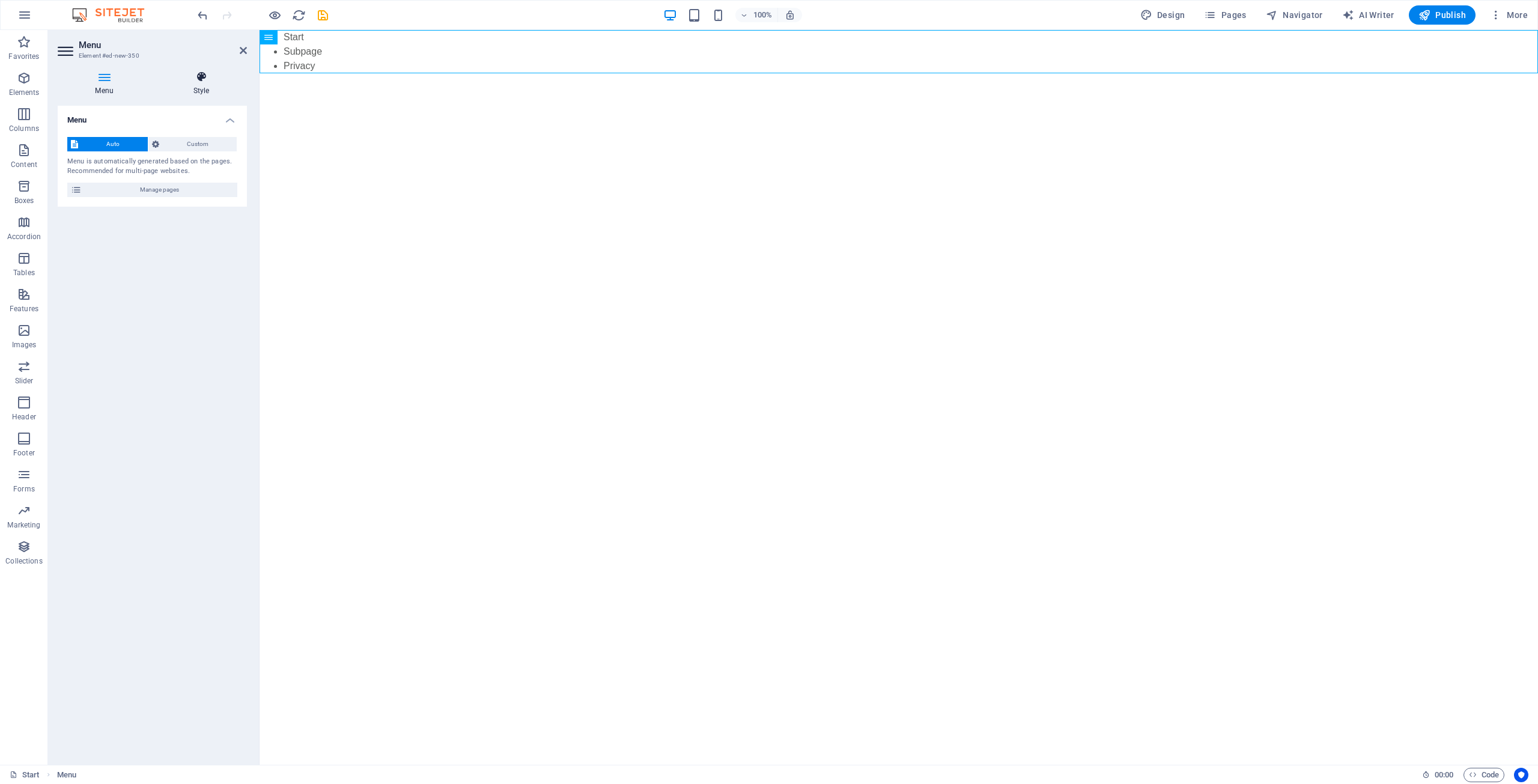
click at [205, 77] on icon at bounding box center [201, 77] width 91 height 12
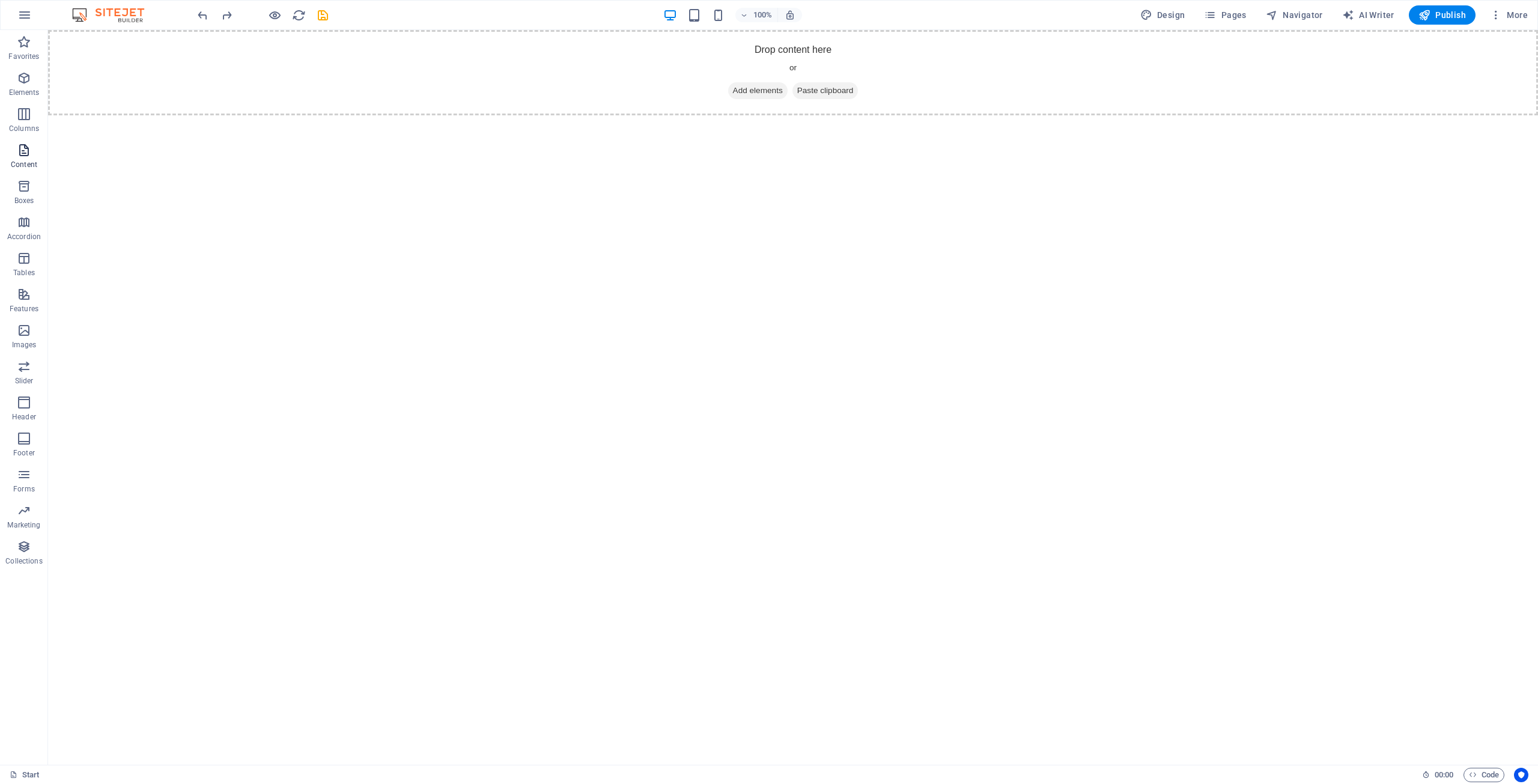
click at [15, 151] on span "Content" at bounding box center [24, 157] width 48 height 29
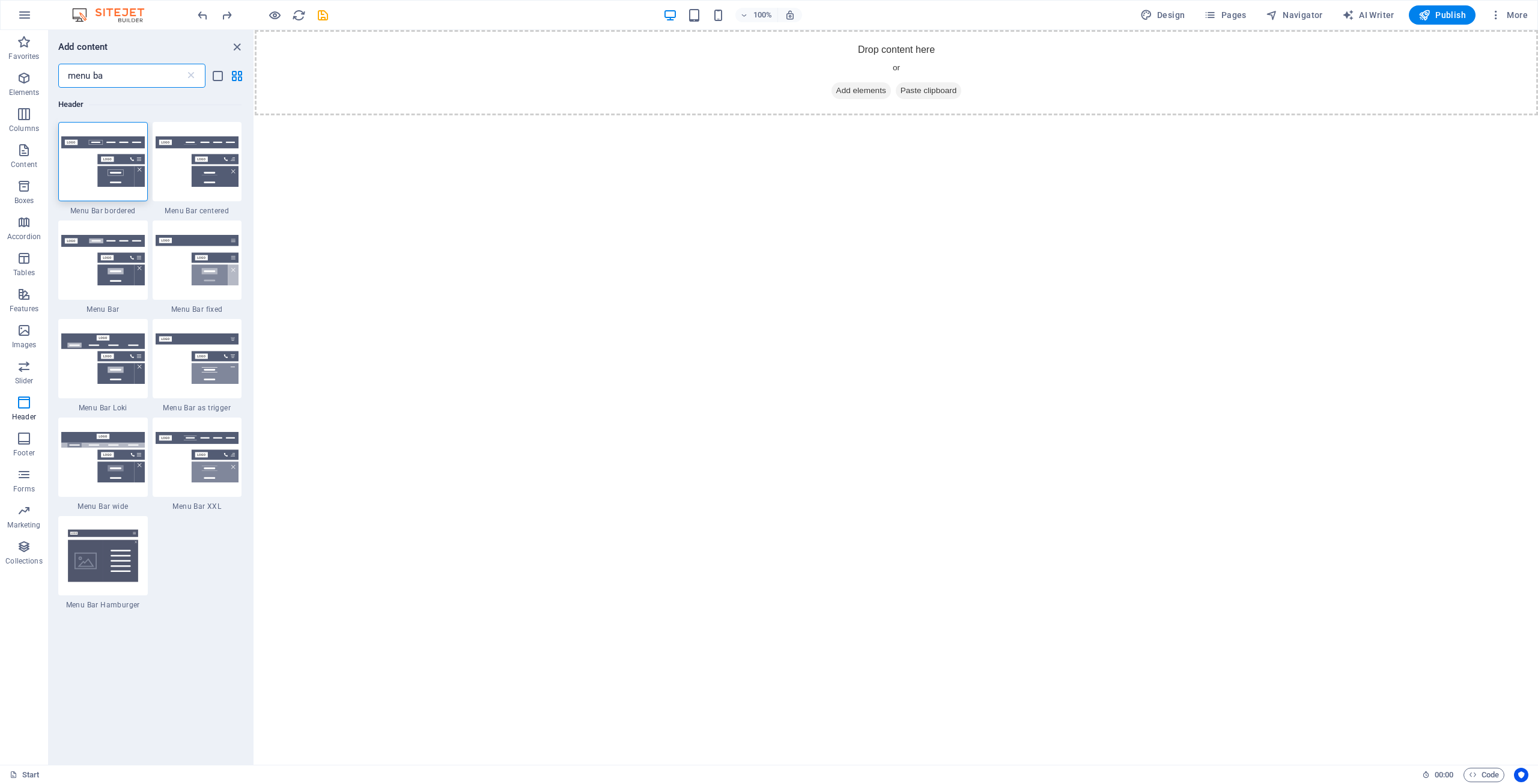
type input "menu ba"
click at [105, 174] on img at bounding box center [103, 162] width 84 height 50
click at [255, 174] on div "Container H1 Banner Banner Container Container Text Text Container Spacer Space…" at bounding box center [897, 398] width 1284 height 734
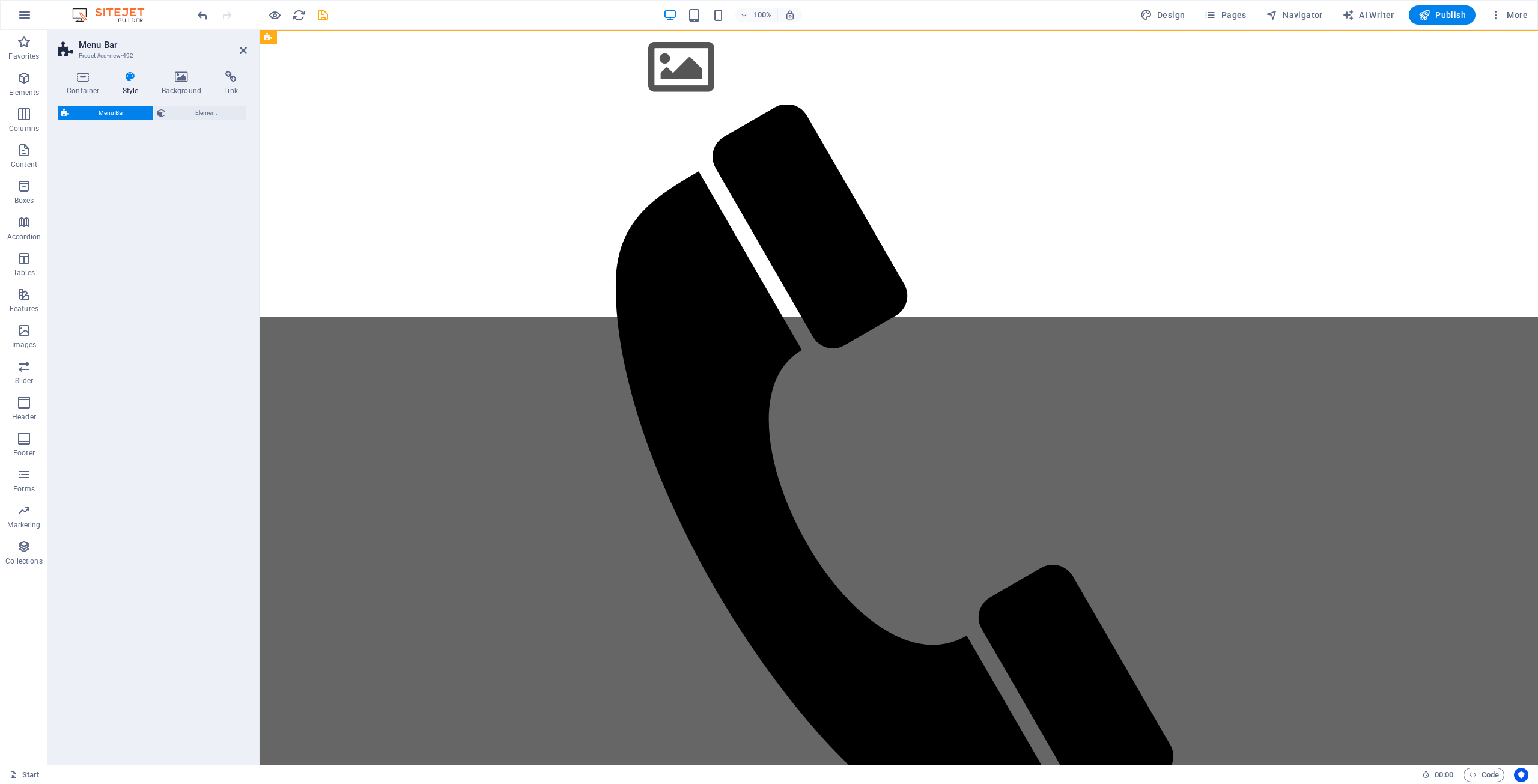
select select "rem"
select select "preset-menu-v2-border"
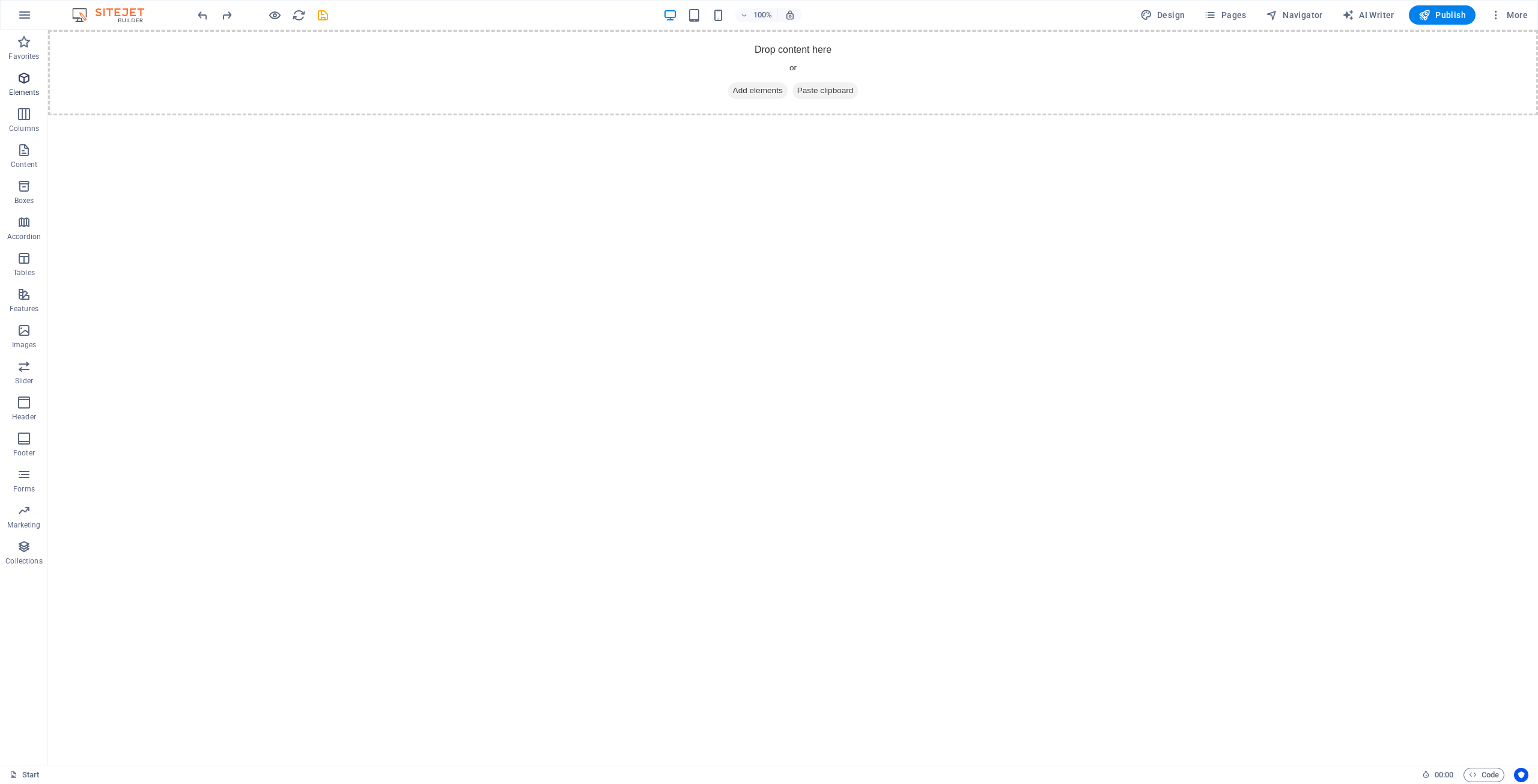
click at [23, 81] on icon "button" at bounding box center [24, 77] width 15 height 15
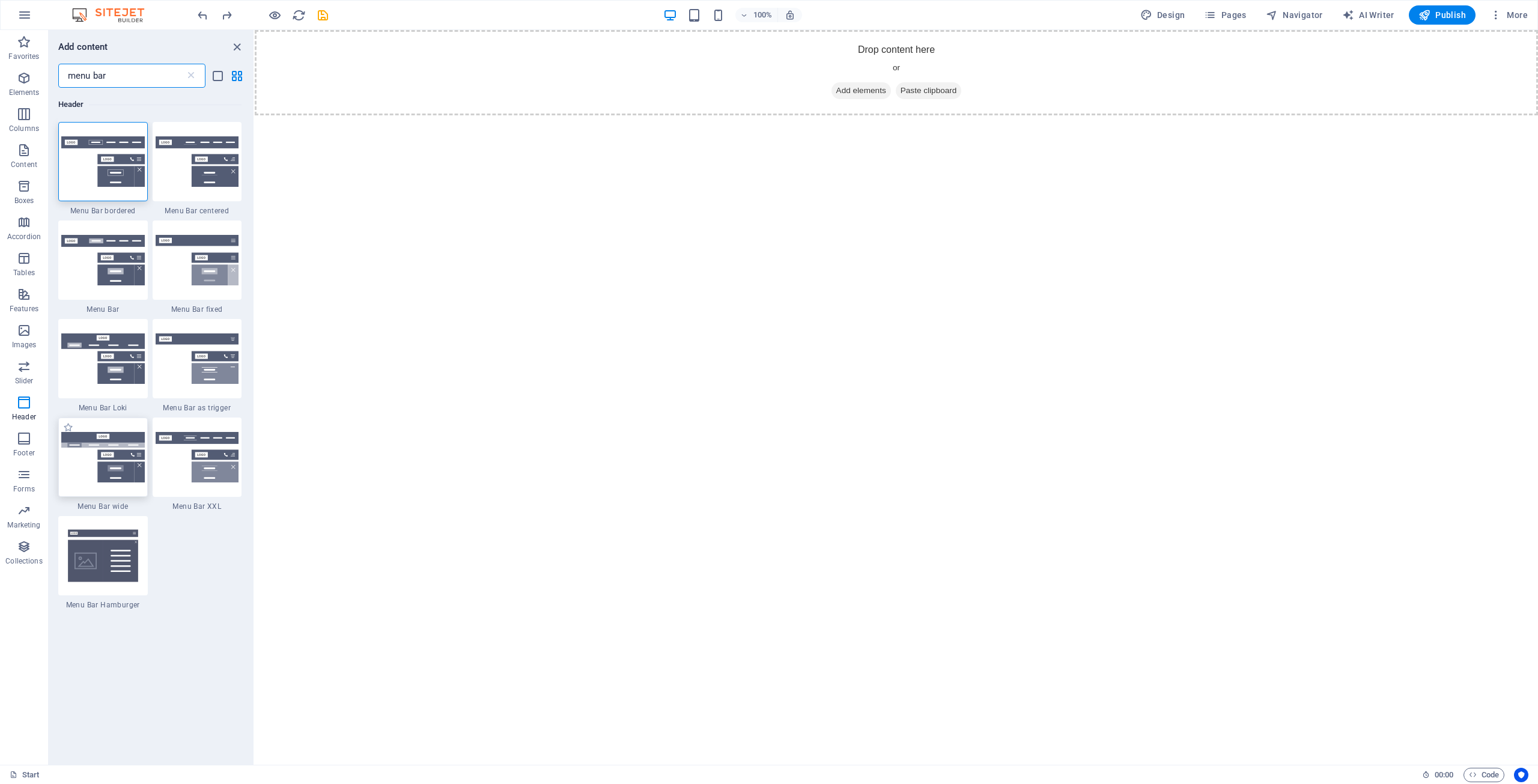
type input "menu bar"
click at [103, 459] on img at bounding box center [103, 457] width 84 height 50
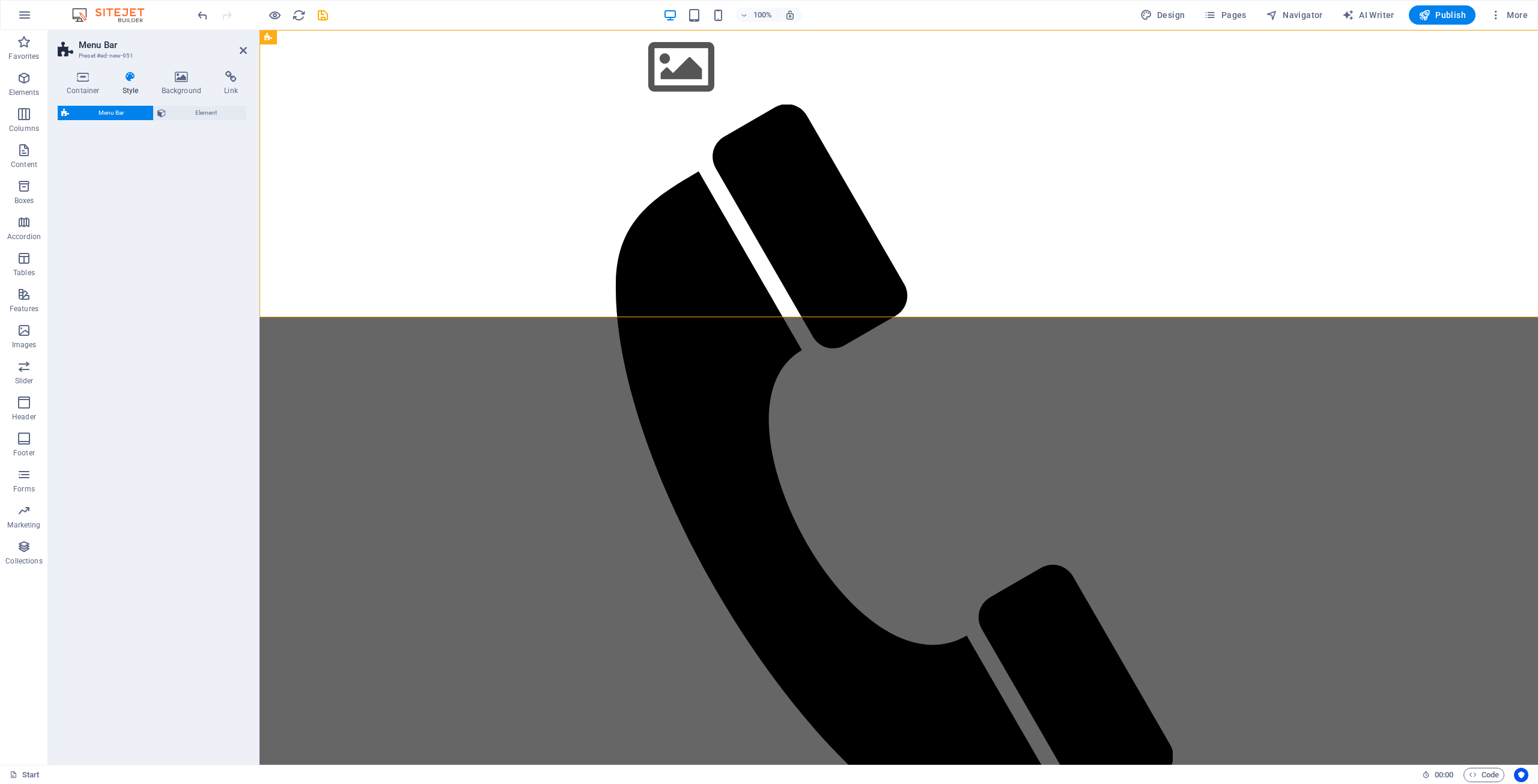
select select "rem"
select select "preset-menu-v2-wide"
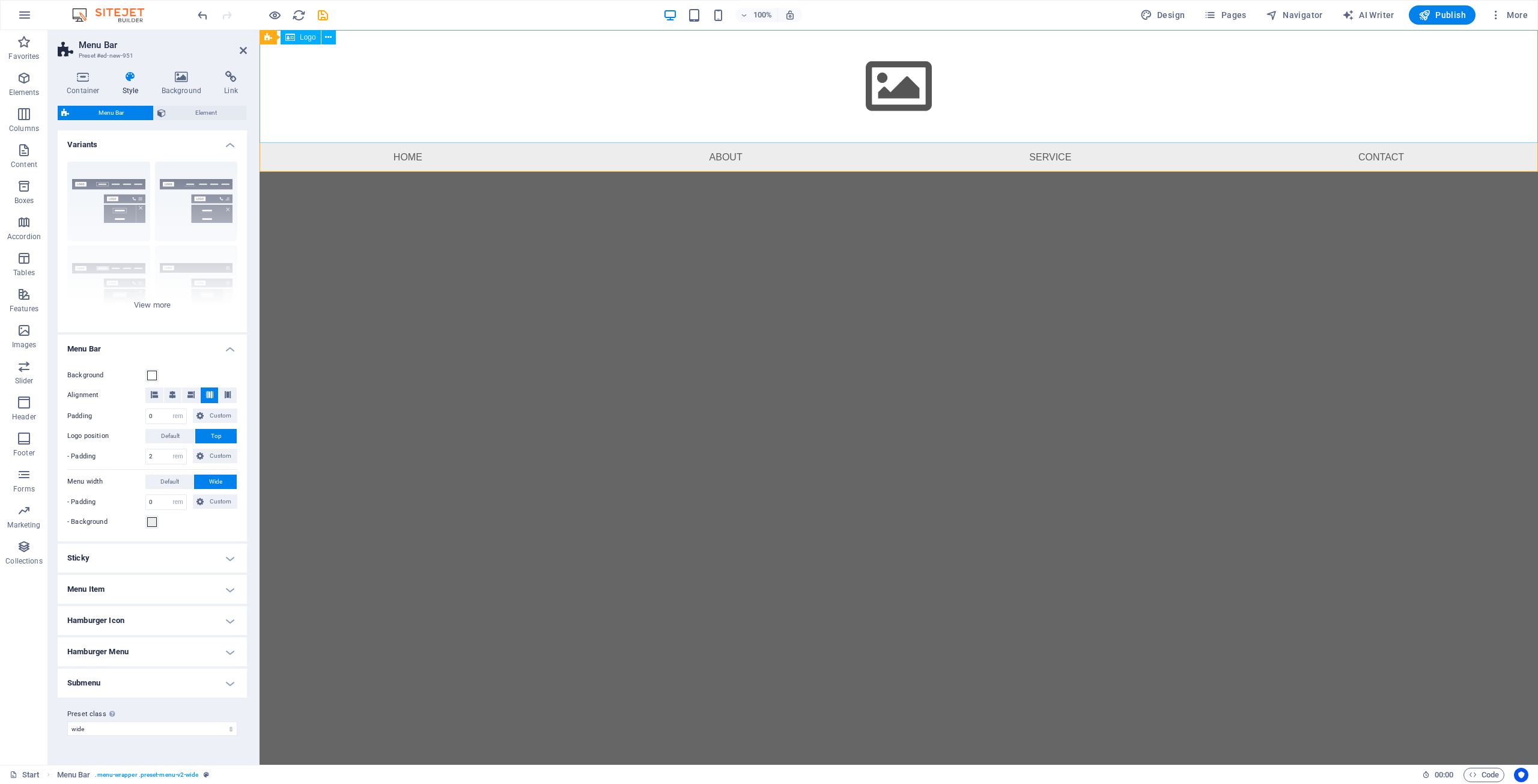
click at [881, 89] on div at bounding box center [898, 87] width 1279 height 113
select select "px"
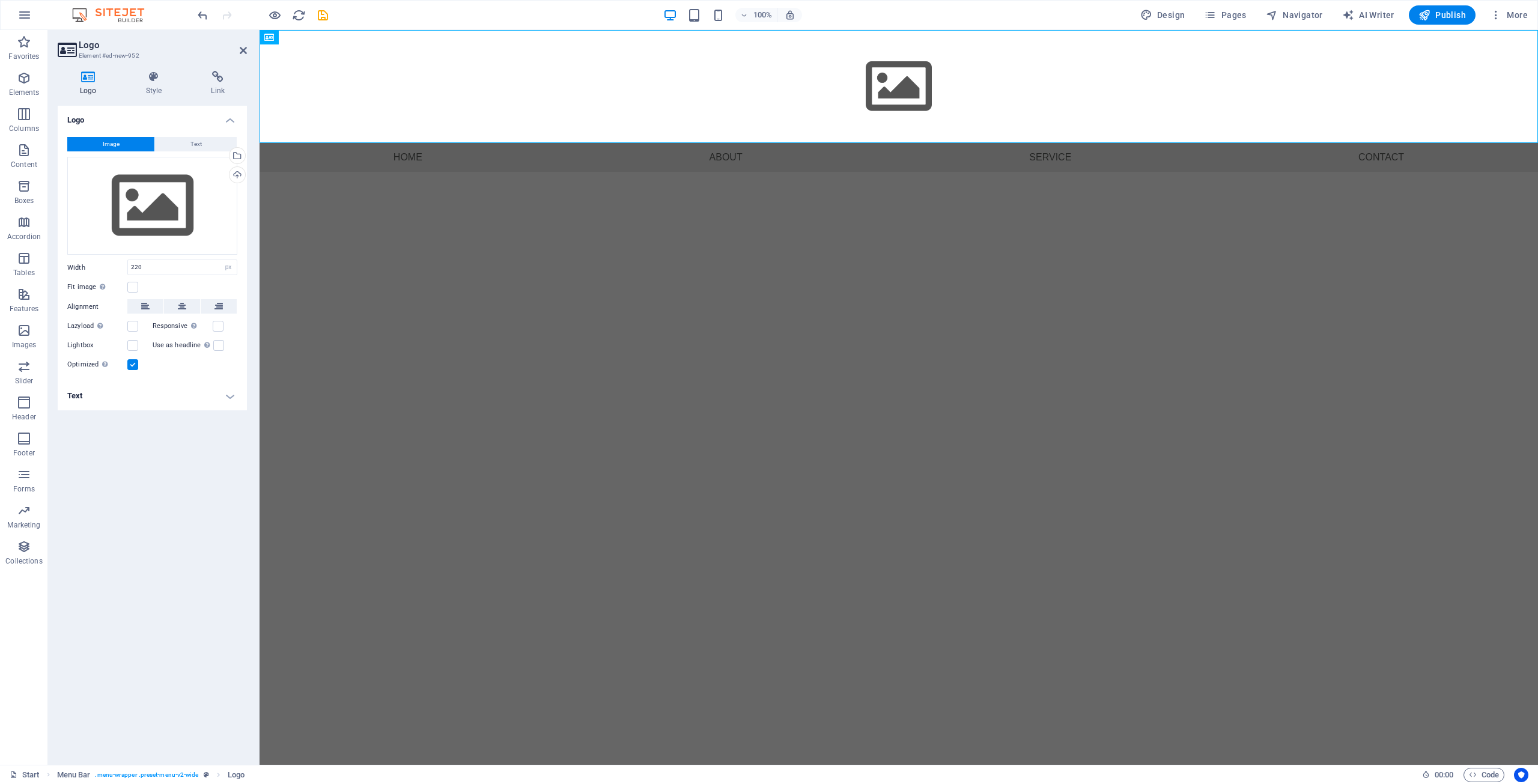
click at [709, 171] on html "Skip to main content Menu Home About Service Contact" at bounding box center [898, 101] width 1279 height 142
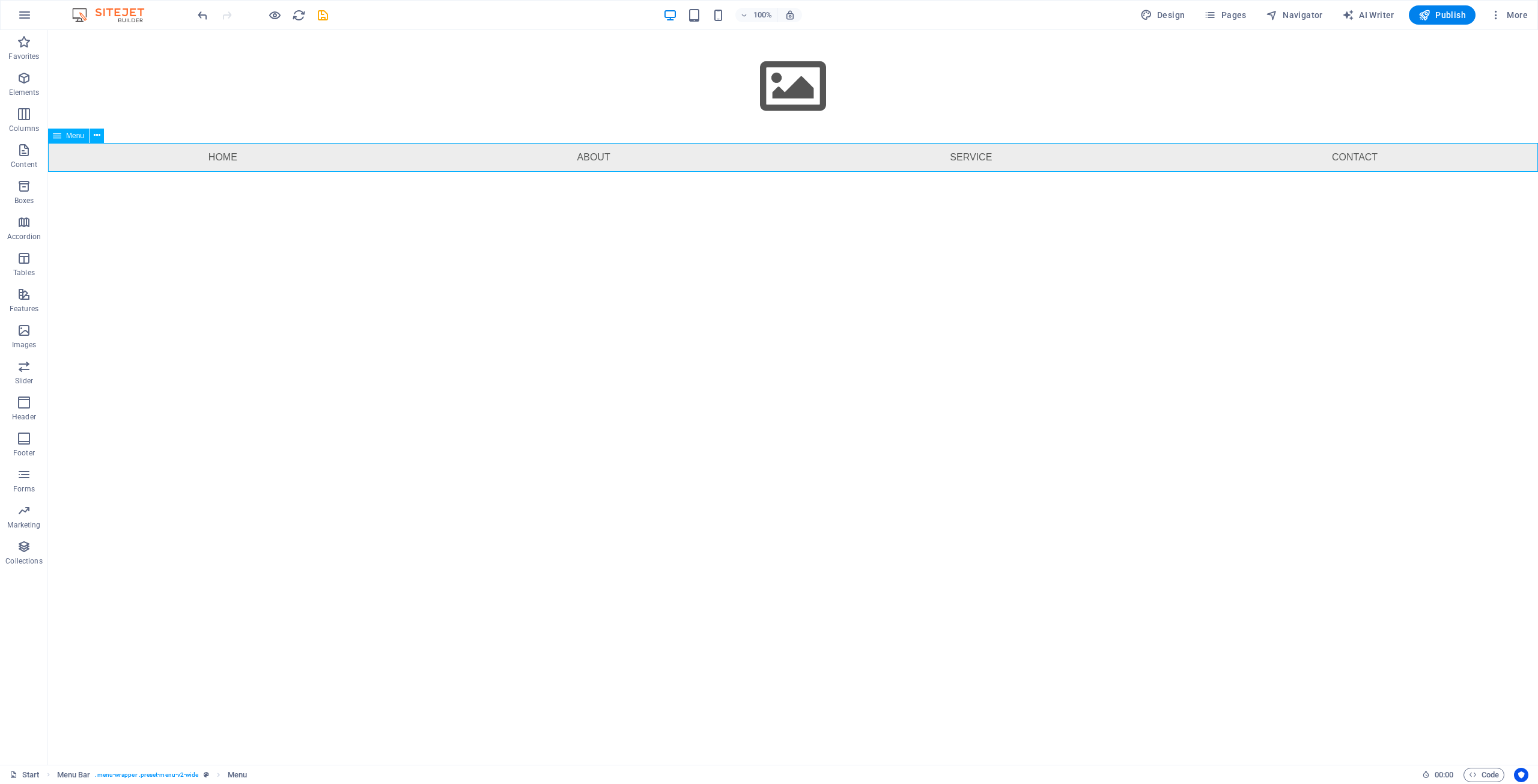
drag, startPoint x: 272, startPoint y: 160, endPoint x: 523, endPoint y: 153, distance: 251.1
click at [523, 153] on nav "Home About Service Contact" at bounding box center [793, 157] width 1490 height 29
click at [96, 134] on icon at bounding box center [97, 135] width 7 height 12
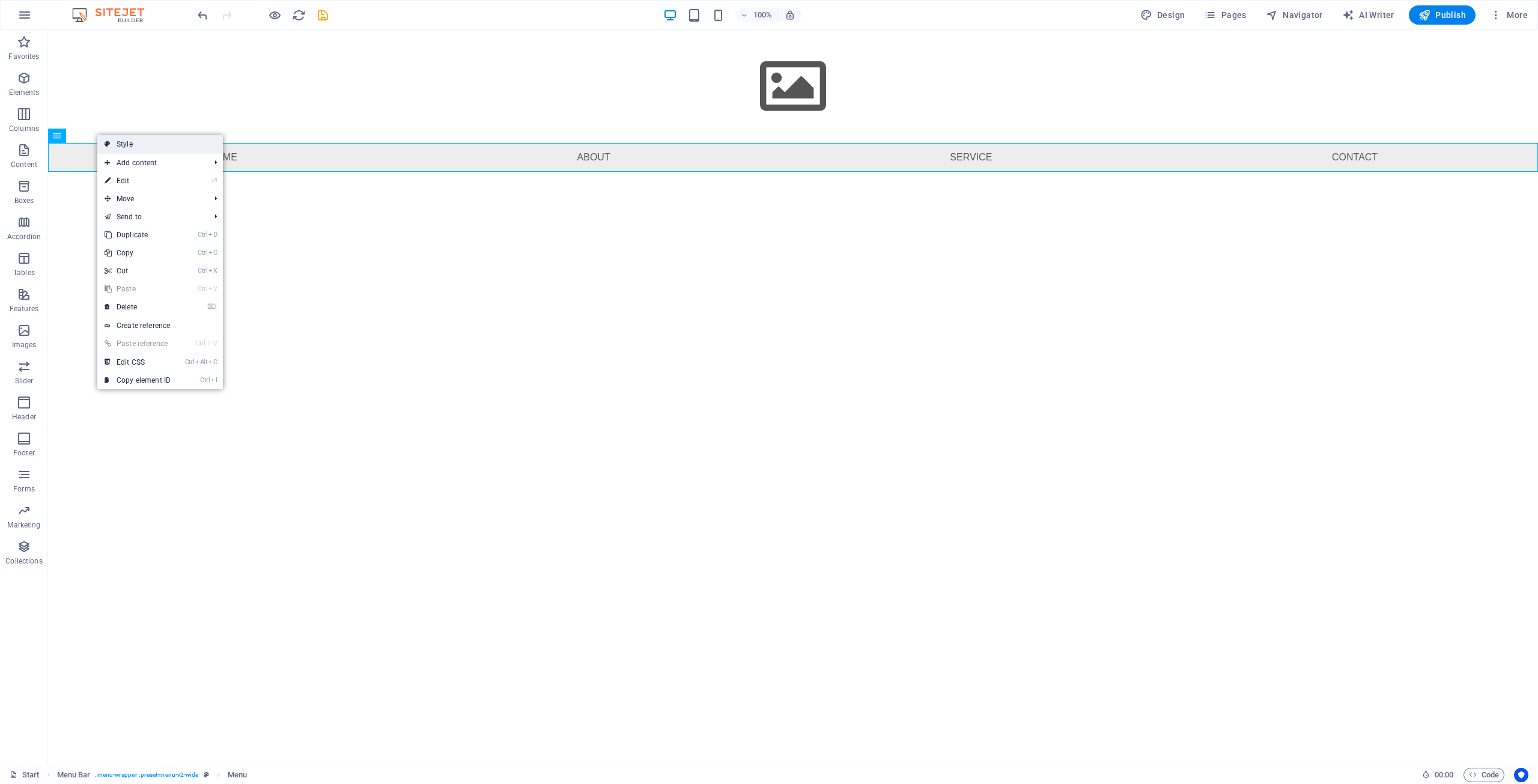
click at [123, 146] on link "Style" at bounding box center [160, 144] width 125 height 18
select select "rem"
select select "preset-menu-v2-wide"
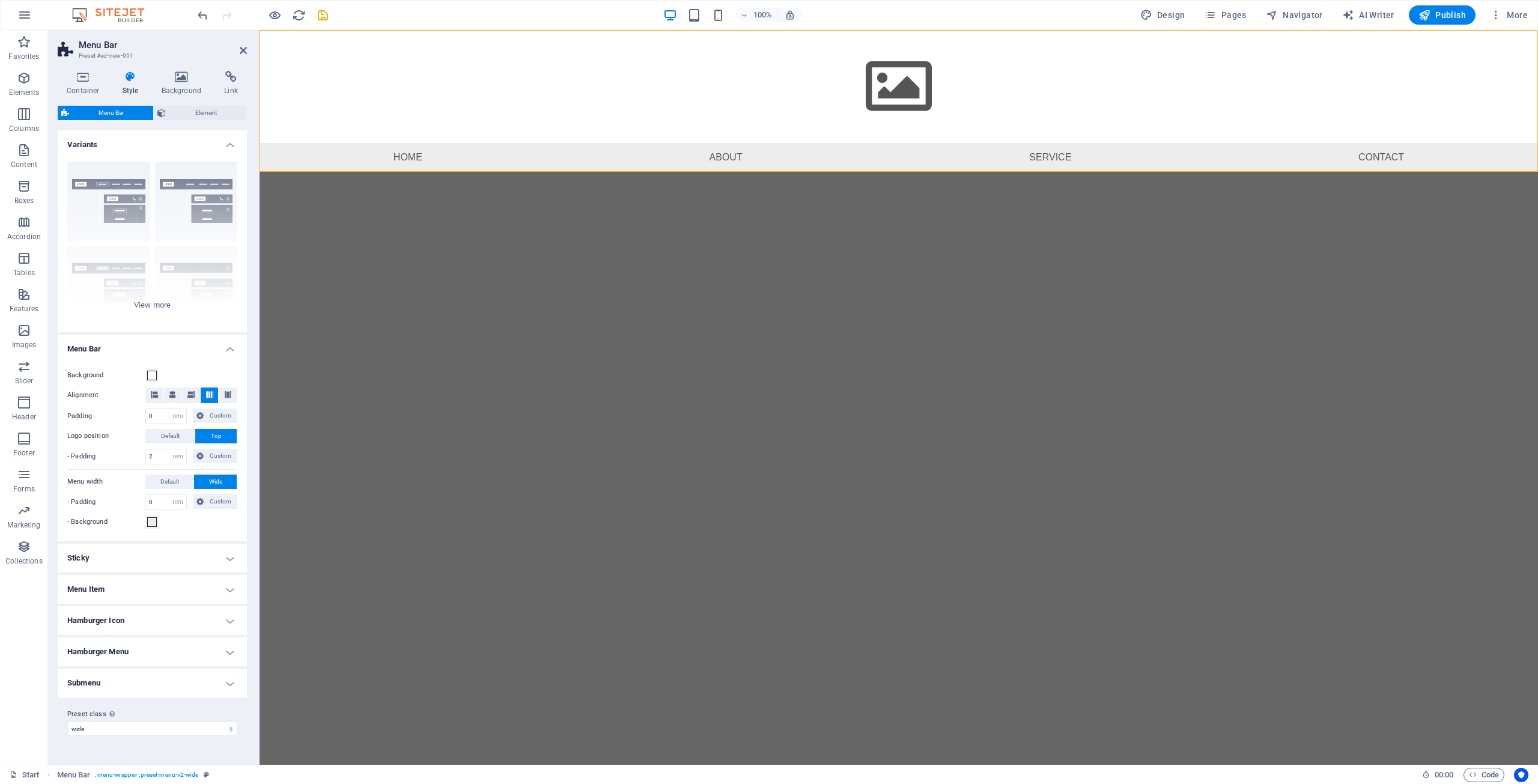
click at [239, 56] on header "Menu Bar Preset #ed-new-951" at bounding box center [151, 46] width 189 height 31
click at [241, 49] on icon at bounding box center [243, 50] width 7 height 10
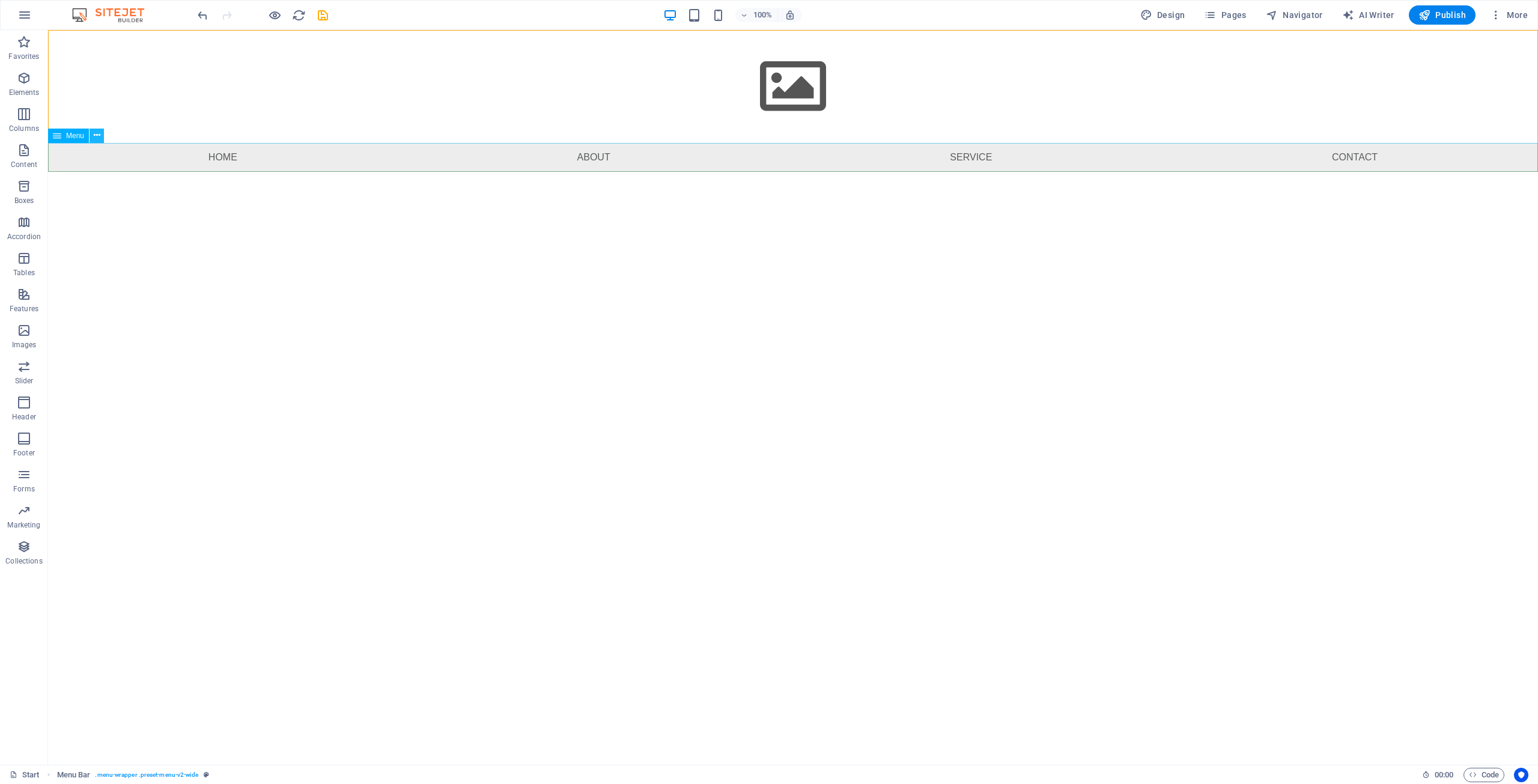
click at [100, 129] on button at bounding box center [97, 136] width 15 height 15
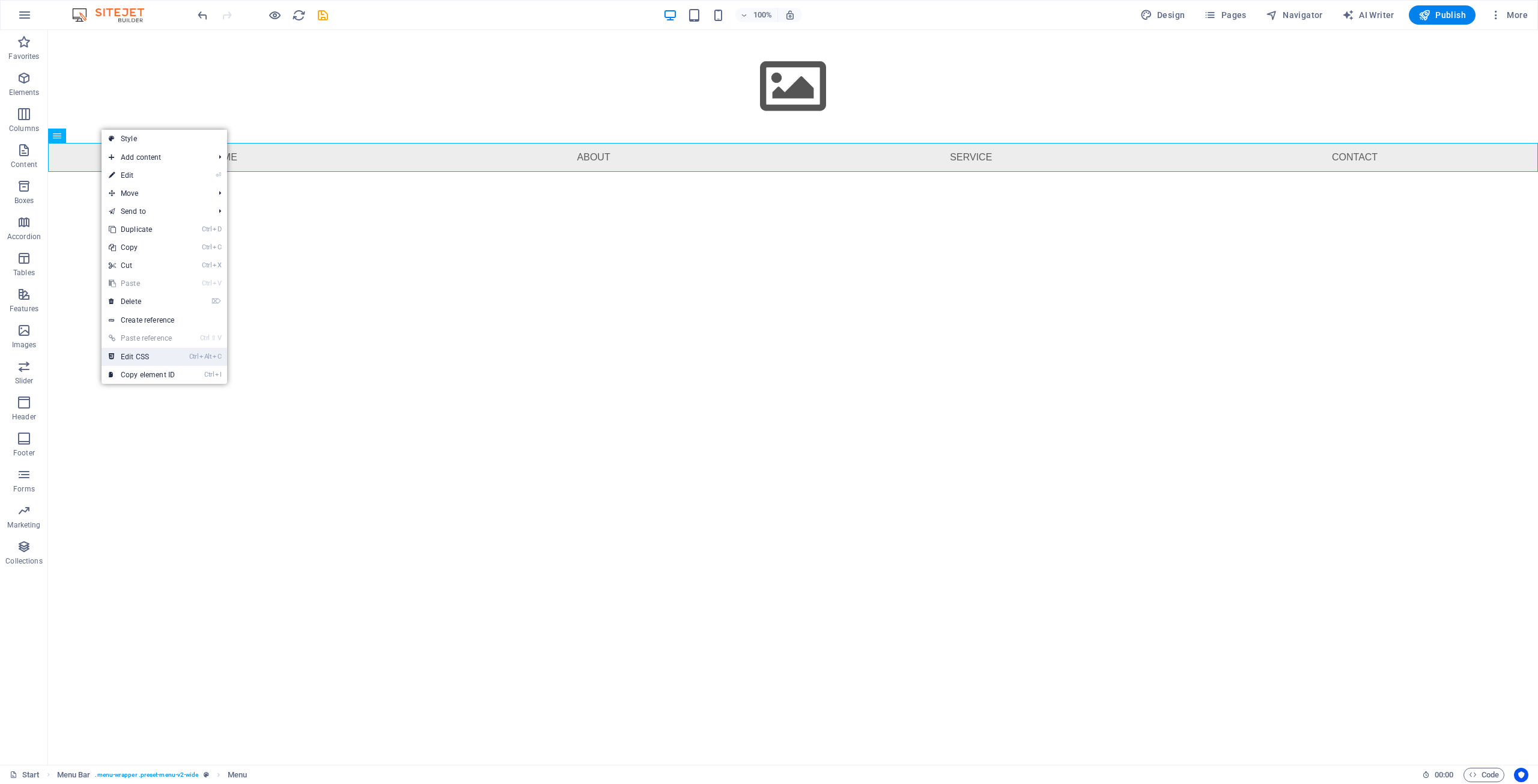
click at [168, 352] on link "Ctrl Alt C Edit CSS" at bounding box center [142, 357] width 81 height 18
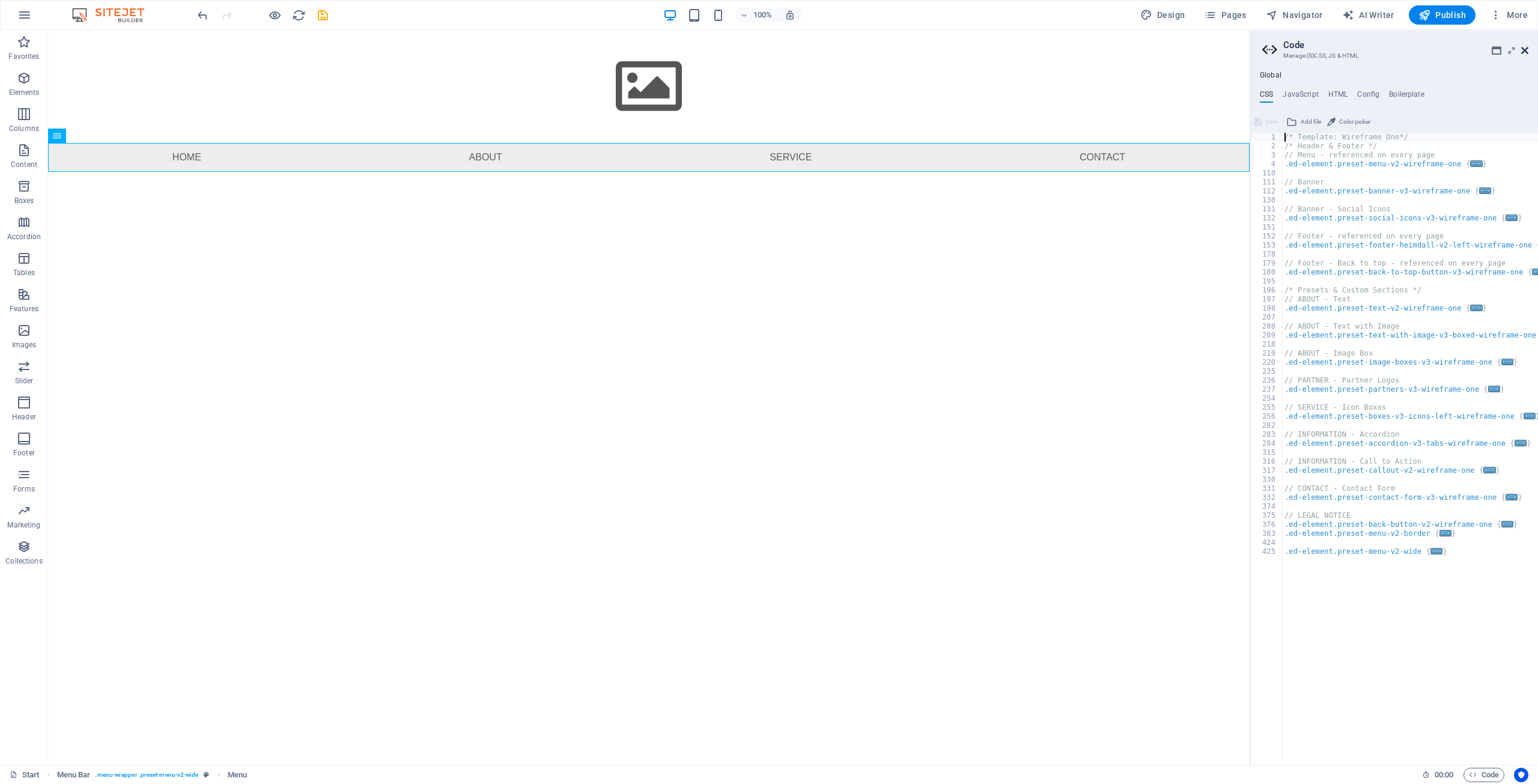
click at [1525, 52] on icon at bounding box center [1525, 50] width 7 height 10
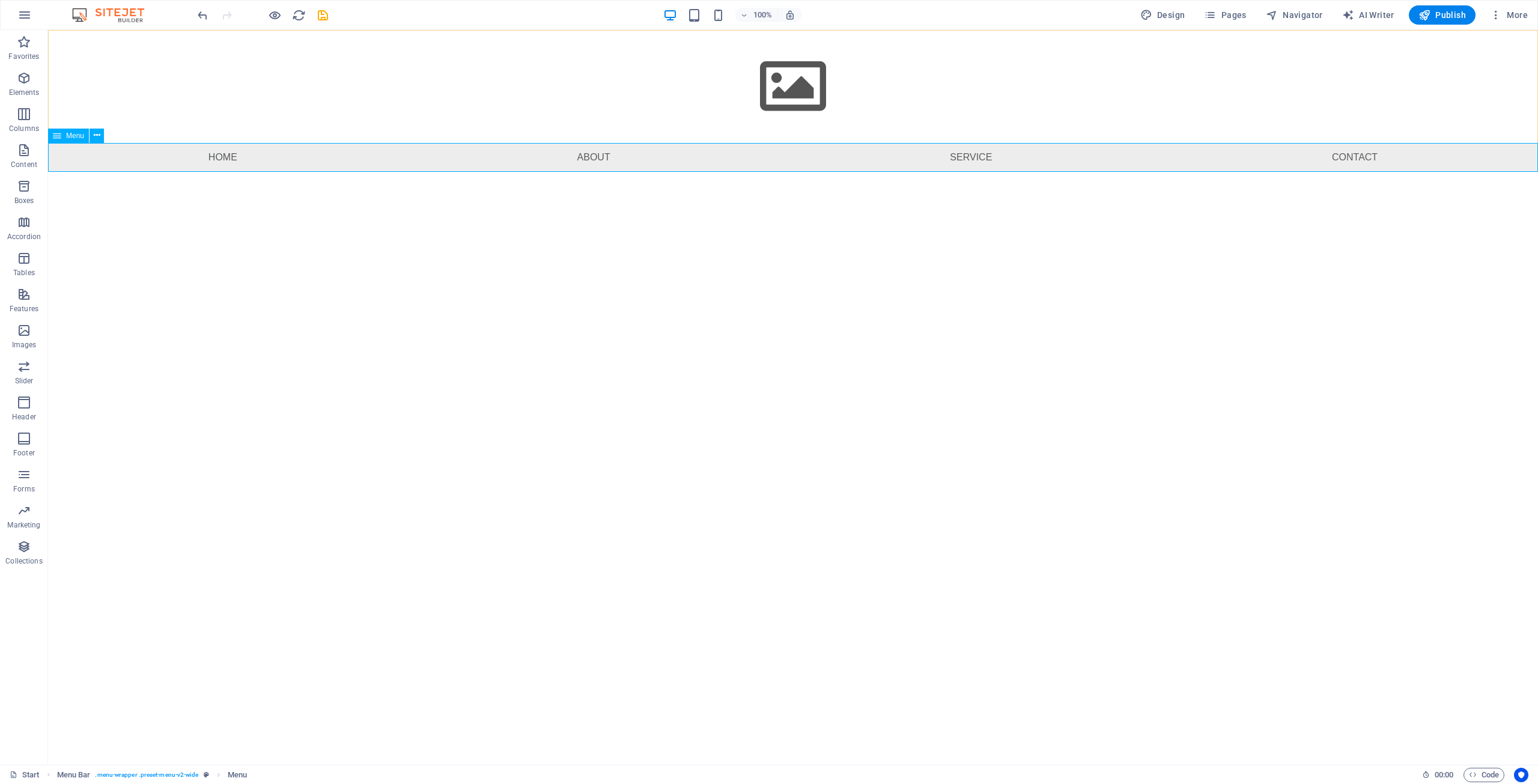
click at [58, 135] on icon at bounding box center [57, 136] width 9 height 15
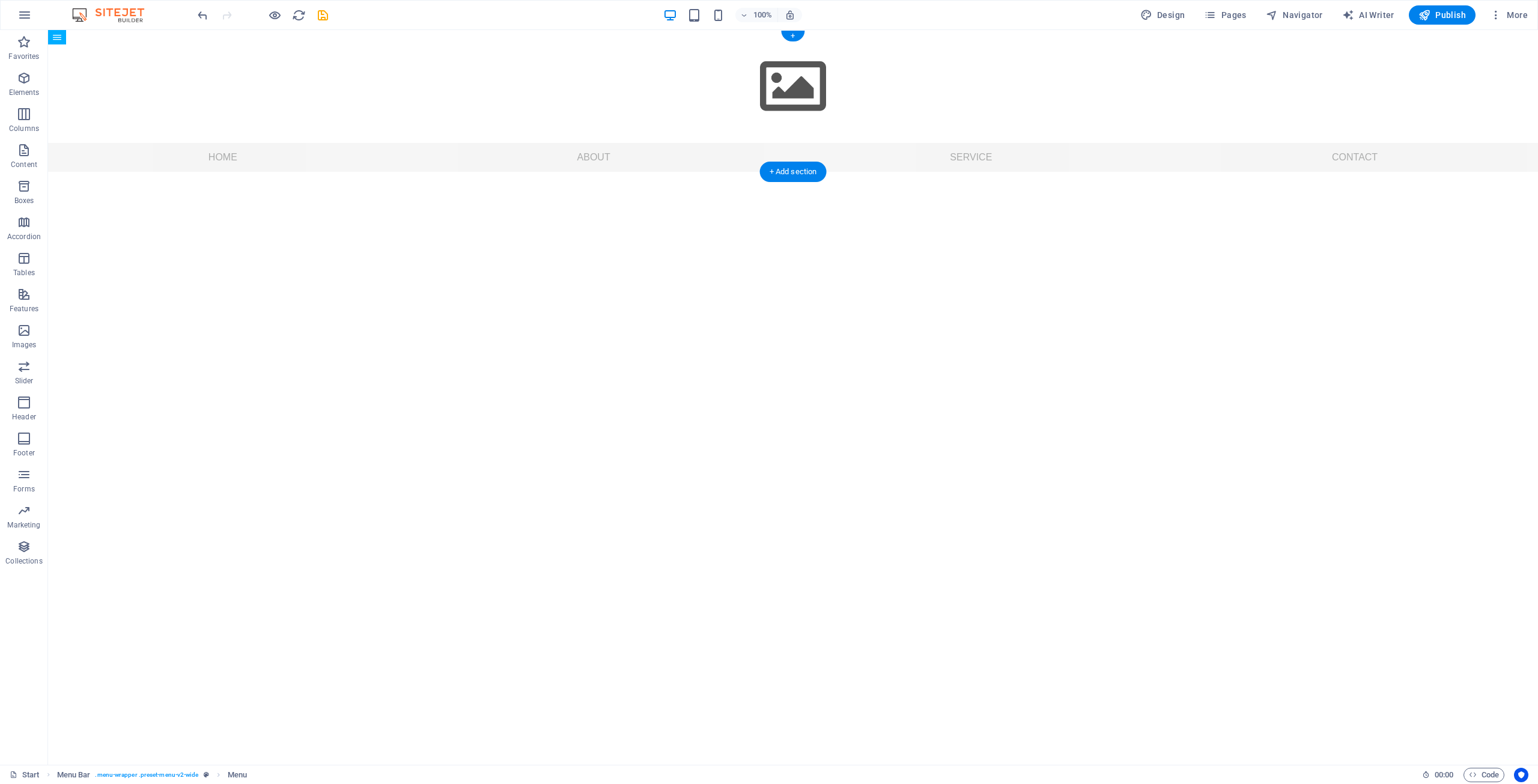
drag, startPoint x: 108, startPoint y: 165, endPoint x: 80, endPoint y: 165, distance: 28.0
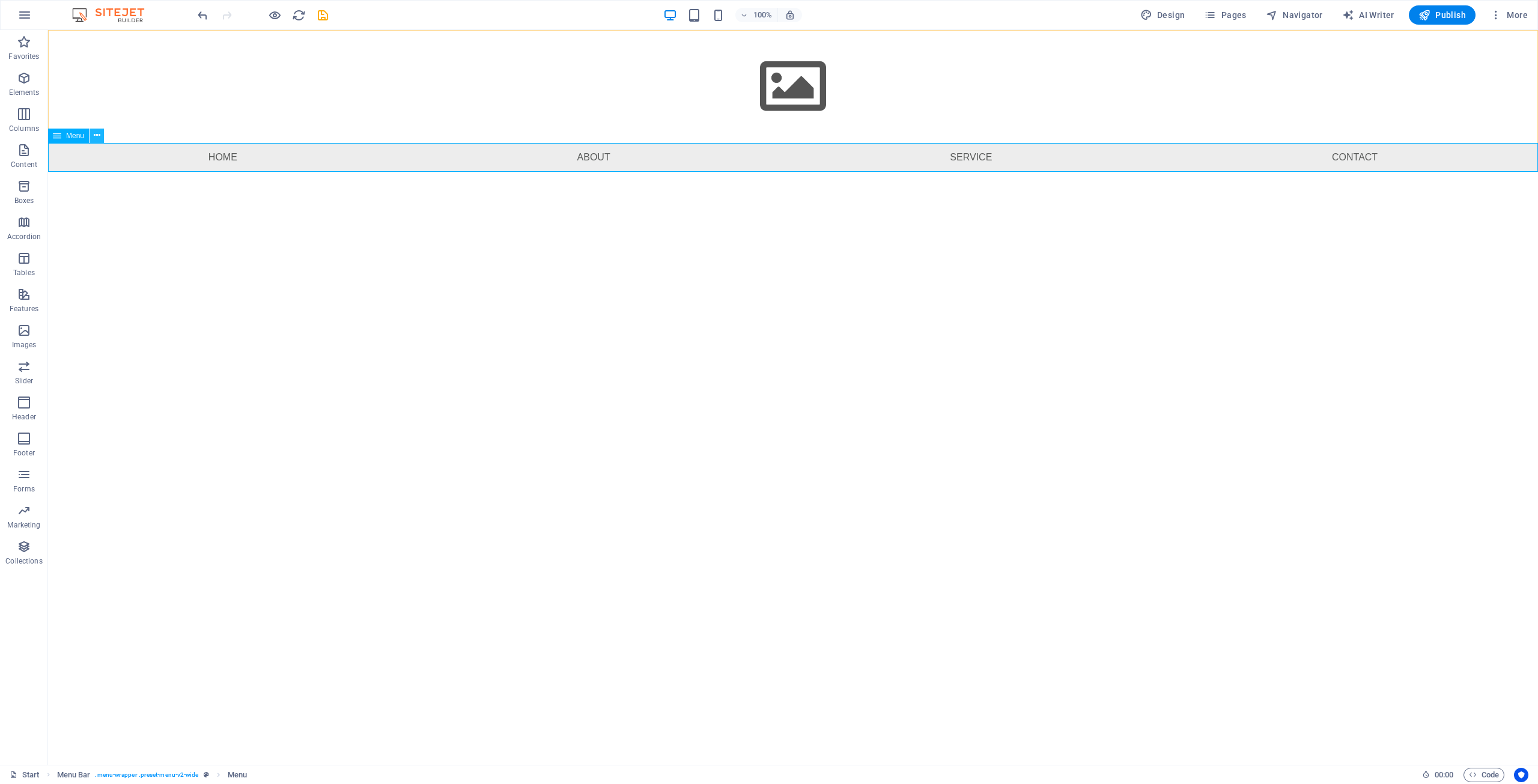
click at [97, 135] on icon at bounding box center [97, 135] width 7 height 12
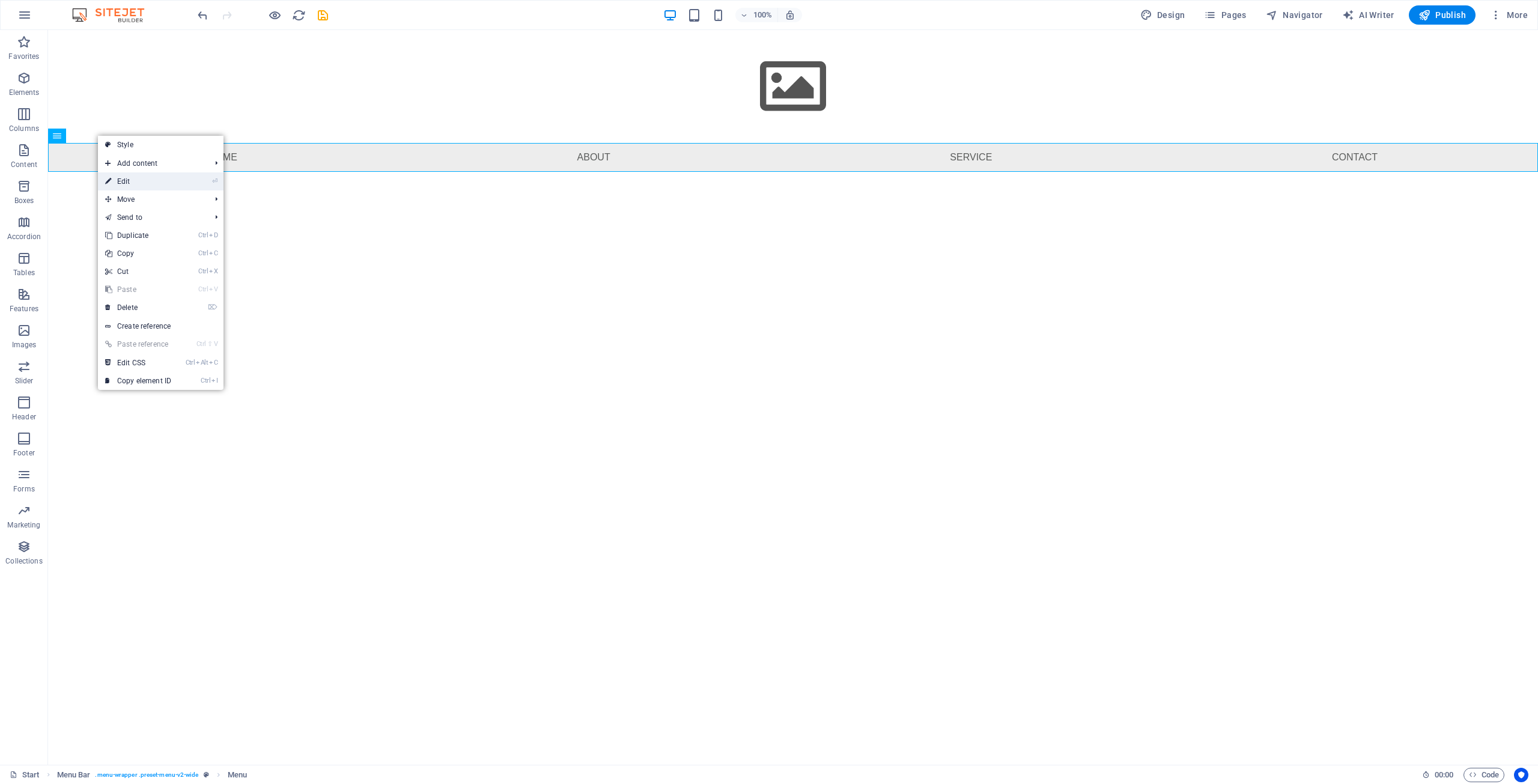
click at [138, 179] on link "⏎ Edit" at bounding box center [138, 181] width 81 height 18
select select
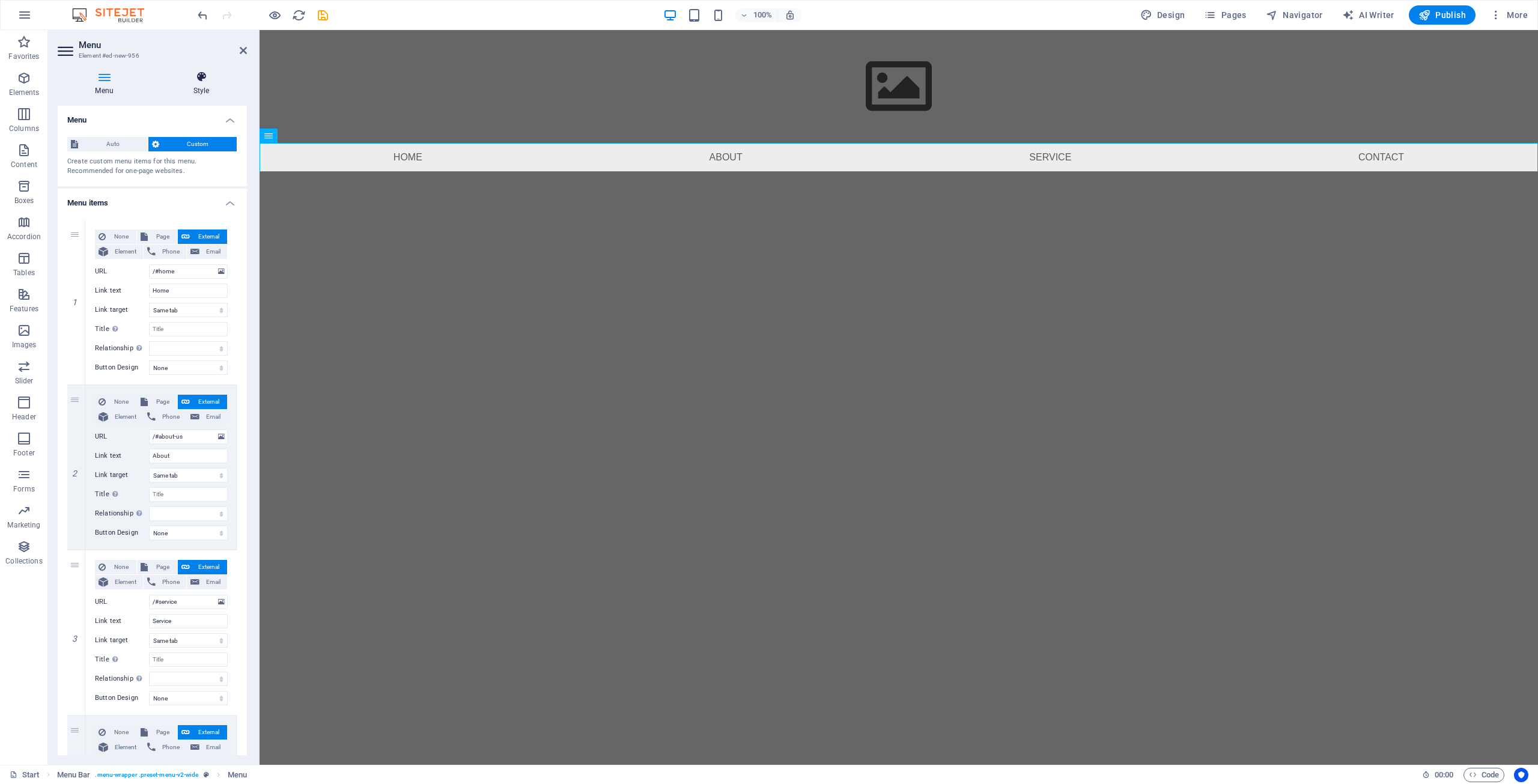
click at [191, 75] on icon at bounding box center [201, 77] width 91 height 12
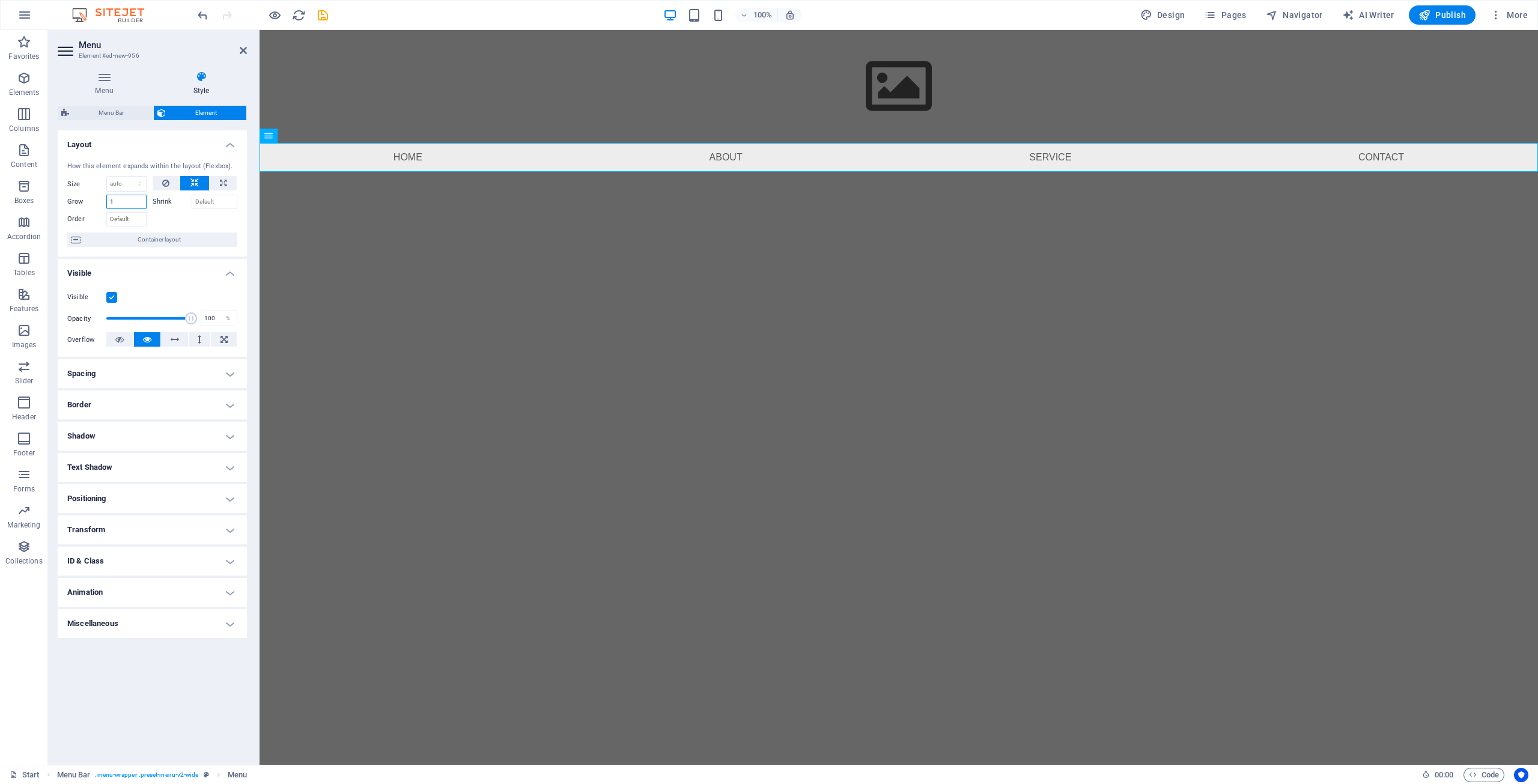
click at [130, 200] on input "1" at bounding box center [126, 202] width 40 height 15
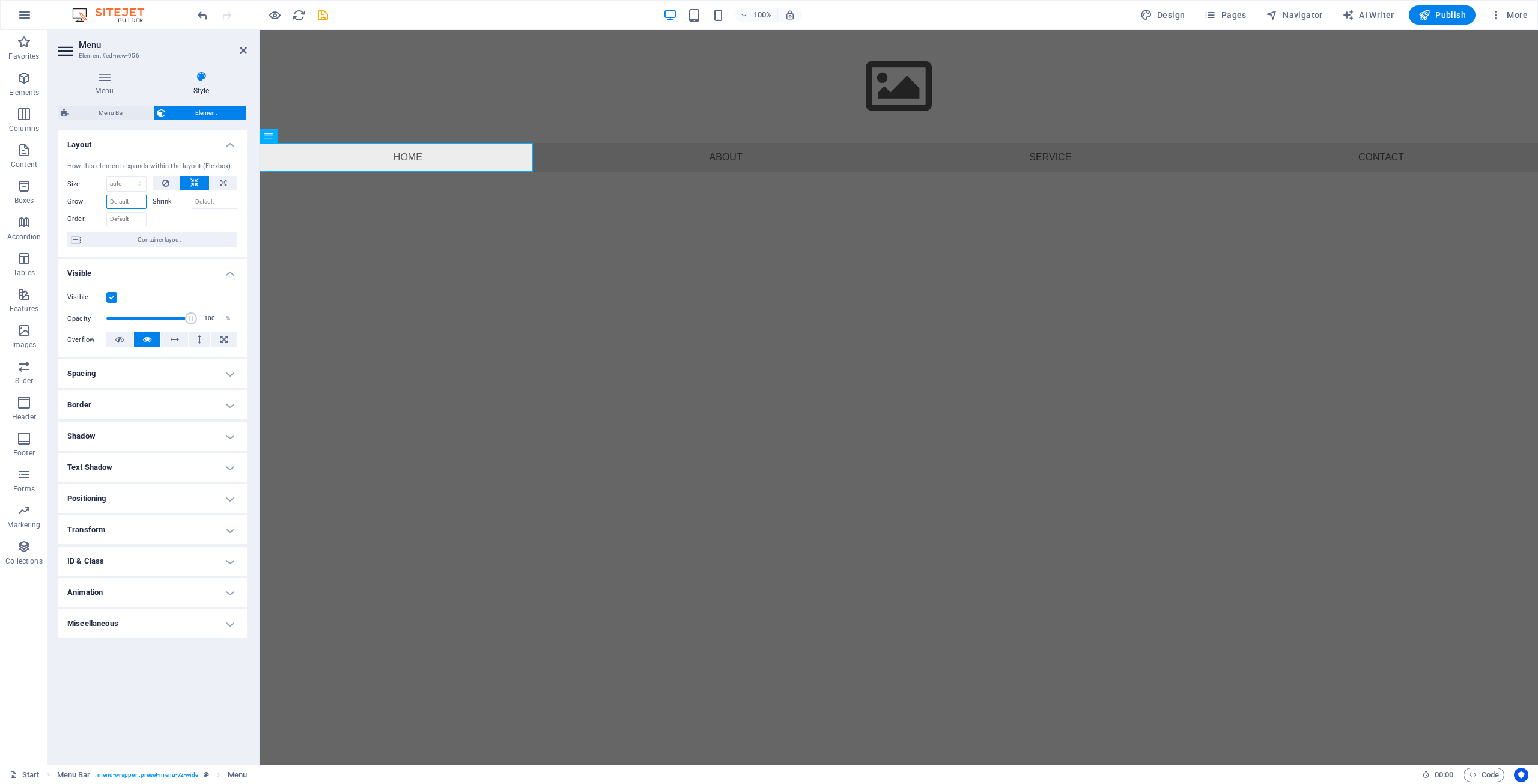
type input "2"
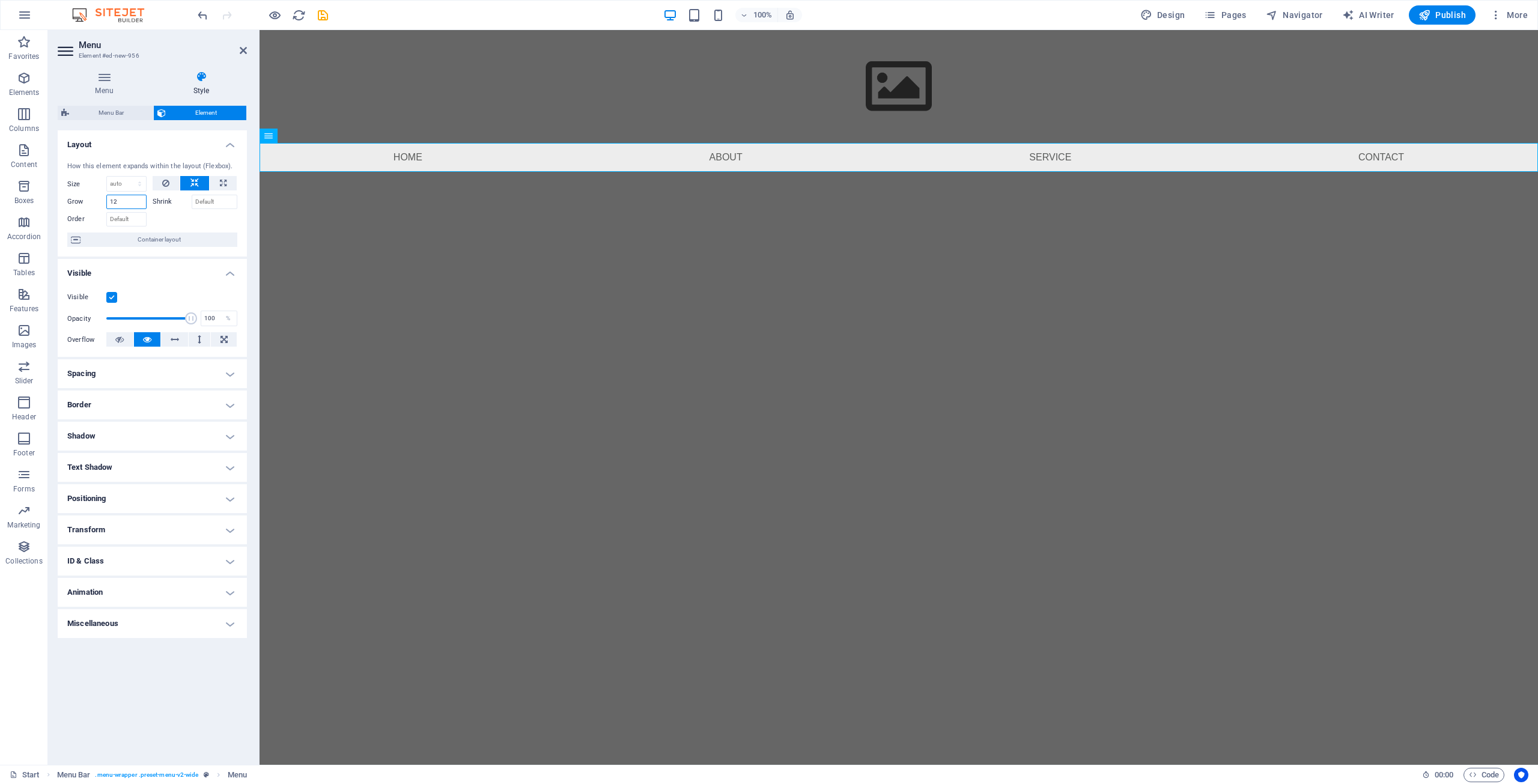
type input "1"
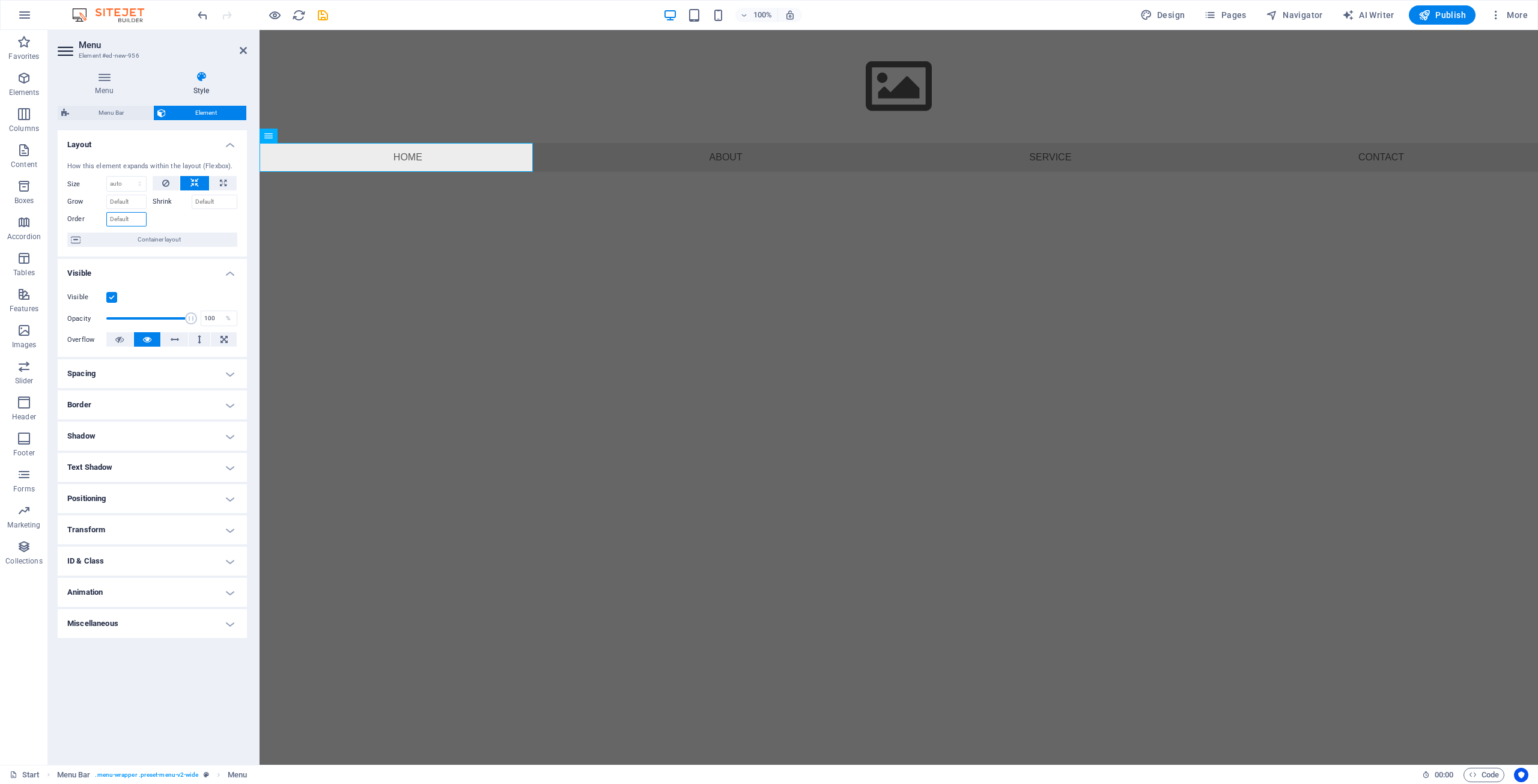
click at [111, 218] on input "Order" at bounding box center [126, 219] width 40 height 15
type input "1"
click at [201, 199] on input "Shrink" at bounding box center [214, 202] width 46 height 15
type input "1"
click at [117, 197] on input "Grow" at bounding box center [126, 202] width 40 height 15
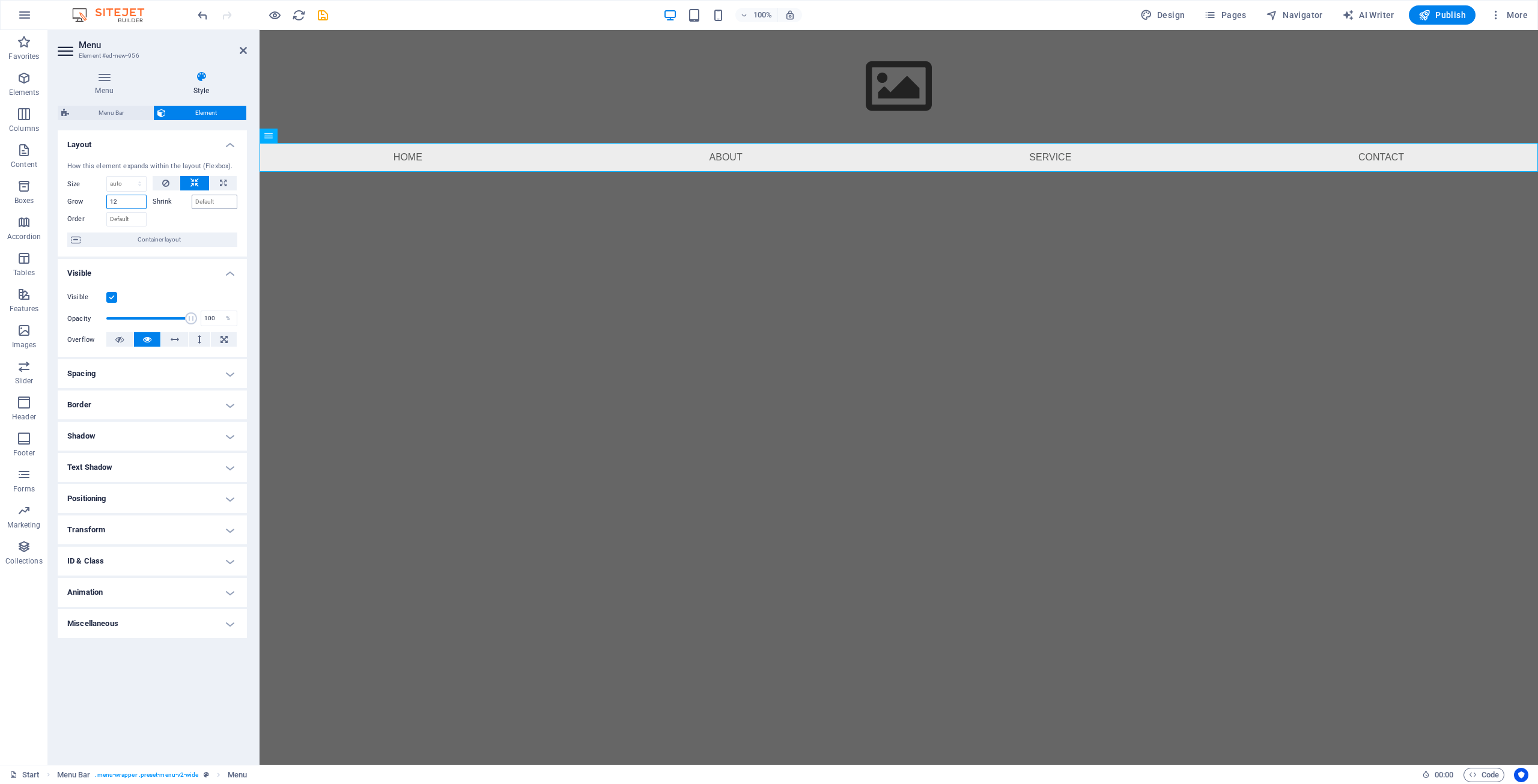
type input "12"
click at [225, 199] on input "Shrink" at bounding box center [214, 202] width 46 height 15
type input "1"
click at [137, 202] on input "12" at bounding box center [126, 202] width 40 height 15
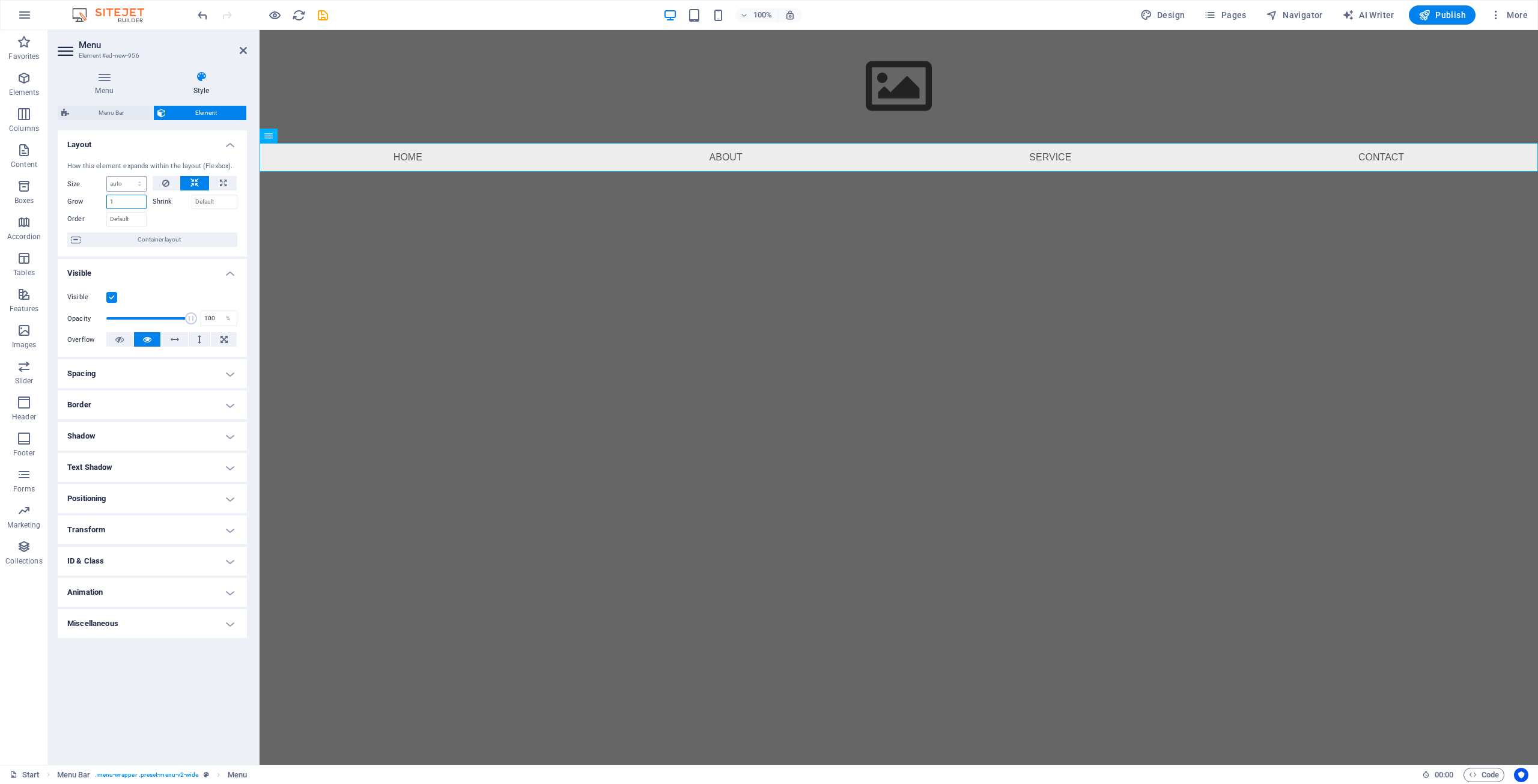
type input "1"
click at [138, 188] on select "Default auto px % 1/1 1/2 1/3 1/4 1/5 1/6 1/7 1/8 1/9 1/10" at bounding box center [126, 184] width 39 height 15
click at [107, 177] on select "Default auto px % 1/1 1/2 1/3 1/4 1/5 1/6 1/7 1/8 1/9 1/10" at bounding box center [126, 184] width 39 height 15
select select "DISABLED_OPTION_VALUE"
click at [227, 184] on button at bounding box center [223, 183] width 27 height 15
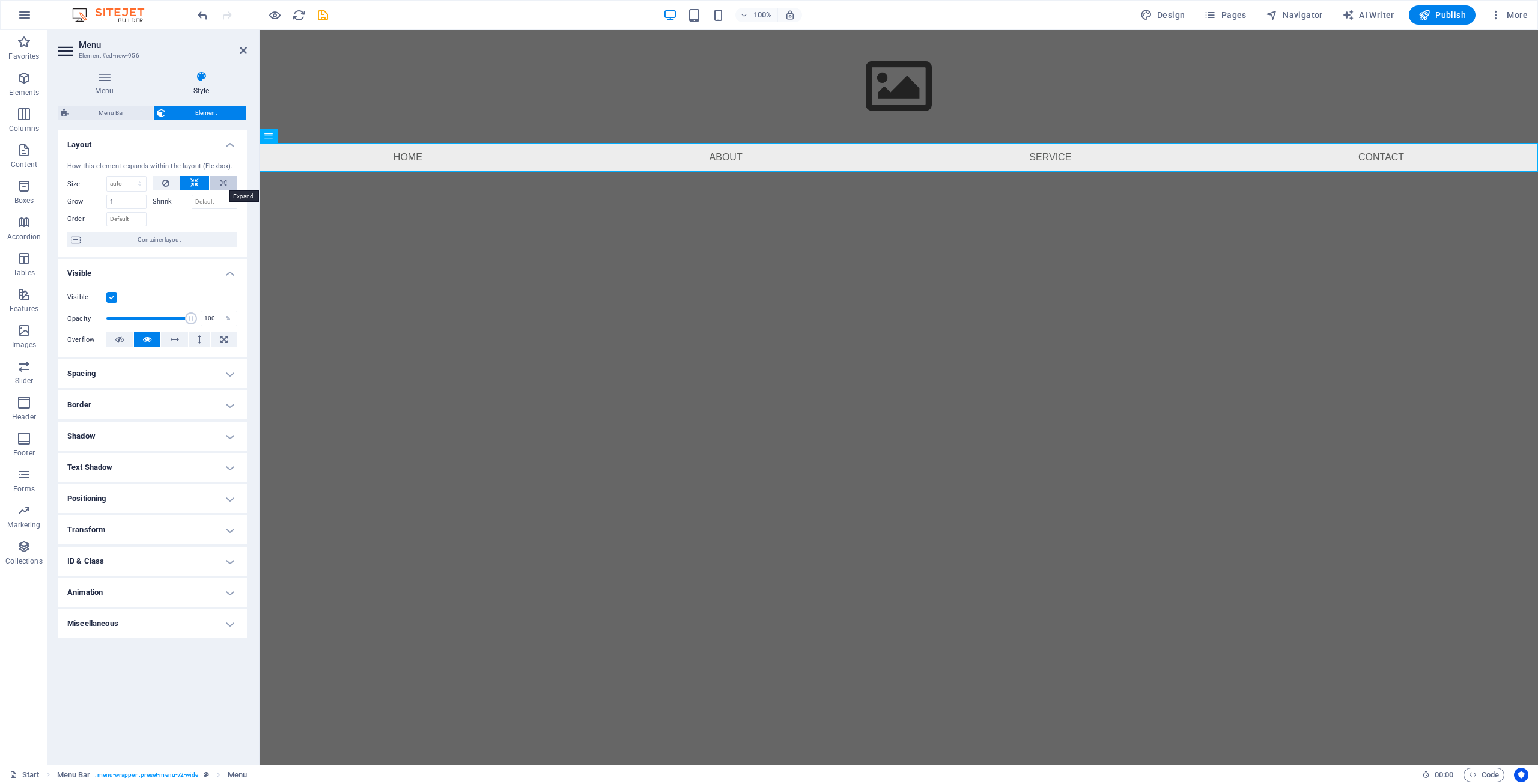
type input "100"
select select "%"
click at [191, 183] on icon at bounding box center [195, 183] width 9 height 15
select select "DISABLED_OPTION_VALUE"
type input "100"
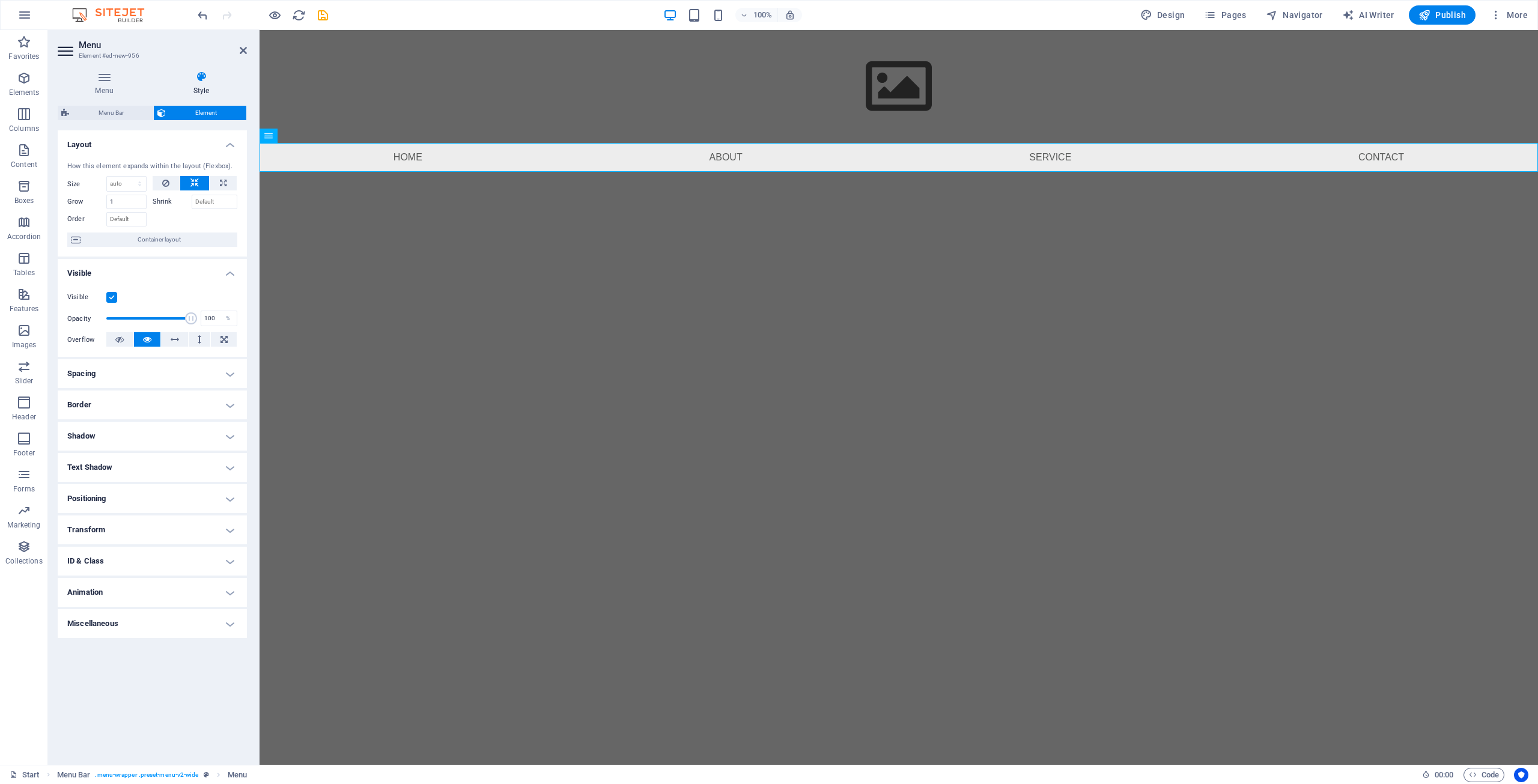
drag, startPoint x: 189, startPoint y: 319, endPoint x: 217, endPoint y: 308, distance: 30.1
click at [217, 308] on div "Visible Opacity 100 % Overflow" at bounding box center [151, 318] width 189 height 77
click at [193, 376] on h4 "Spacing" at bounding box center [151, 373] width 189 height 29
click at [193, 376] on h4 "Spacing" at bounding box center [151, 370] width 189 height 22
click at [193, 400] on h4 "Border" at bounding box center [151, 405] width 189 height 29
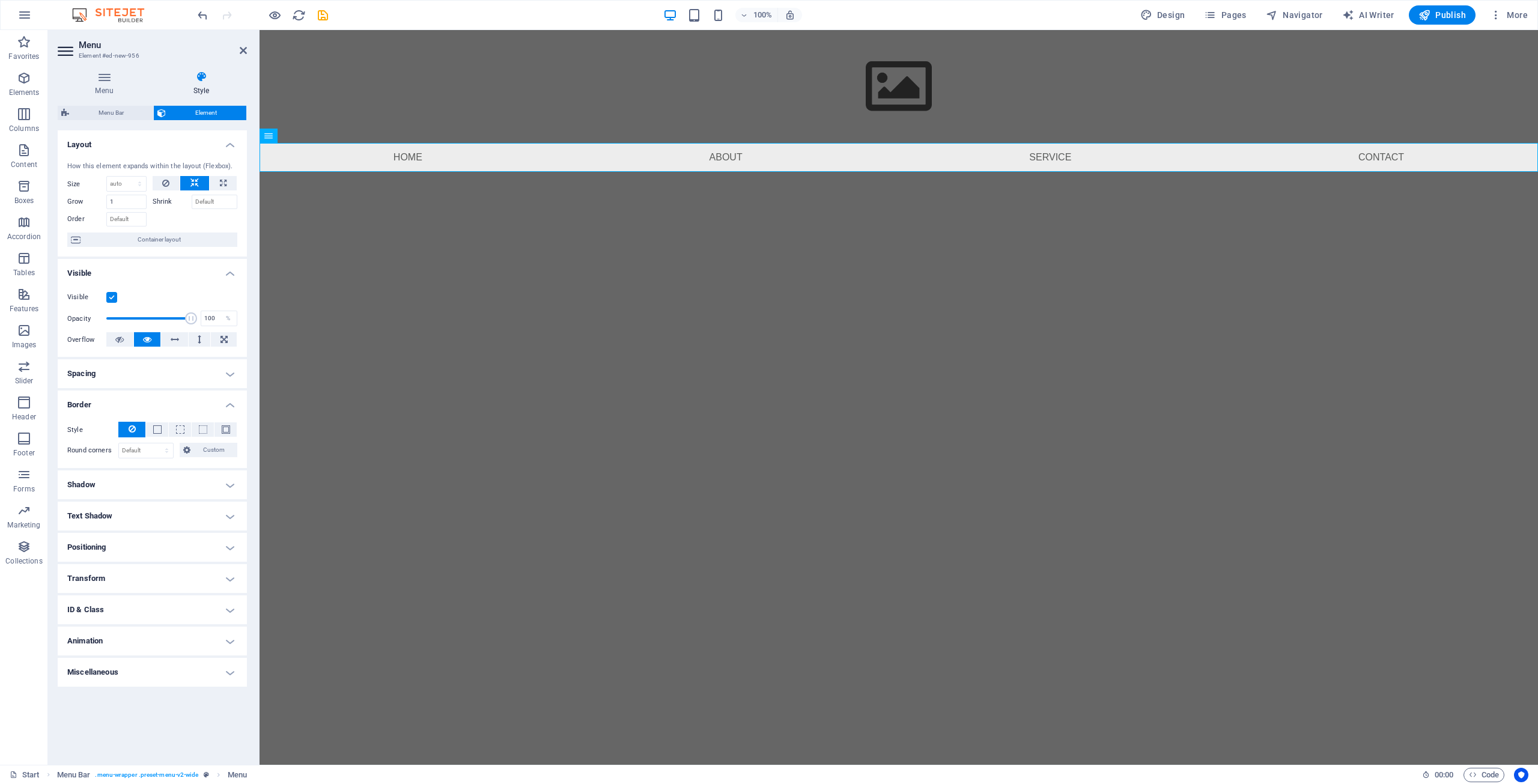
click at [193, 404] on h4 "Border" at bounding box center [151, 401] width 189 height 22
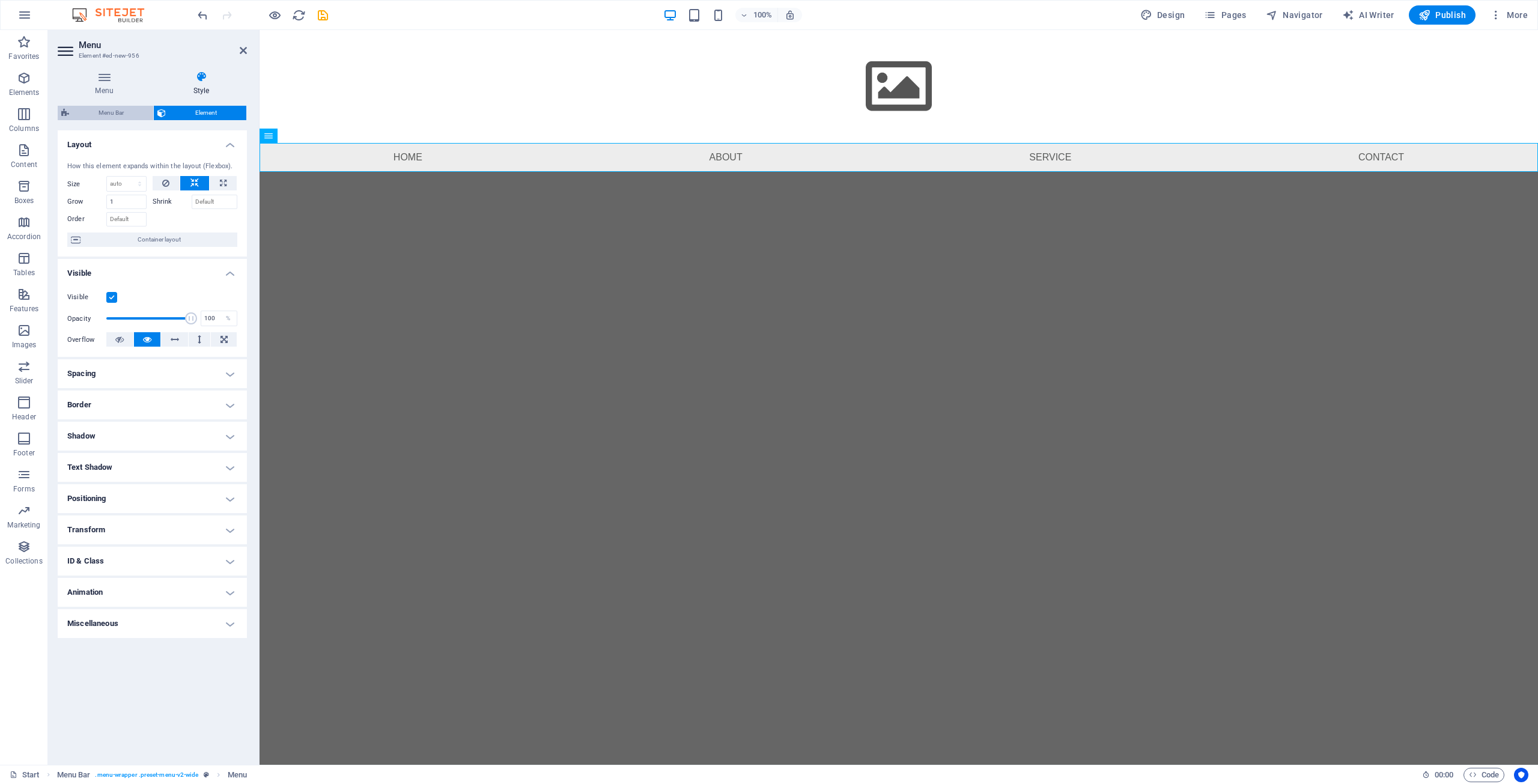
click at [111, 110] on span "Menu Bar" at bounding box center [111, 113] width 77 height 15
select select "rem"
select select "preset-menu-v2-wide"
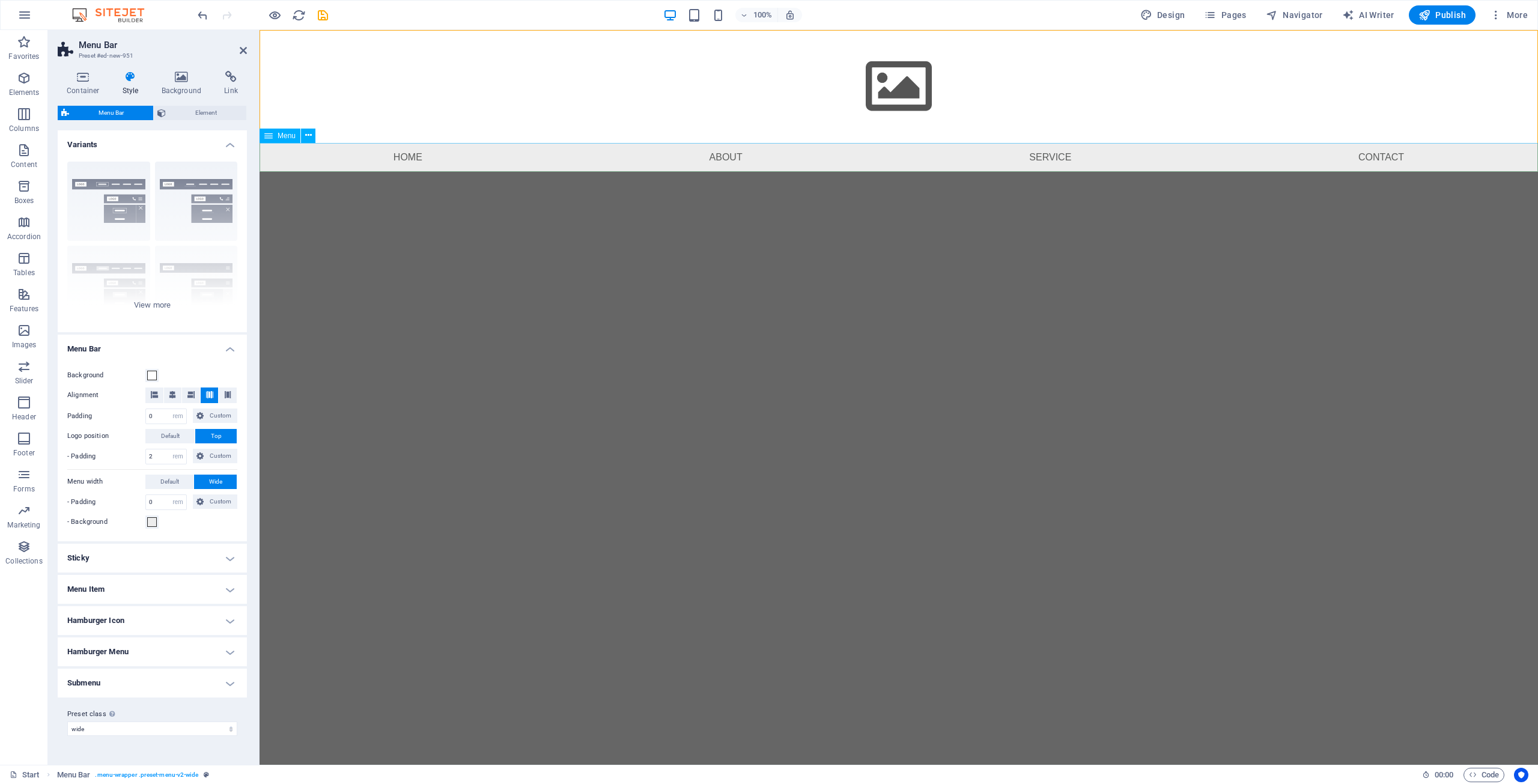
click at [410, 153] on nav "Home About Service Contact" at bounding box center [898, 157] width 1279 height 29
click at [309, 135] on icon at bounding box center [309, 135] width 7 height 12
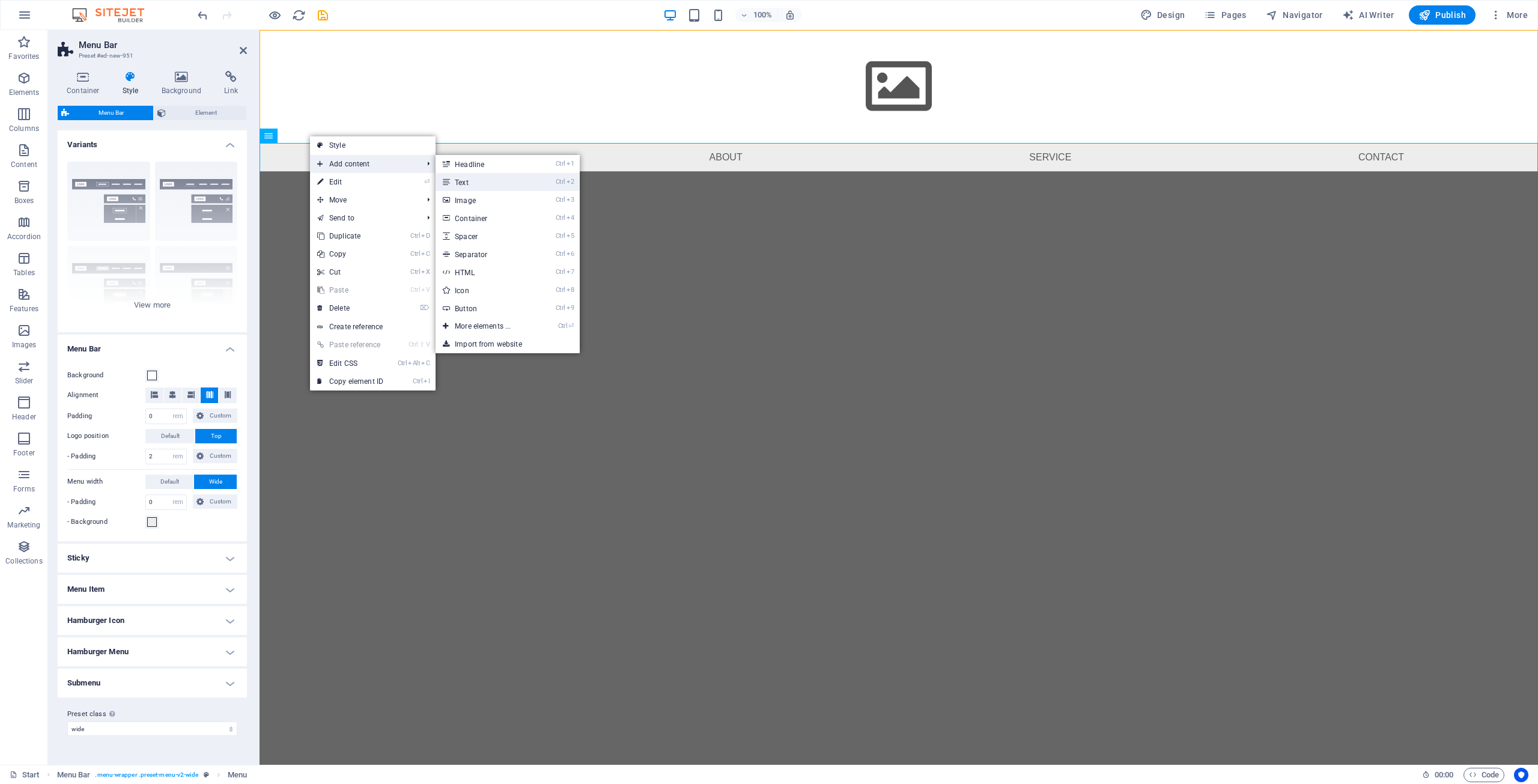
click at [488, 176] on link "Ctrl 2 Text" at bounding box center [486, 182] width 99 height 18
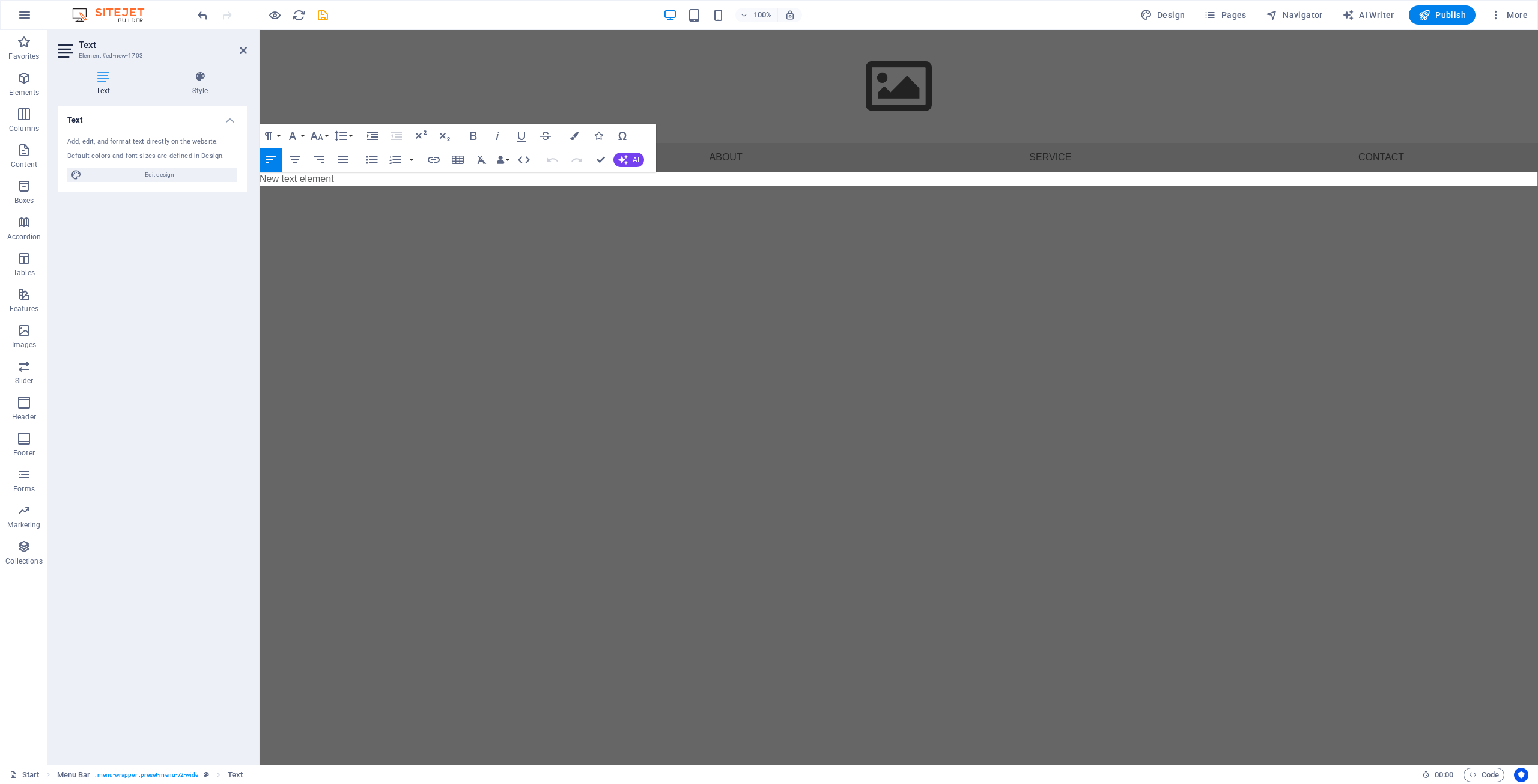
click at [454, 186] on html "Skip to main content Home About Service Contact New text element Menu" at bounding box center [898, 109] width 1279 height 157
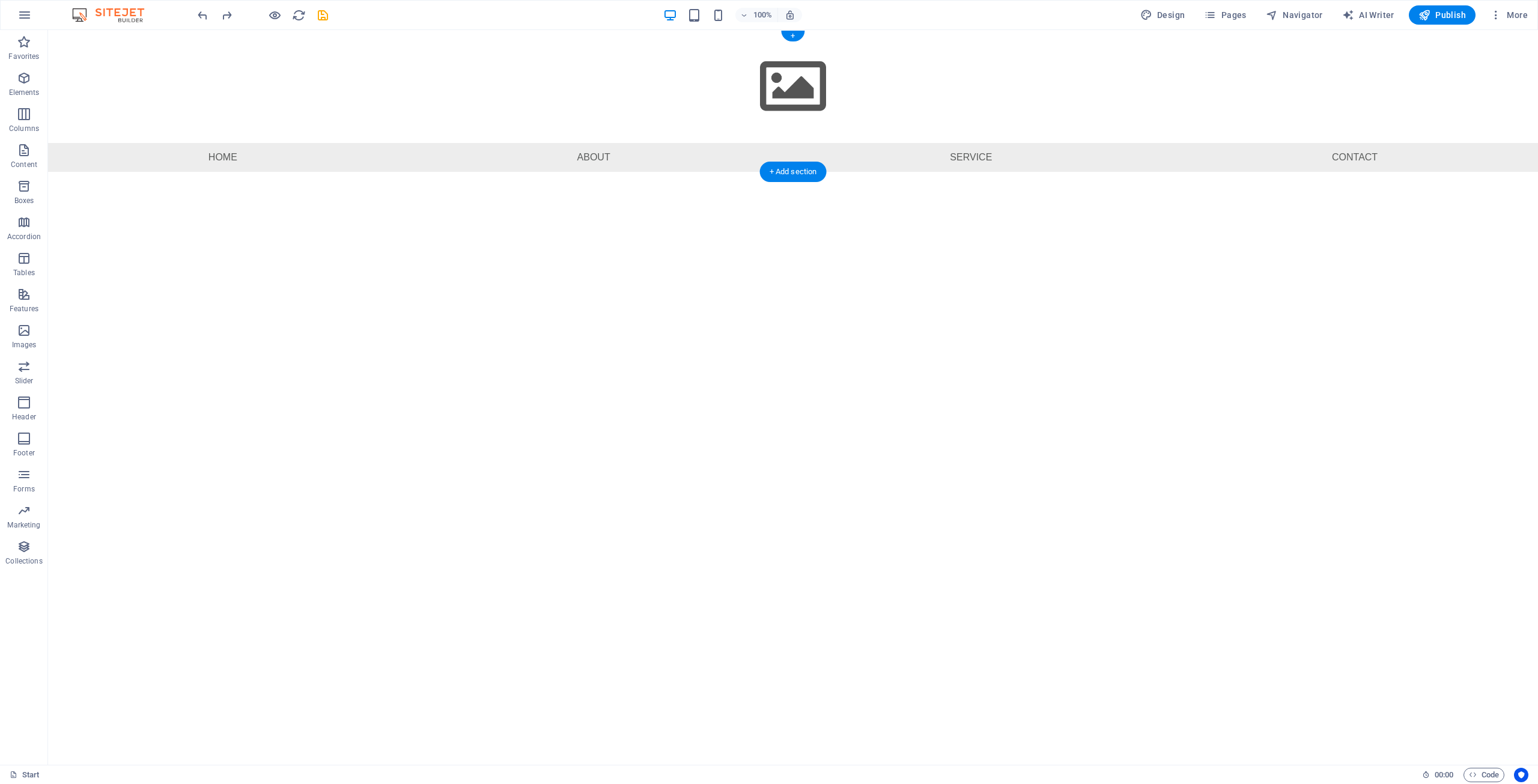
click at [285, 171] on html "Skip to main content Home About Service Contact Menu" at bounding box center [793, 101] width 1490 height 142
click at [18, 22] on button "button" at bounding box center [24, 15] width 29 height 29
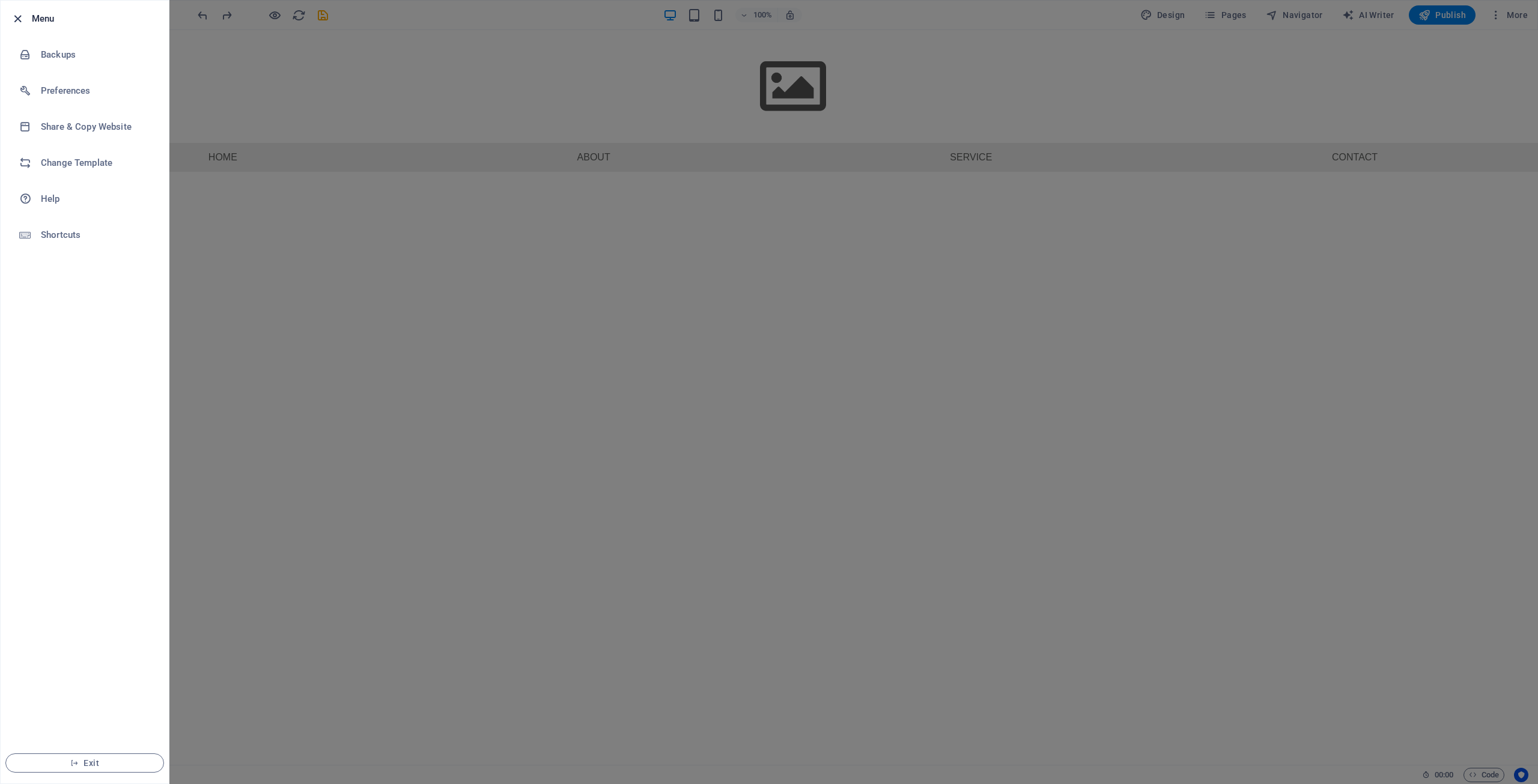
click at [11, 18] on icon "button" at bounding box center [17, 19] width 14 height 14
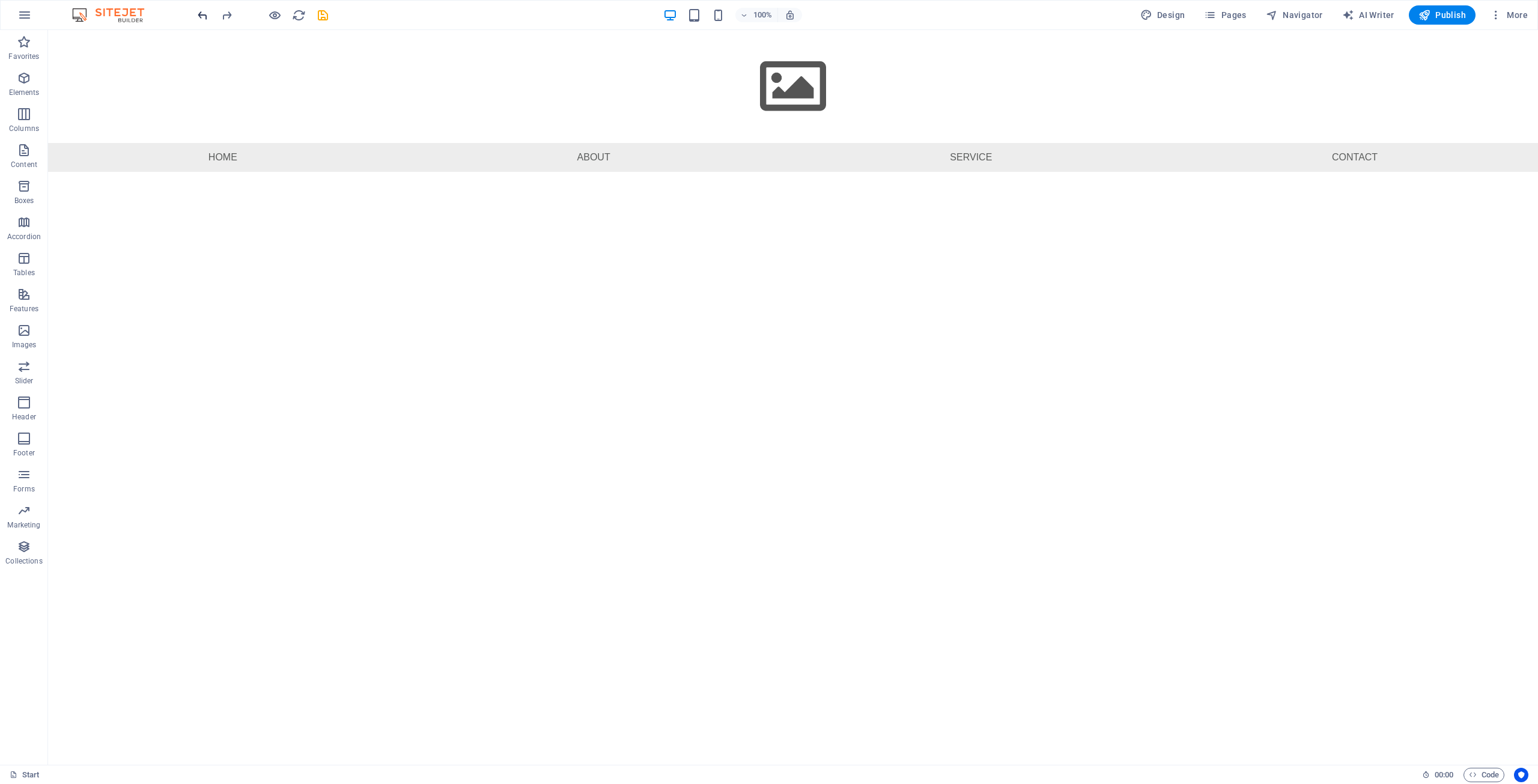
click at [197, 15] on icon "undo" at bounding box center [203, 16] width 14 height 14
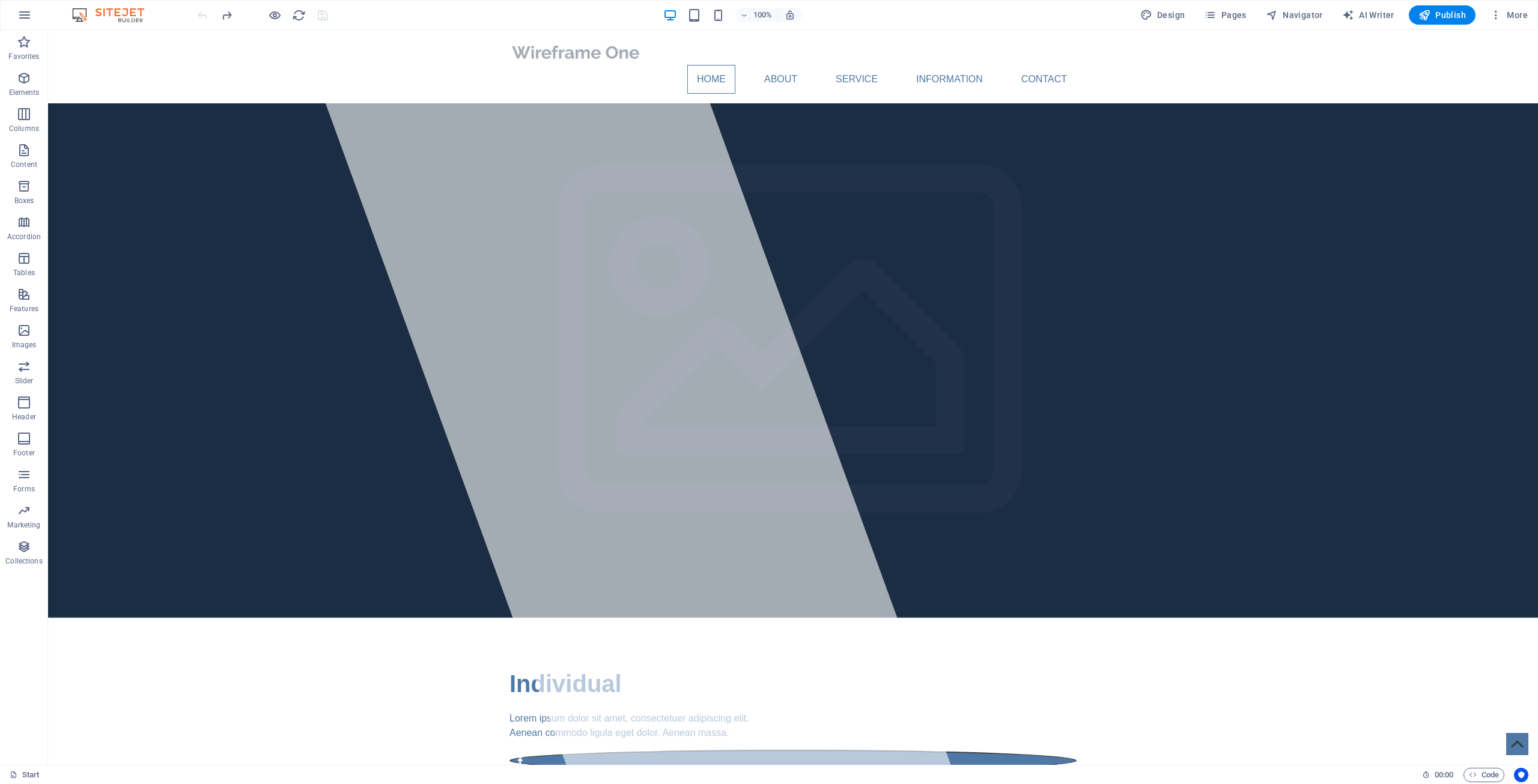
click at [197, 15] on div at bounding box center [262, 15] width 135 height 19
click at [184, 51] on div "Home About Service Information Contact Menu" at bounding box center [793, 67] width 1490 height 73
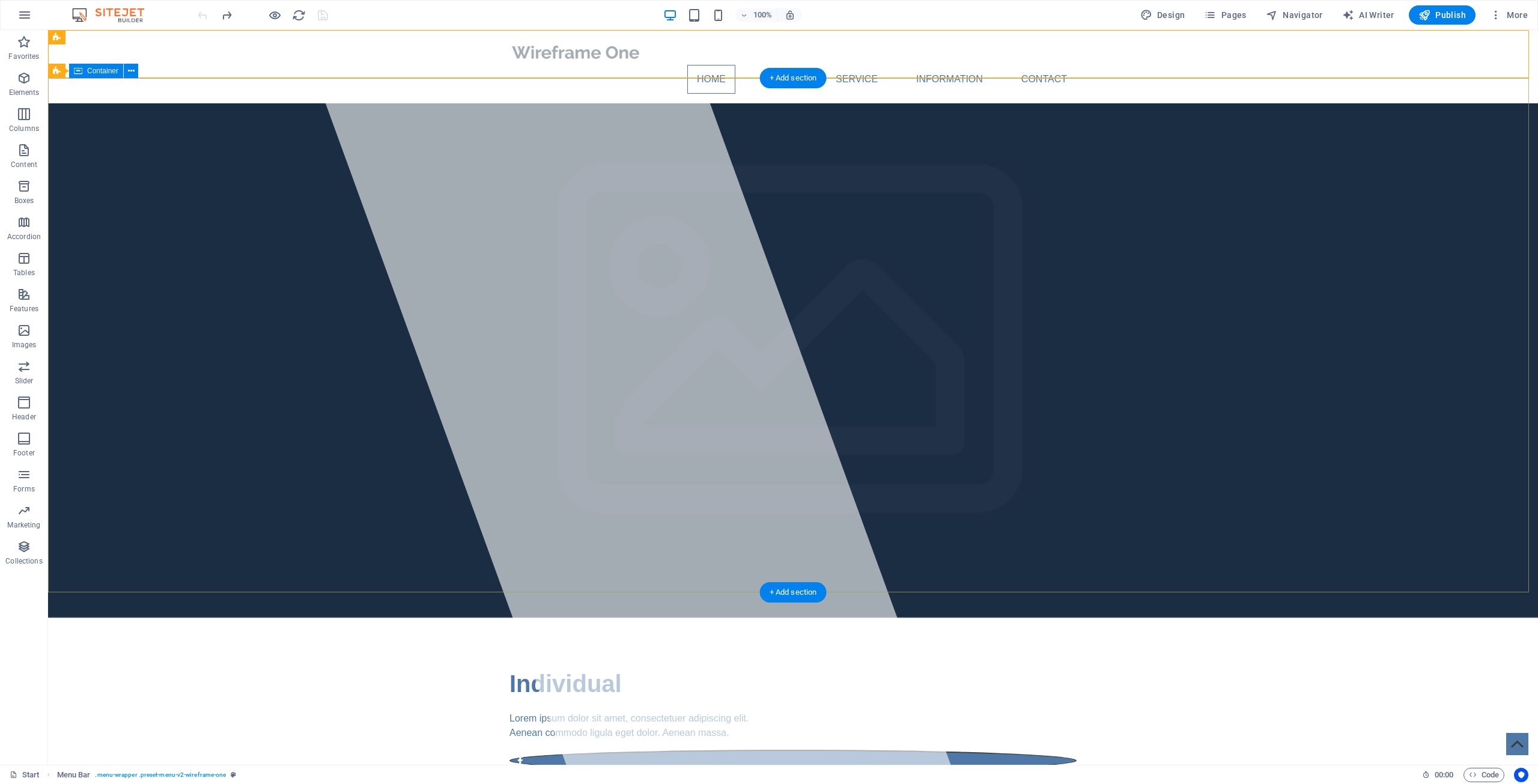
click at [166, 618] on div "Individual Lorem ipsum dolor sit amet, consectetuer adipiscing elit. Aenean com…" at bounding box center [793, 745] width 1490 height 255
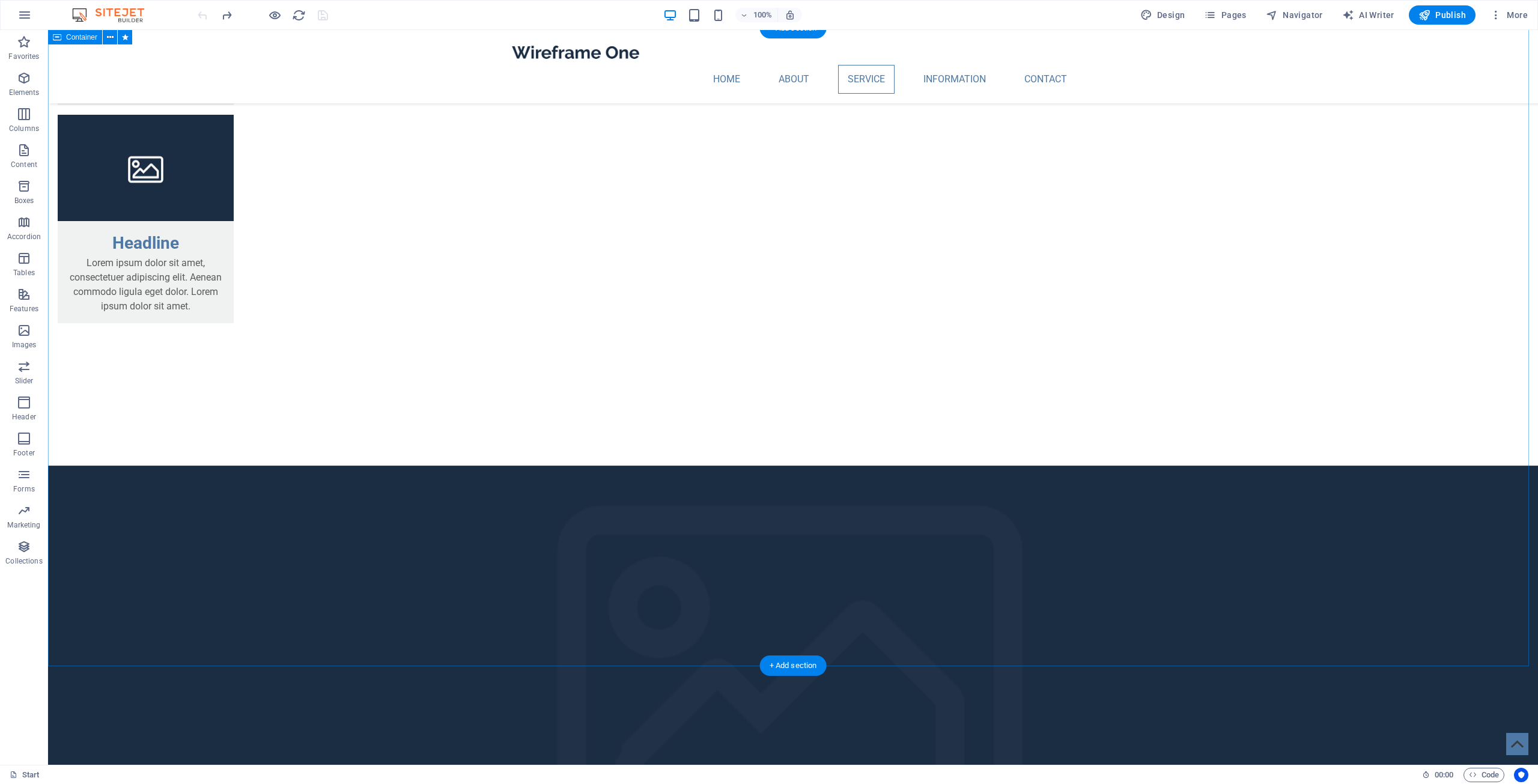
scroll to position [1533, 0]
